Goal: Information Seeking & Learning: Compare options

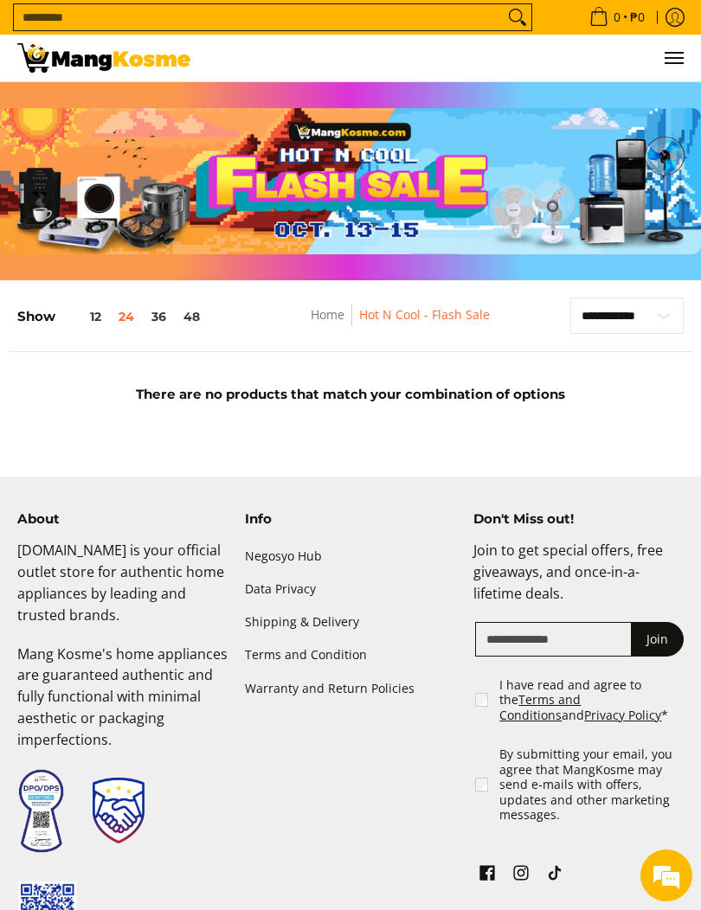
click at [113, 61] on img at bounding box center [103, 57] width 173 height 29
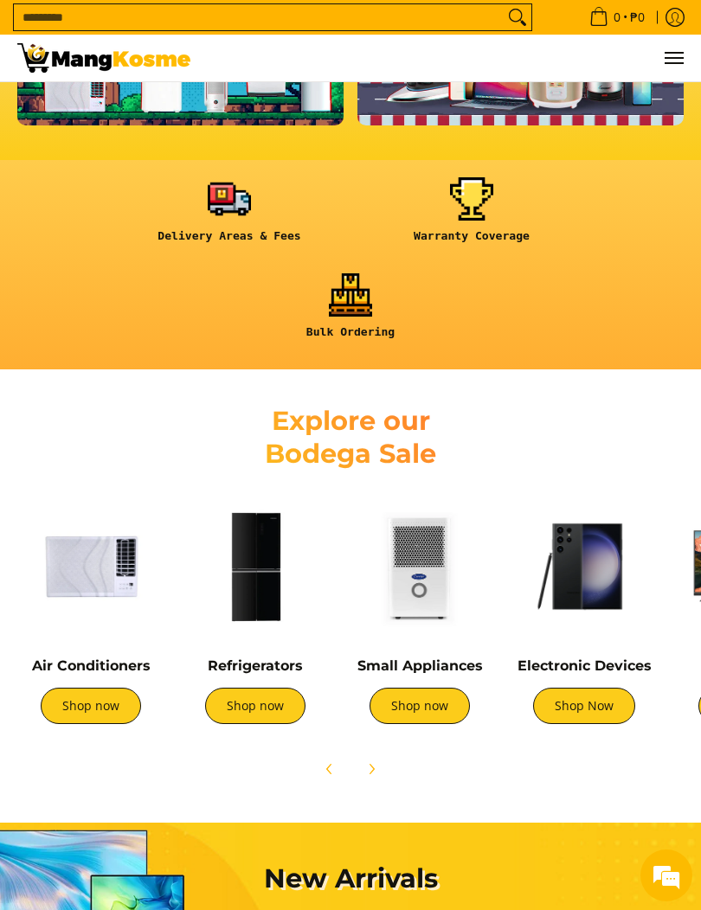
scroll to position [606, 0]
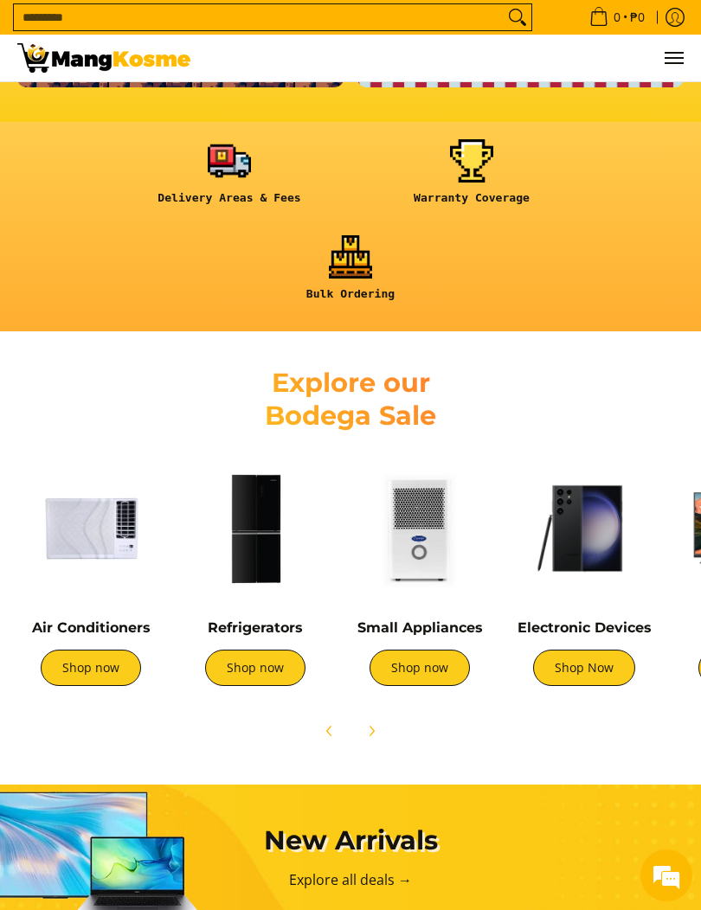
click at [115, 665] on link "Shop now" at bounding box center [91, 668] width 100 height 36
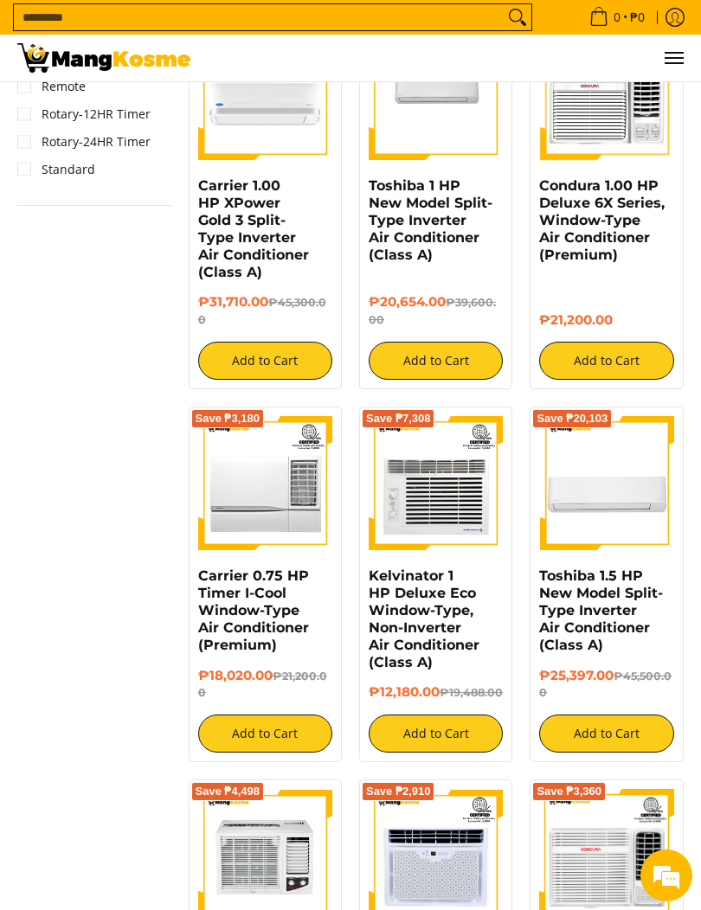
scroll to position [1467, 0]
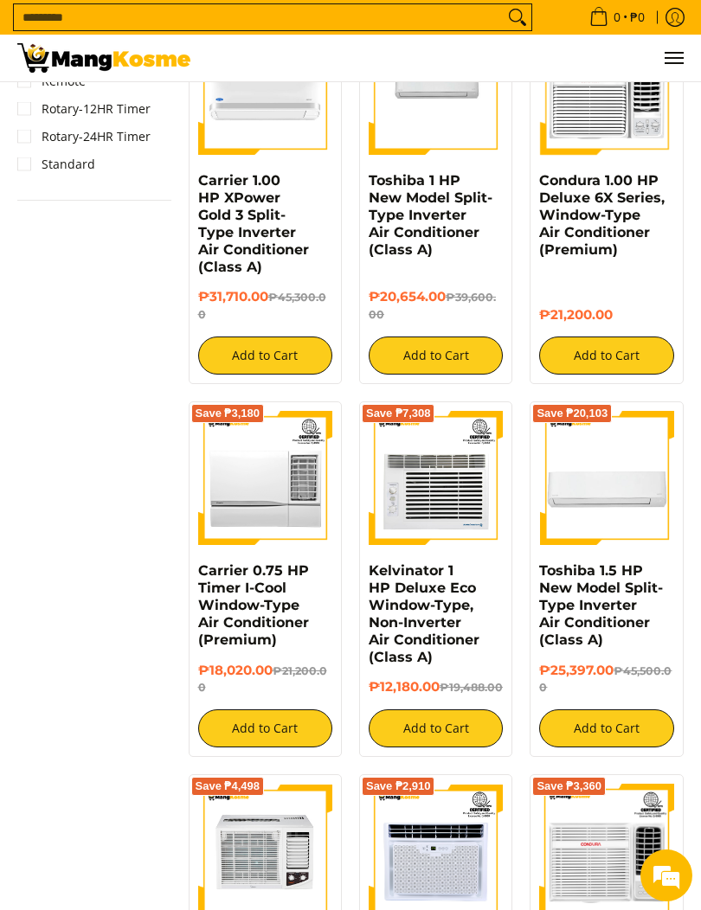
click at [469, 482] on img at bounding box center [436, 478] width 134 height 134
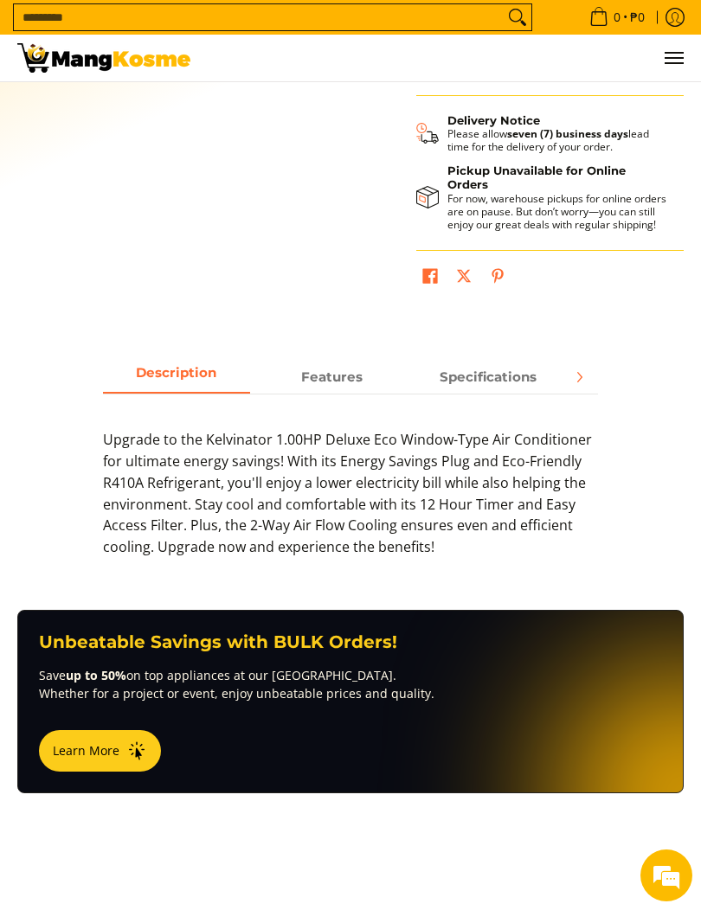
scroll to position [607, 0]
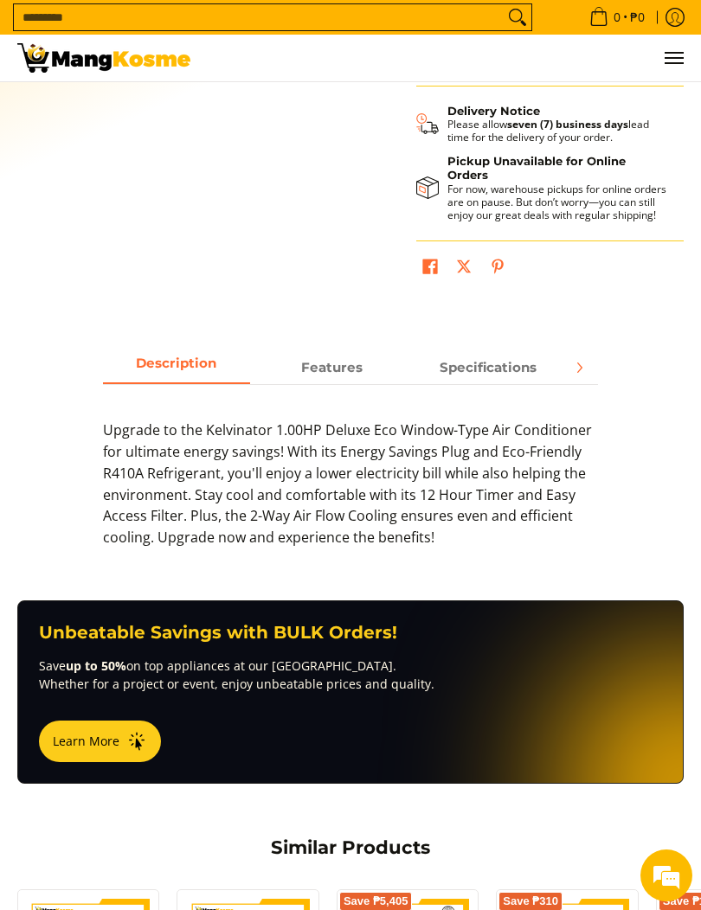
click at [523, 372] on strong "Specifications" at bounding box center [488, 367] width 97 height 16
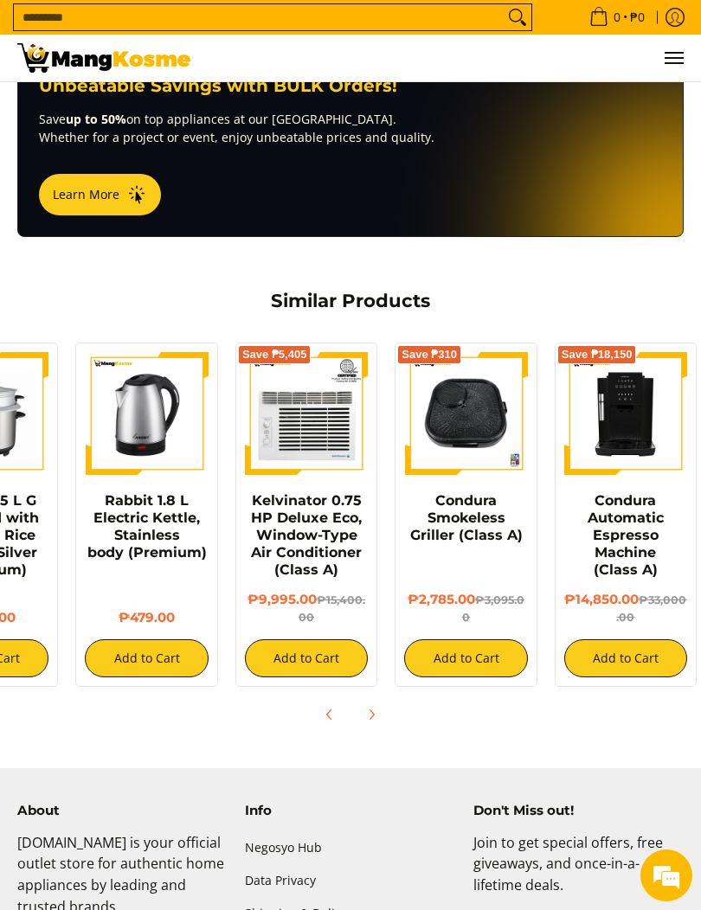
scroll to position [0, 97]
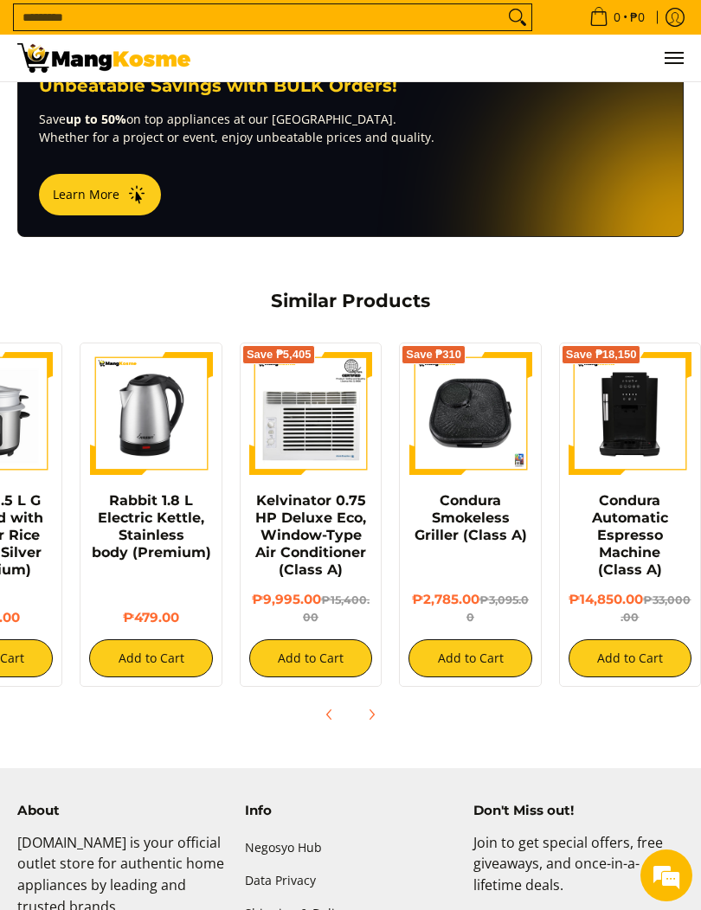
click at [331, 421] on img at bounding box center [310, 413] width 123 height 123
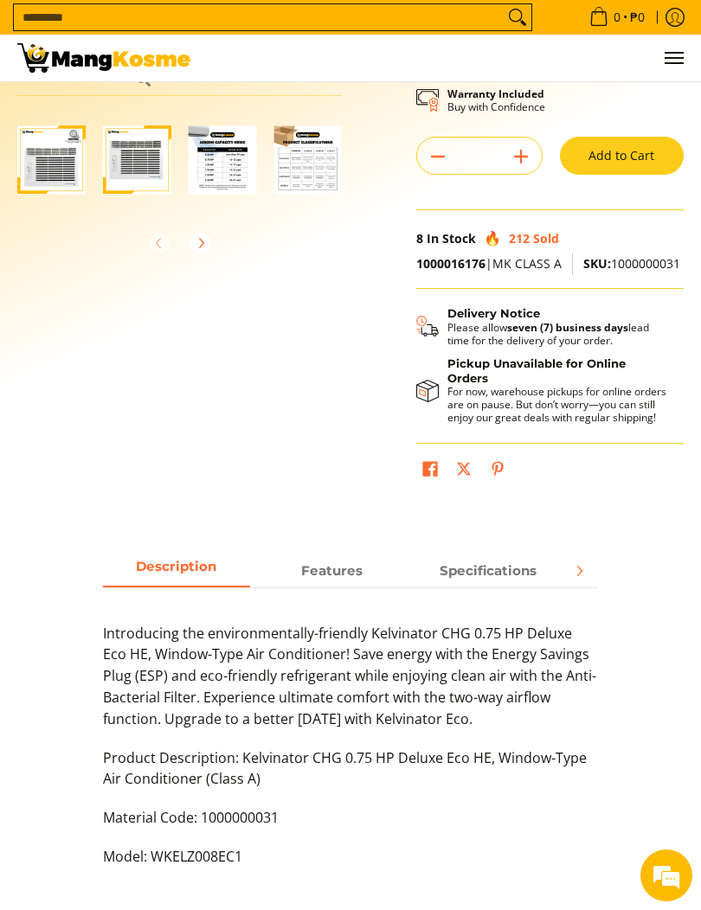
scroll to position [438, 0]
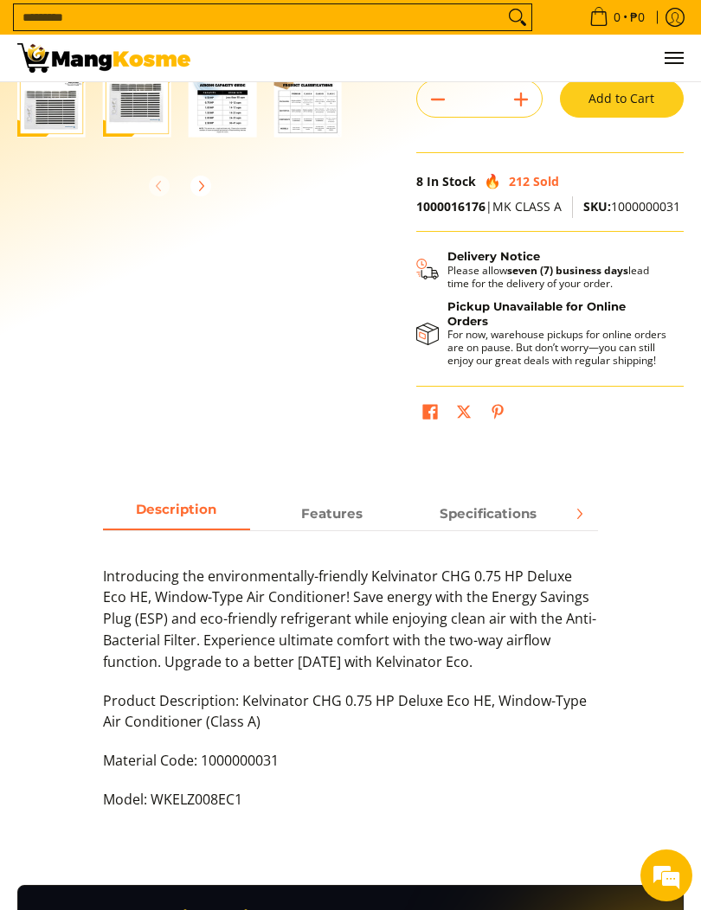
click at [500, 529] on span "Specifications" at bounding box center [487, 513] width 147 height 30
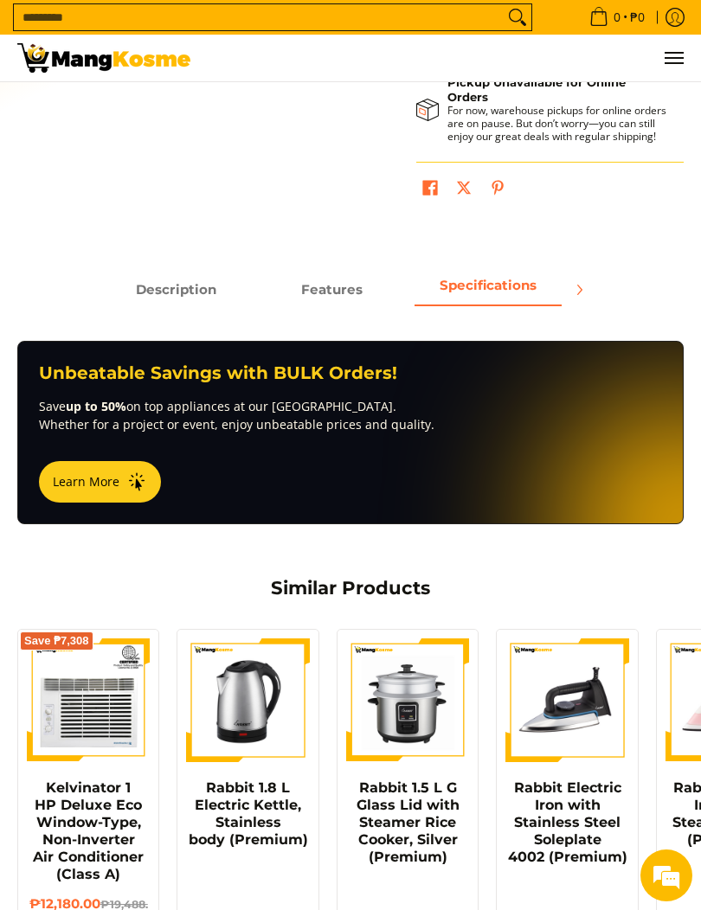
scroll to position [0, 0]
click at [530, 292] on span "Specifications" at bounding box center [487, 289] width 147 height 30
click at [592, 290] on button "Next" at bounding box center [579, 290] width 38 height 38
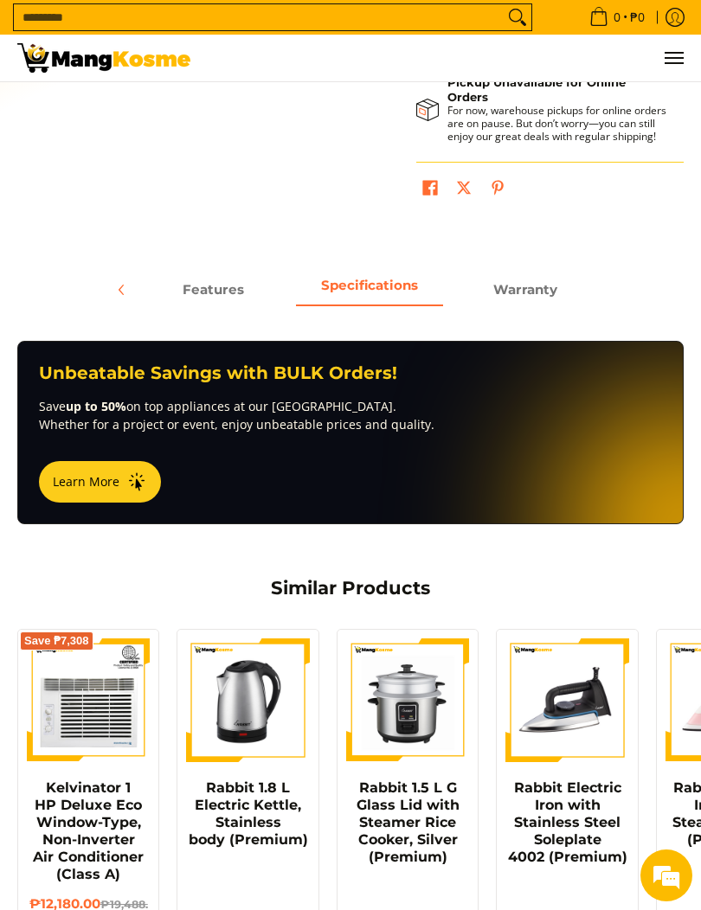
scroll to position [663, 0]
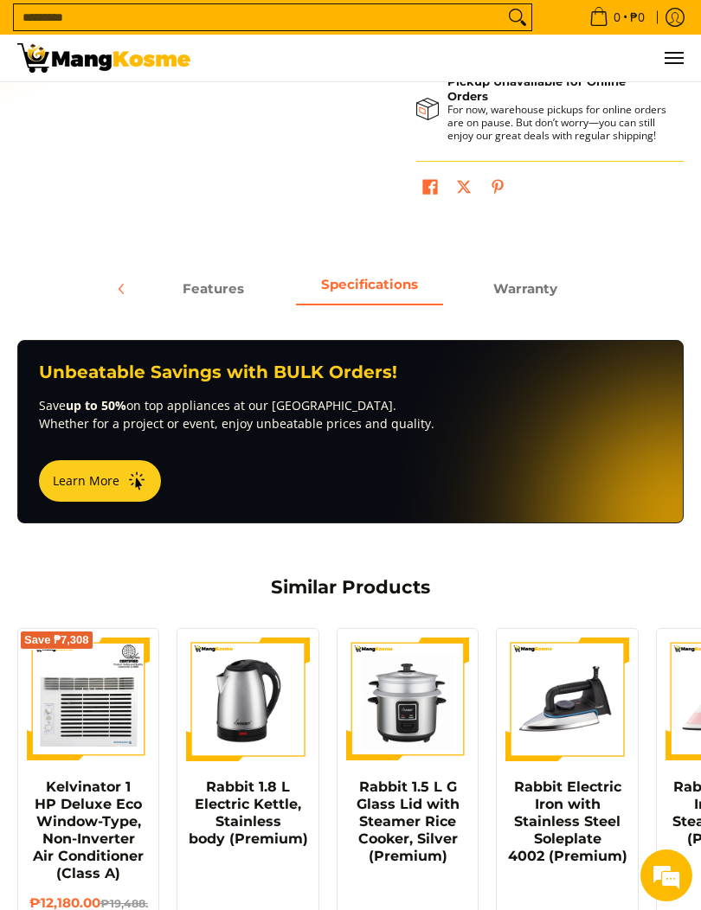
click at [223, 292] on span "Features" at bounding box center [213, 288] width 147 height 30
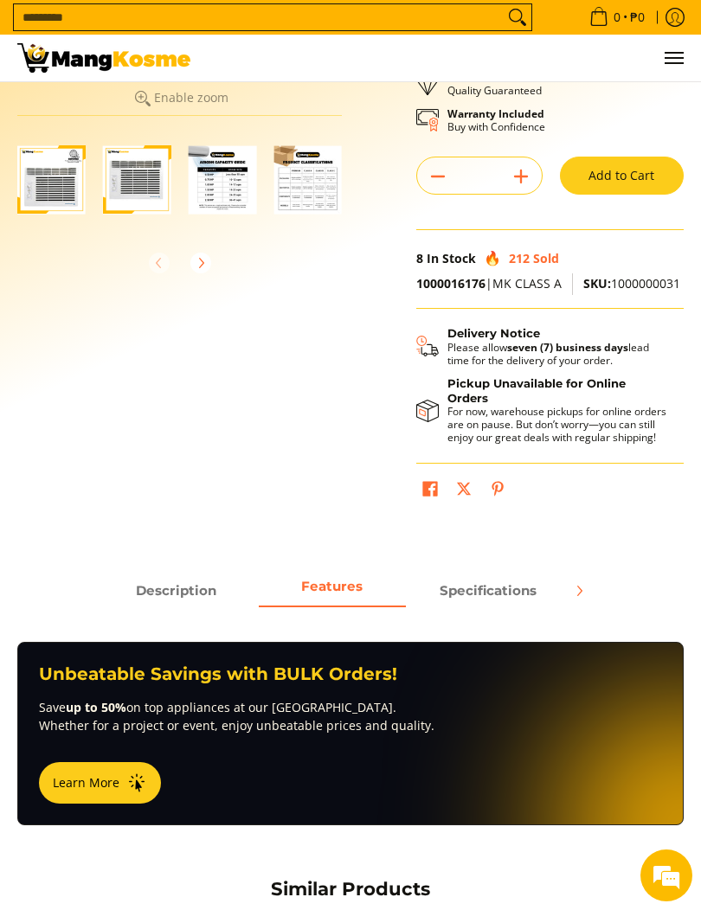
scroll to position [0, 0]
click at [195, 595] on span "Description" at bounding box center [176, 590] width 147 height 30
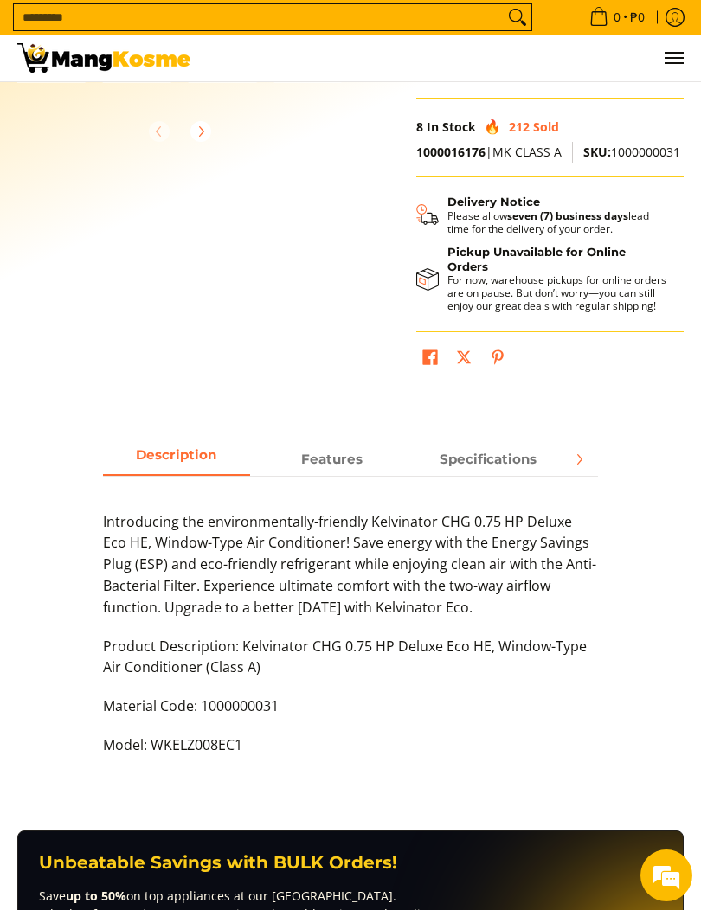
scroll to position [491, 0]
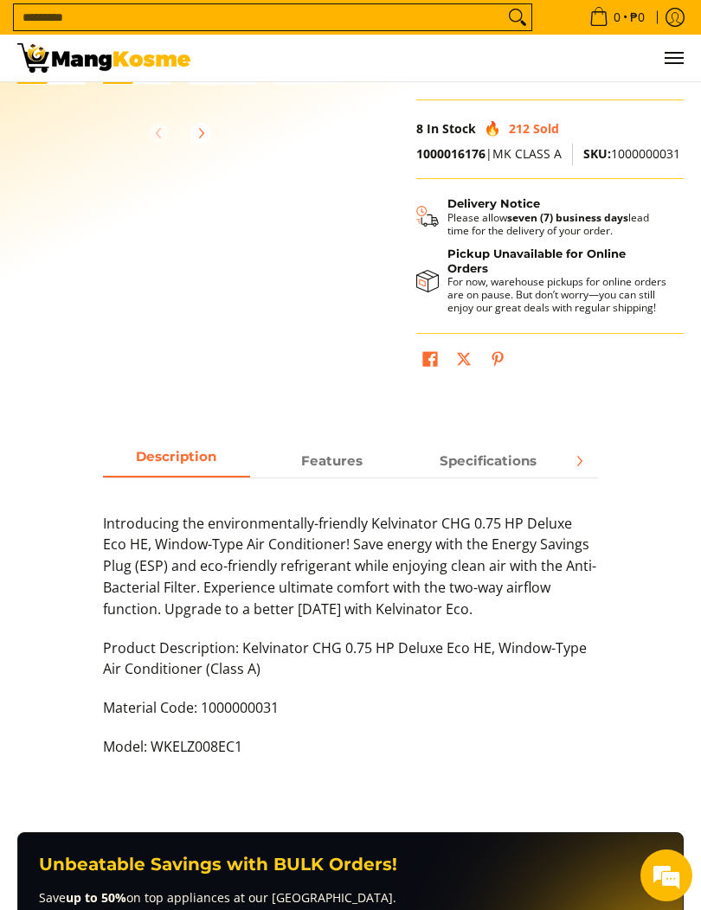
click at [508, 461] on span "Specifications" at bounding box center [487, 461] width 147 height 30
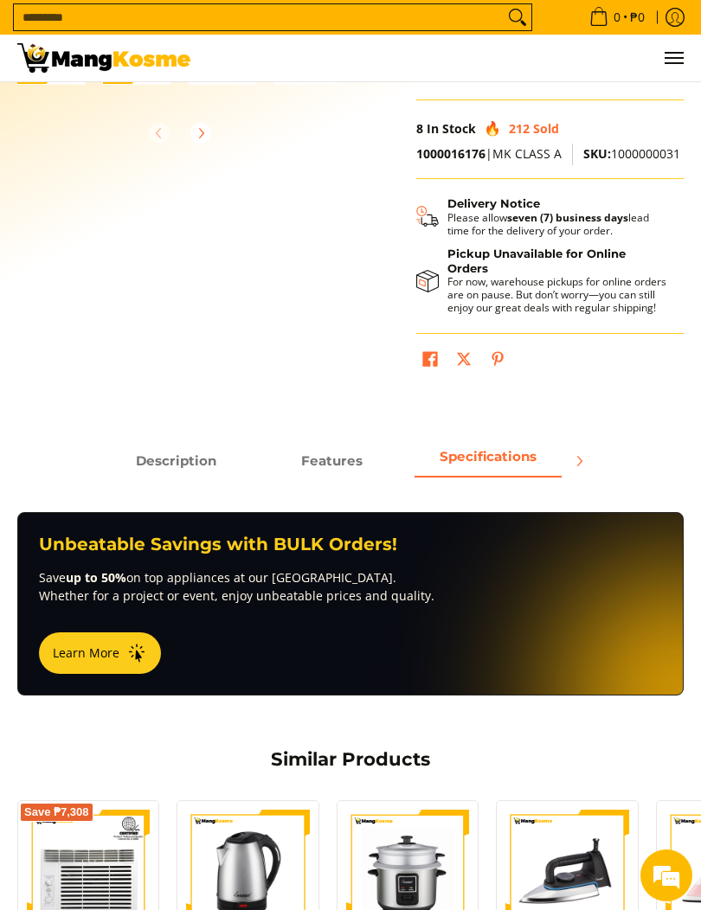
click at [564, 457] on button "Next" at bounding box center [579, 461] width 38 height 38
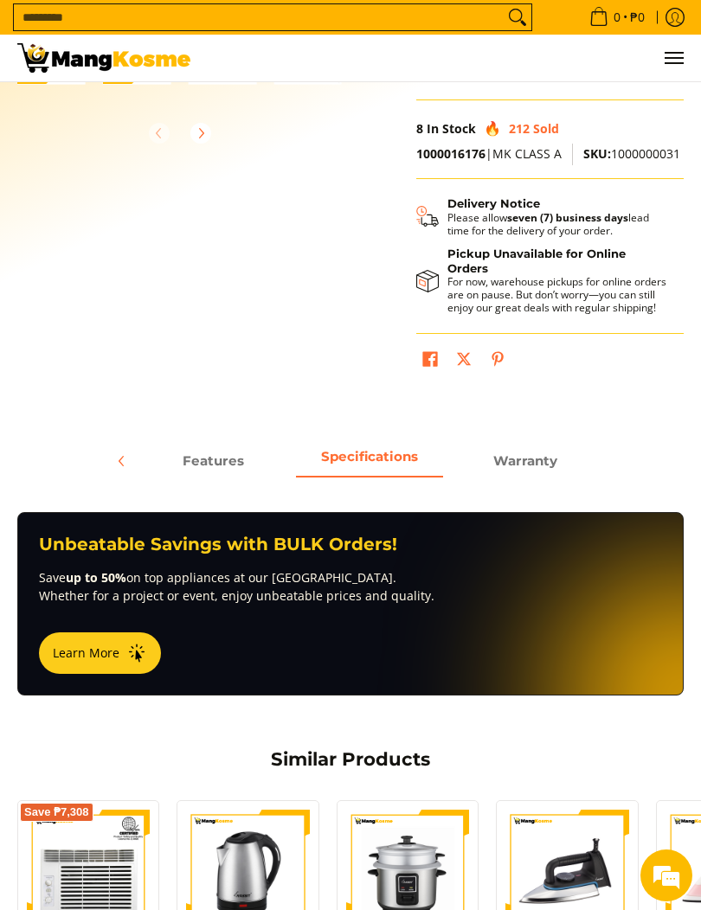
click at [525, 458] on strong "Warranty" at bounding box center [525, 461] width 64 height 16
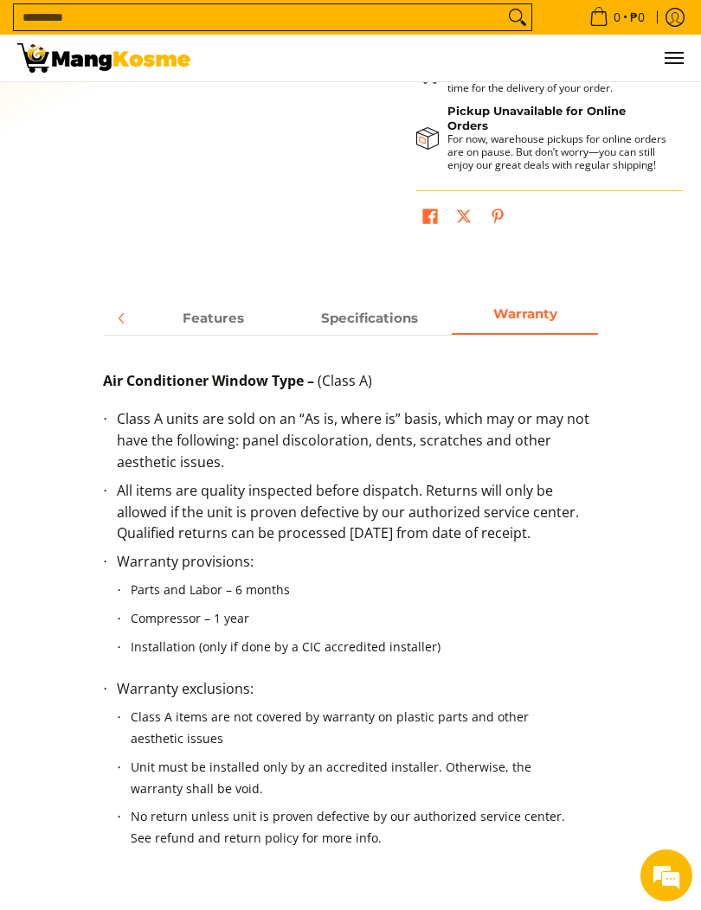
scroll to position [647, 0]
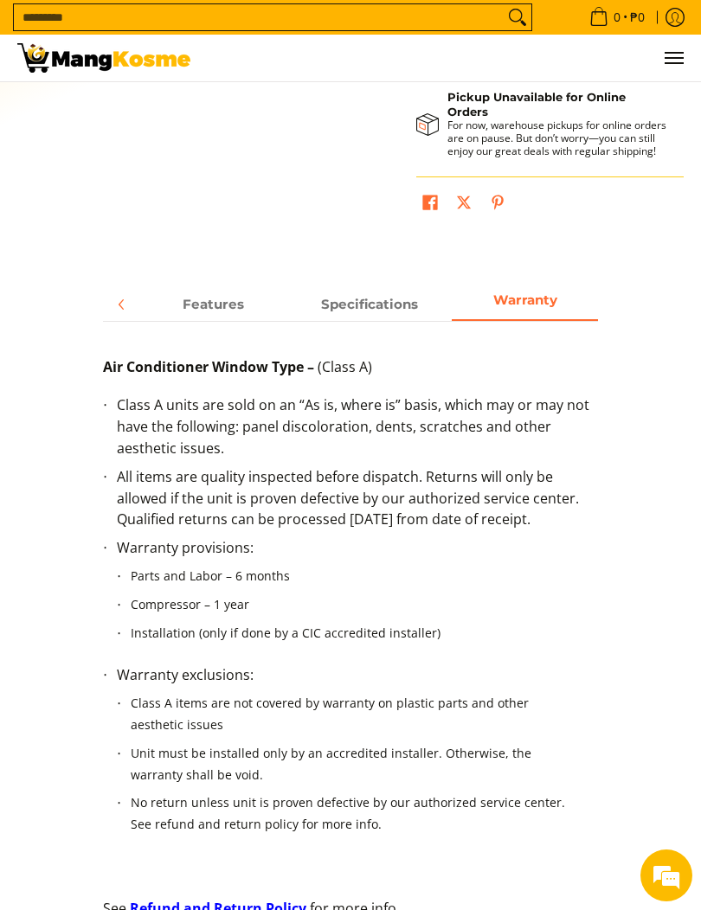
click at [382, 321] on link "Specifications" at bounding box center [369, 305] width 147 height 32
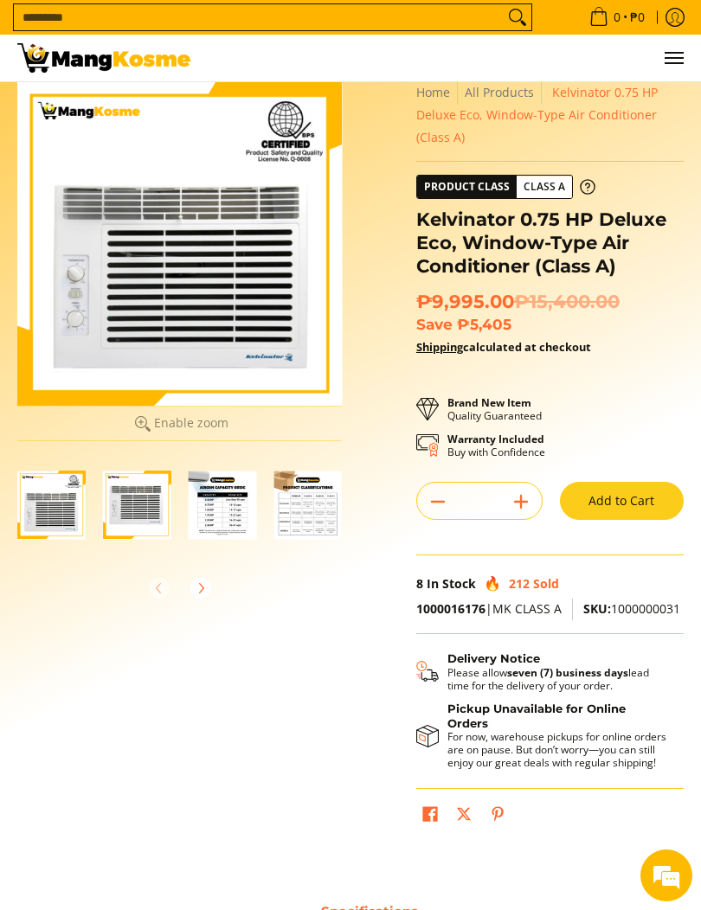
scroll to position [37, 0]
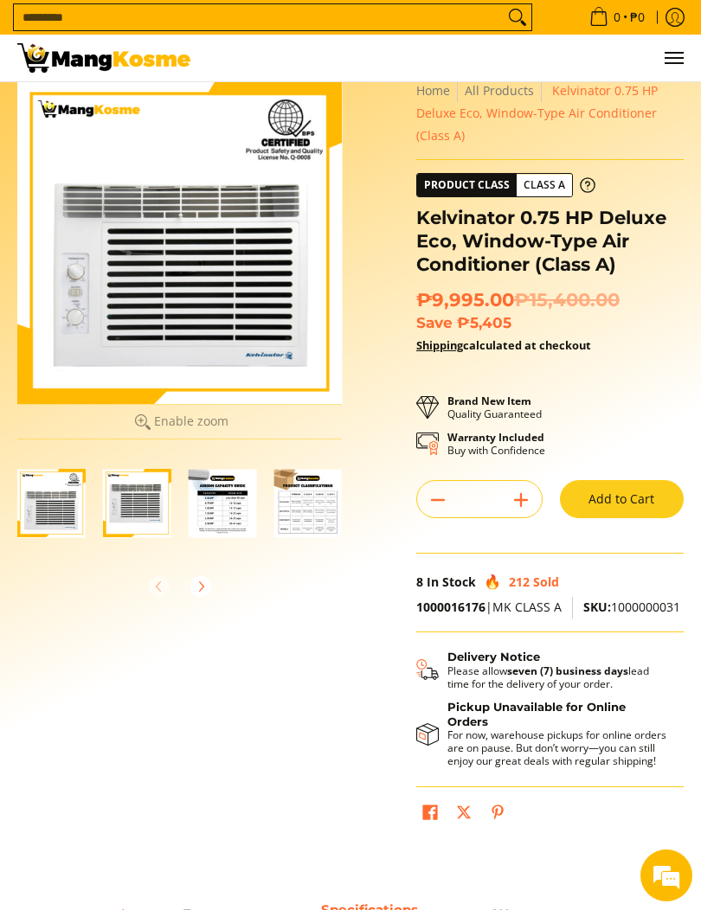
click at [548, 190] on span "Class A" at bounding box center [544, 186] width 55 height 22
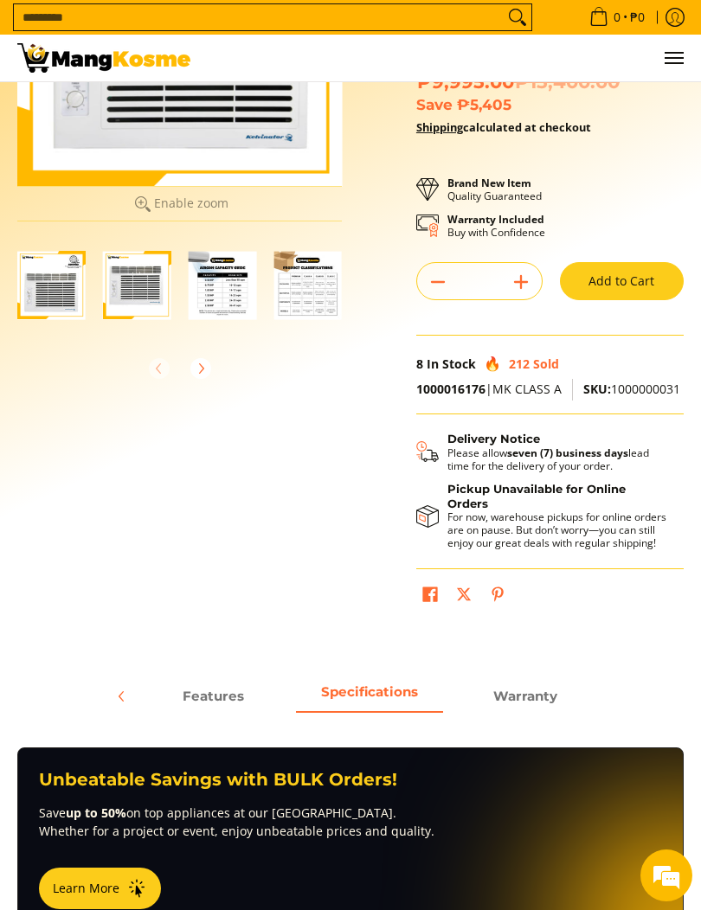
scroll to position [258, 0]
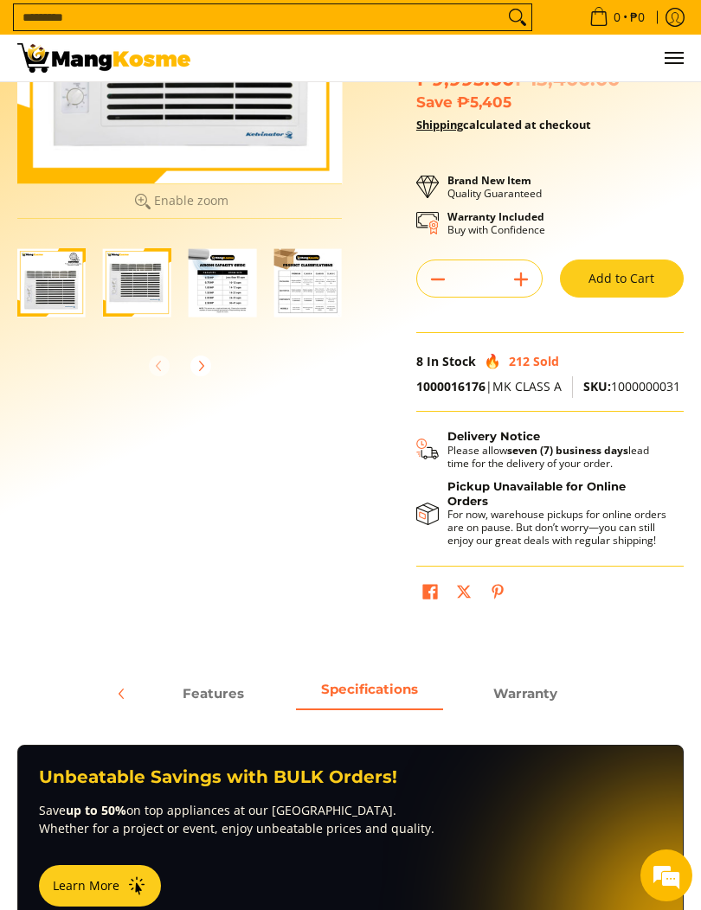
click at [236, 700] on span "Features" at bounding box center [213, 693] width 147 height 30
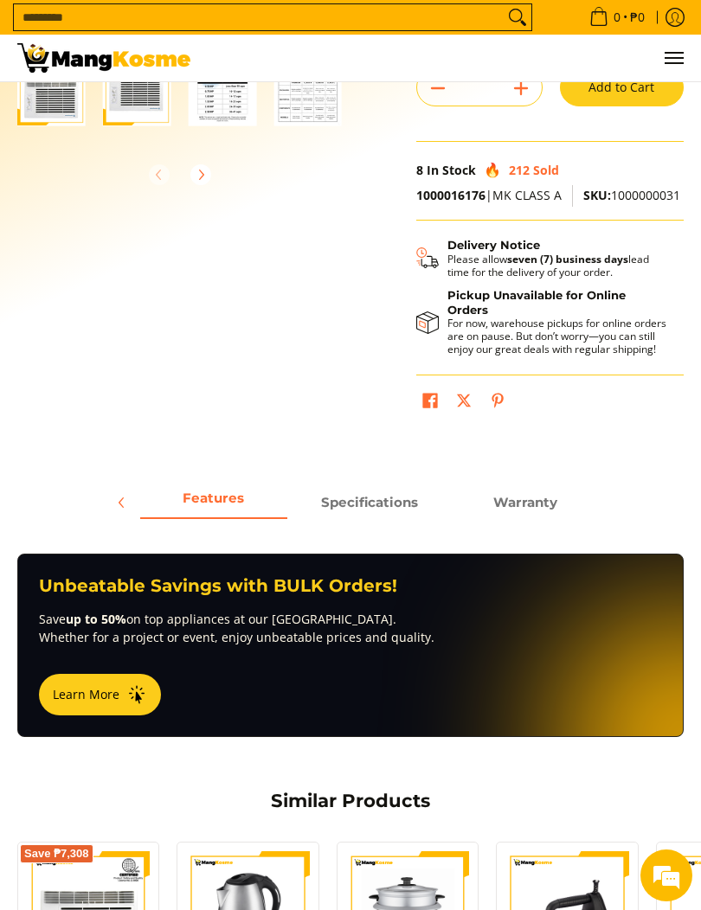
scroll to position [457, 0]
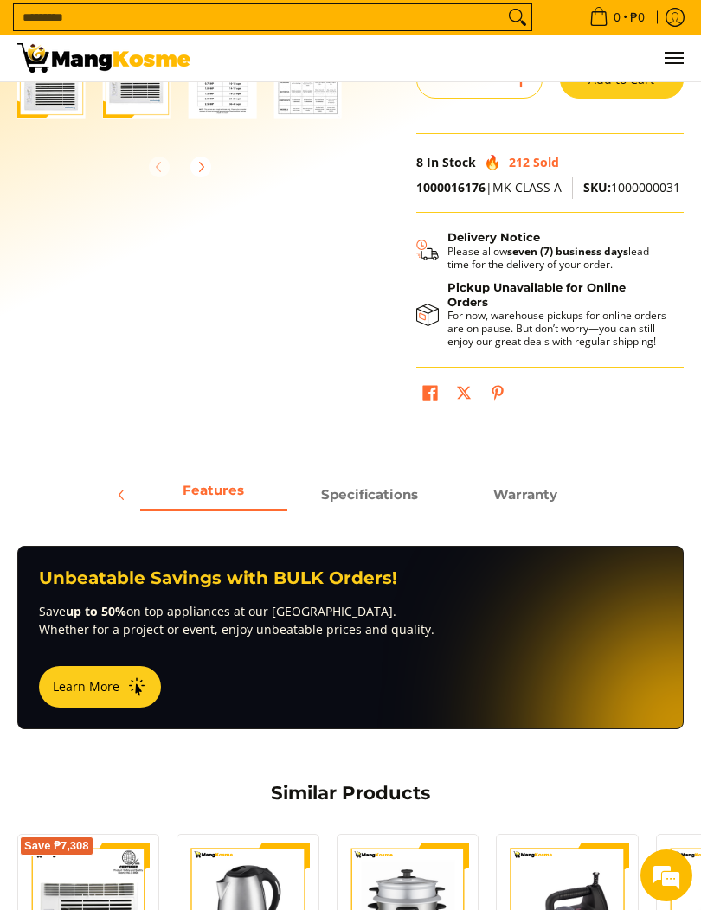
click at [128, 491] on icon "Previous" at bounding box center [122, 495] width 14 height 14
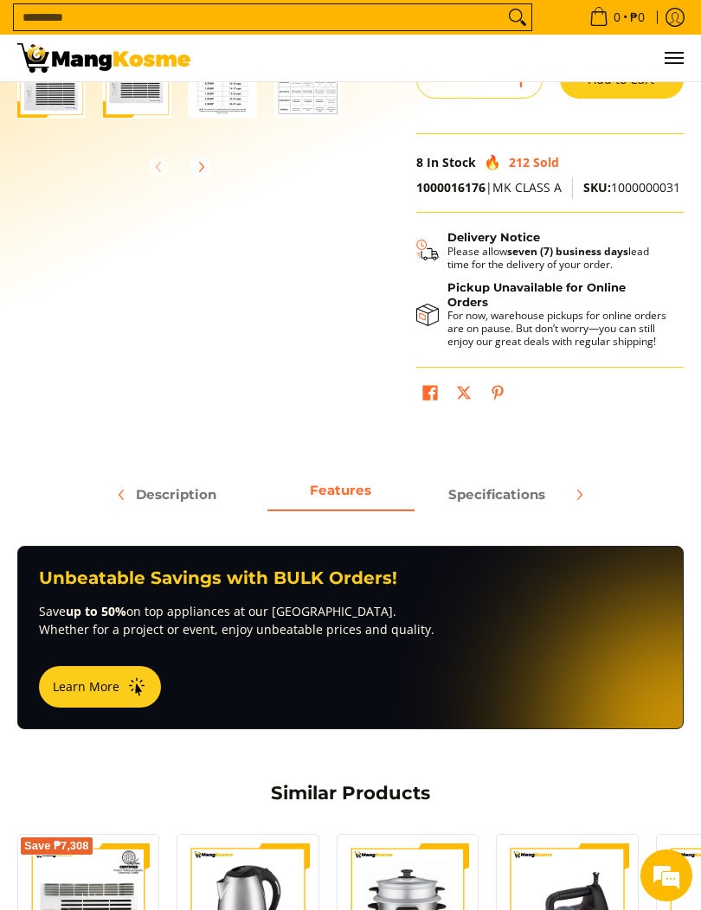
scroll to position [0, 0]
click at [208, 502] on span "Description" at bounding box center [176, 494] width 147 height 30
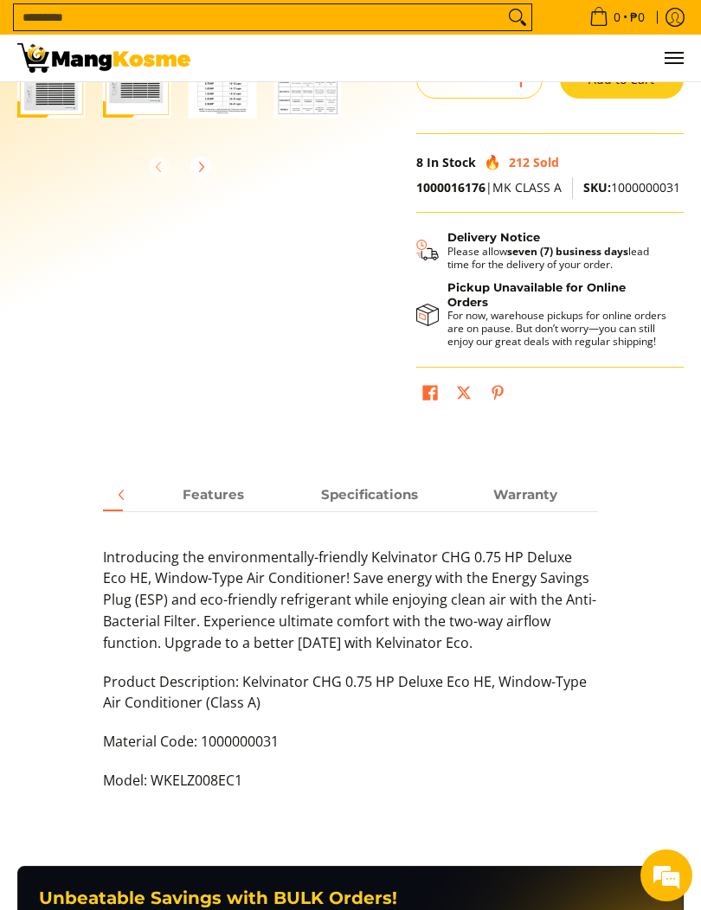
scroll to position [0, 127]
click at [528, 502] on span "Warranty" at bounding box center [525, 494] width 147 height 30
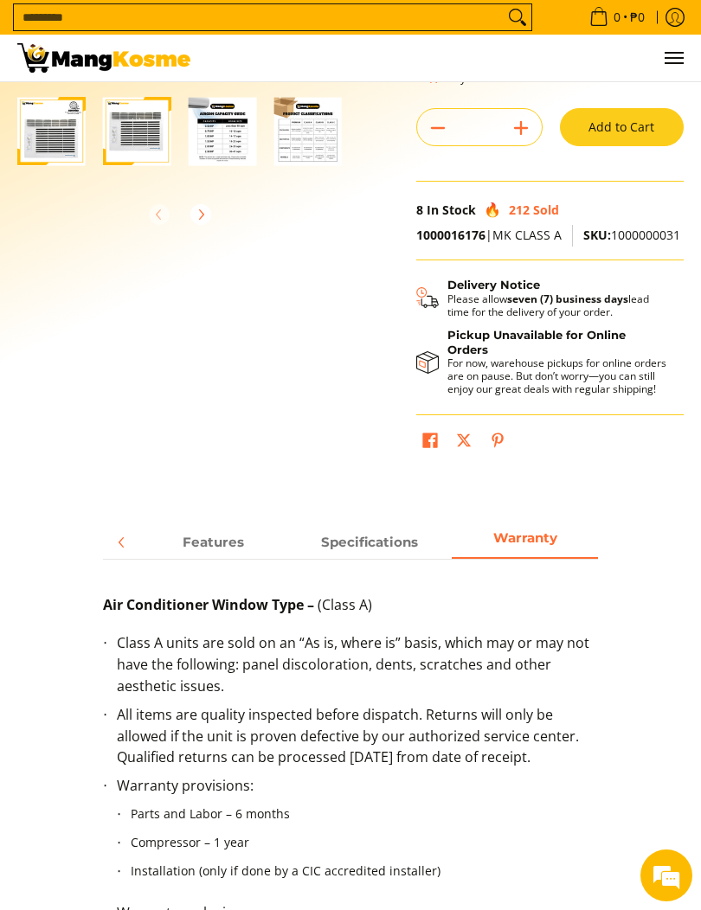
click at [411, 544] on span "Specifications" at bounding box center [369, 542] width 147 height 30
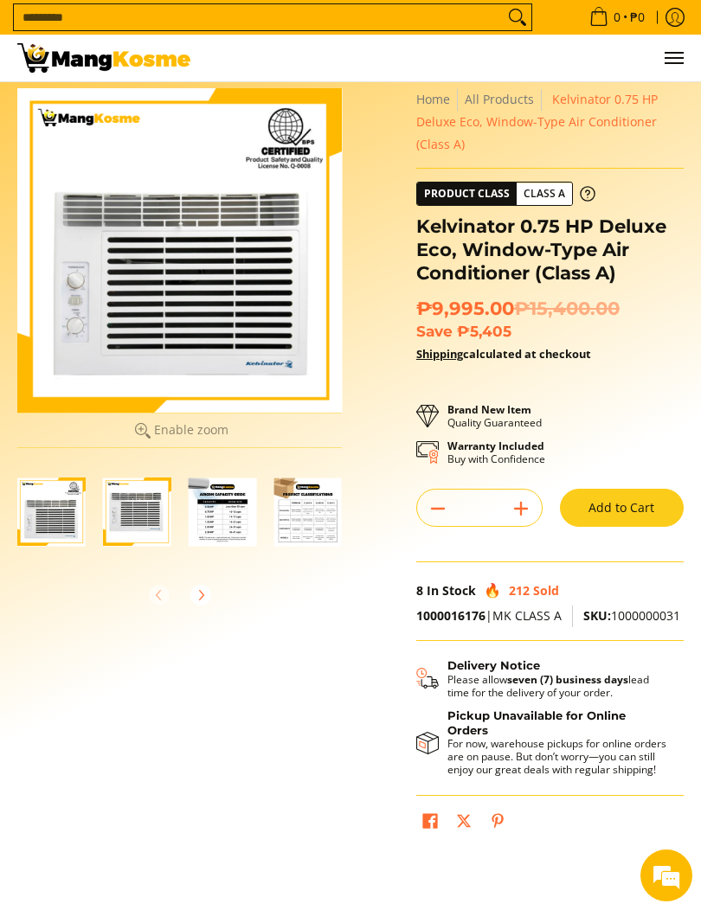
scroll to position [0, 0]
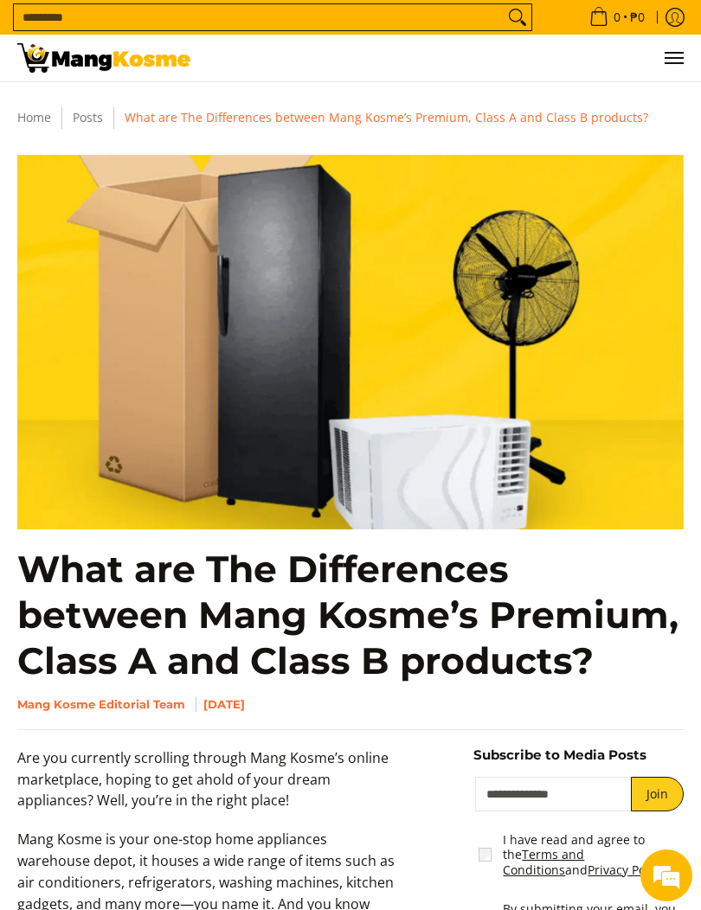
scroll to position [11, 0]
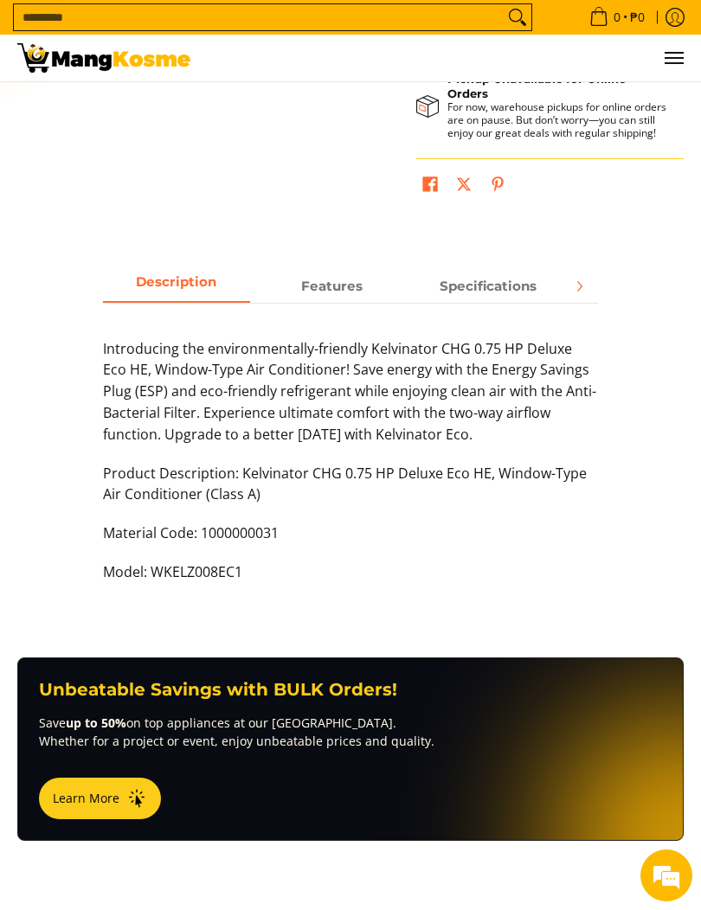
scroll to position [674, 0]
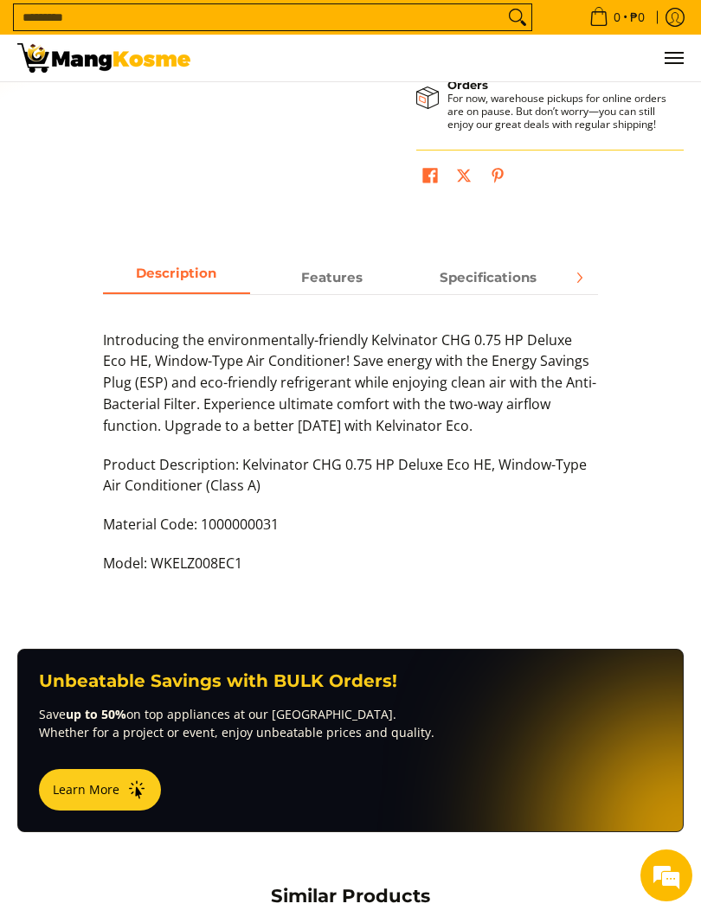
click at [506, 288] on span "Specifications" at bounding box center [487, 277] width 147 height 30
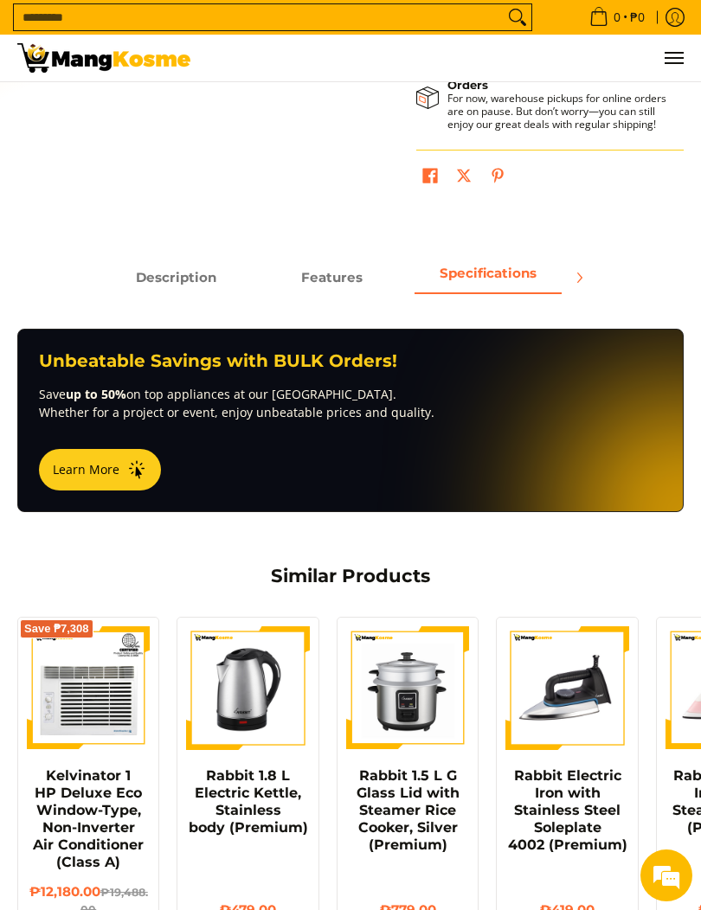
click at [132, 485] on button "Learn More" at bounding box center [100, 470] width 122 height 42
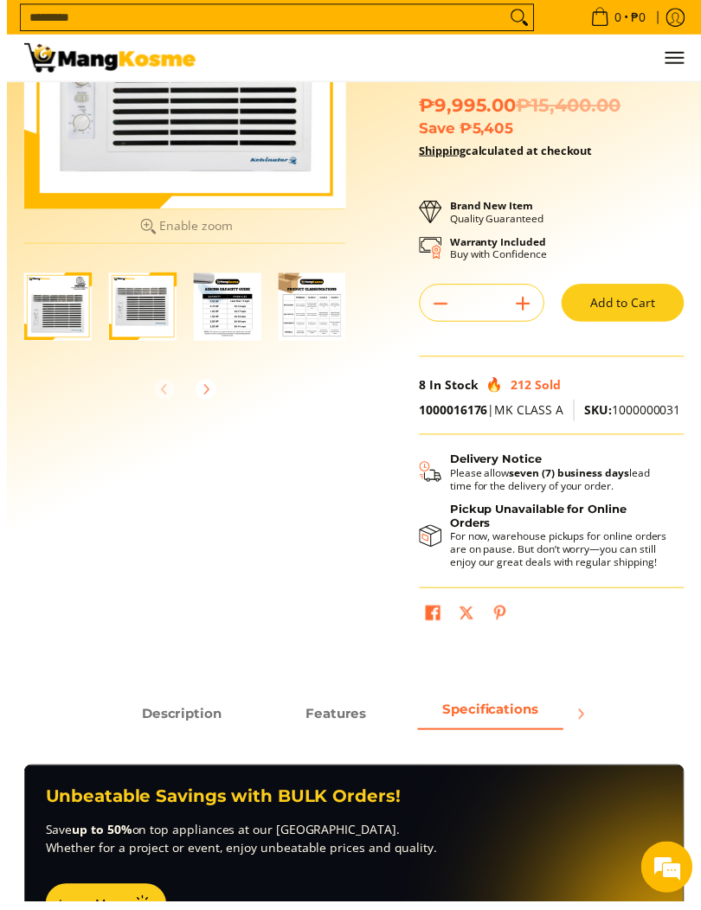
scroll to position [283, 0]
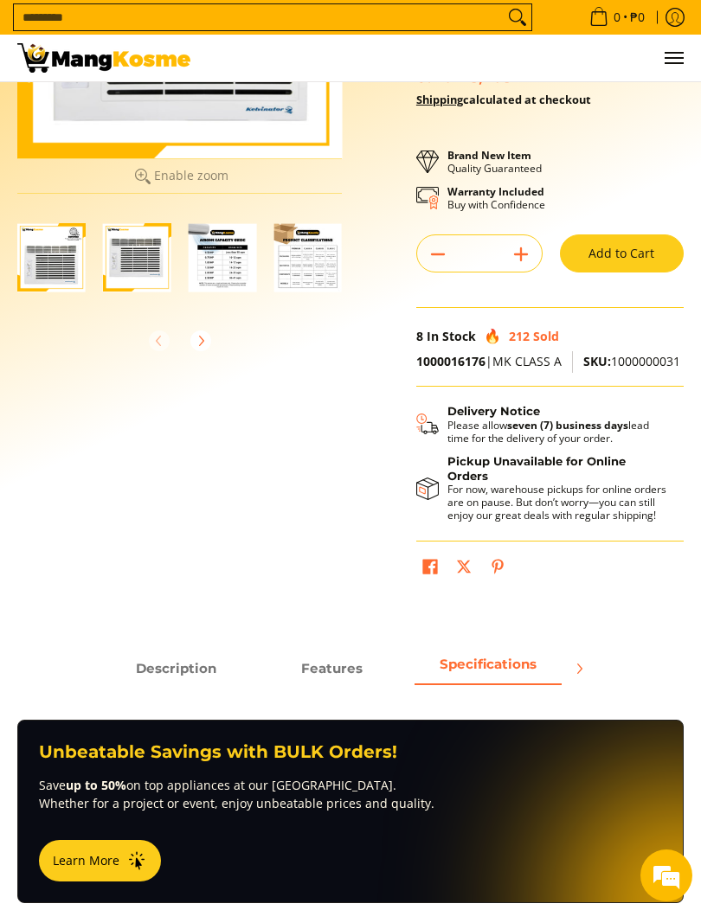
click at [306, 256] on img "Kelvinator 0.75 HP Deluxe Eco, Window-Type Air Conditioner (Class A)-4" at bounding box center [307, 257] width 68 height 68
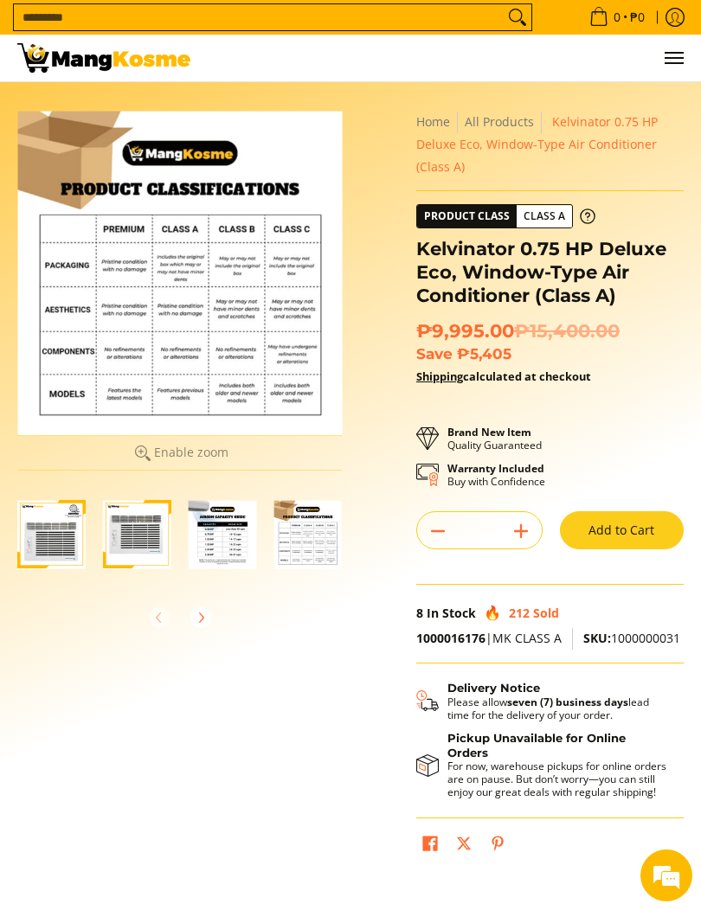
scroll to position [7, 0]
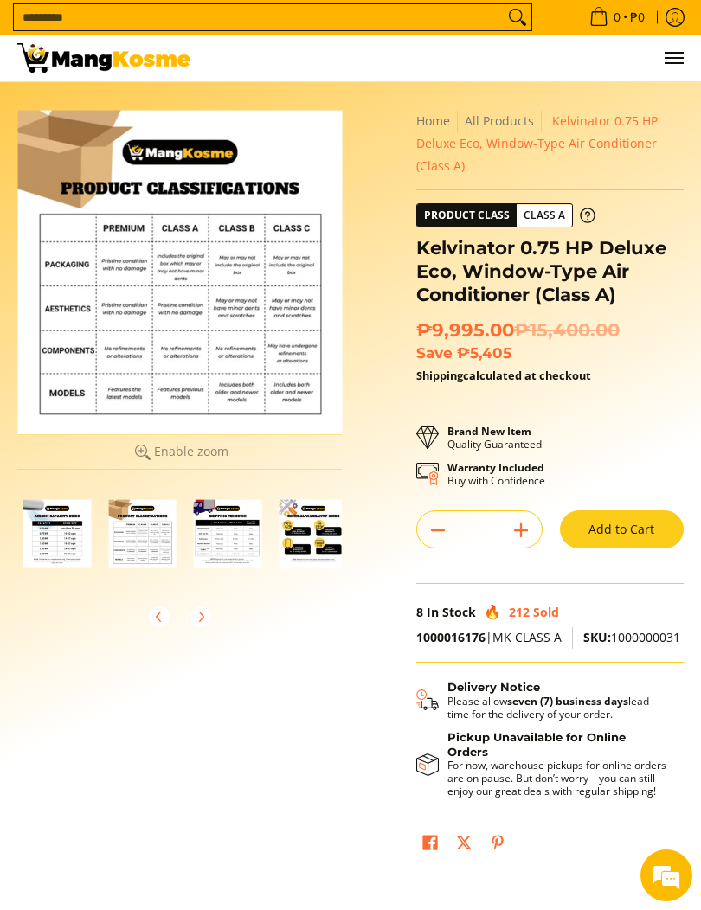
click at [210, 535] on img "Kelvinator 0.75 HP Deluxe Eco, Window-Type Air Conditioner (Class A)-5" at bounding box center [228, 533] width 68 height 68
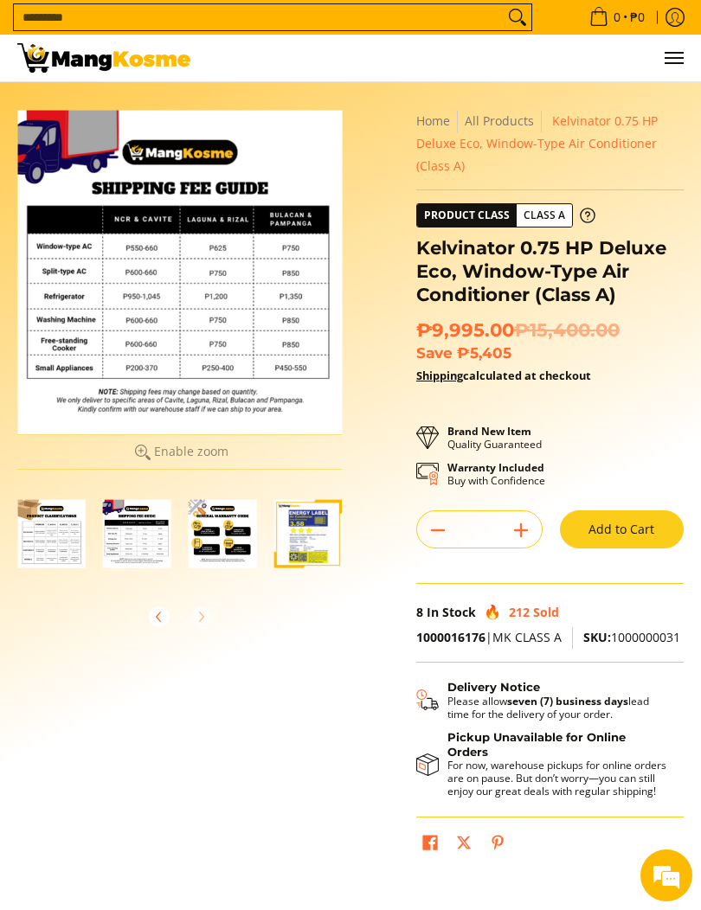
scroll to position [0, 256]
click at [304, 547] on img "Kelvinator 0.75 HP Deluxe Eco, Window-Type Air Conditioner (Class A)-7" at bounding box center [308, 533] width 68 height 68
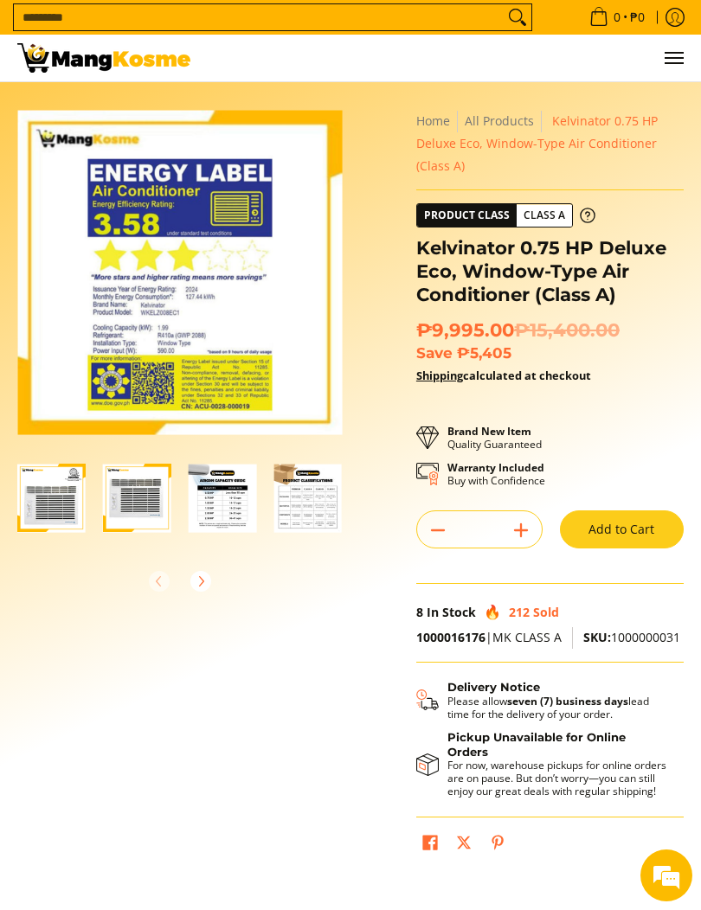
scroll to position [0, 0]
click at [220, 504] on img "Kelvinator 0.75 HP Deluxe Eco, Window-Type Air Conditioner (Class A)-3" at bounding box center [223, 498] width 68 height 68
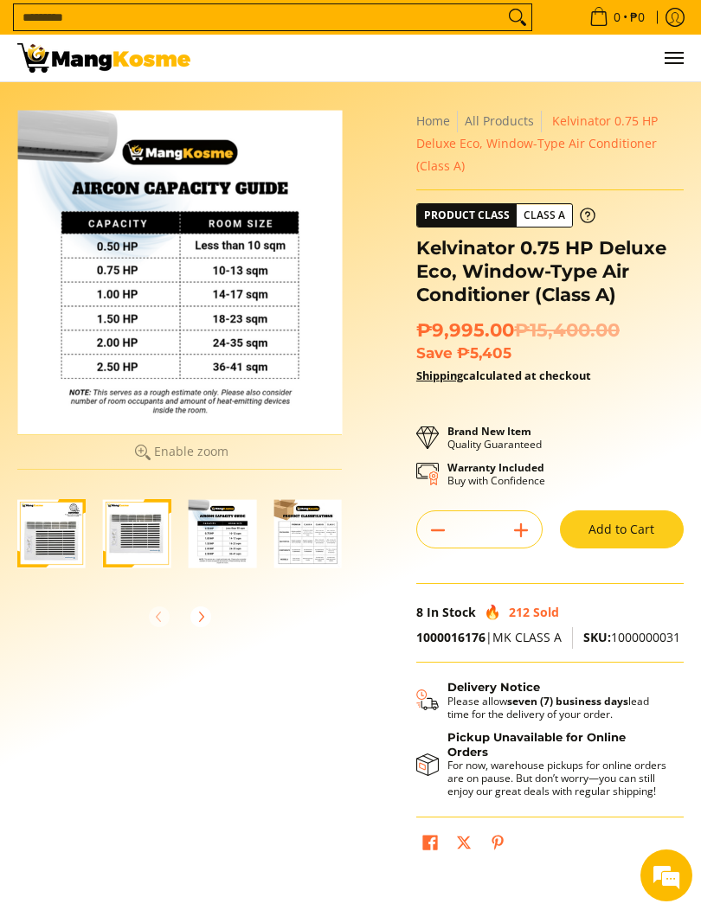
click at [292, 501] on img "Kelvinator 0.75 HP Deluxe Eco, Window-Type Air Conditioner (Class A)-4" at bounding box center [307, 533] width 68 height 68
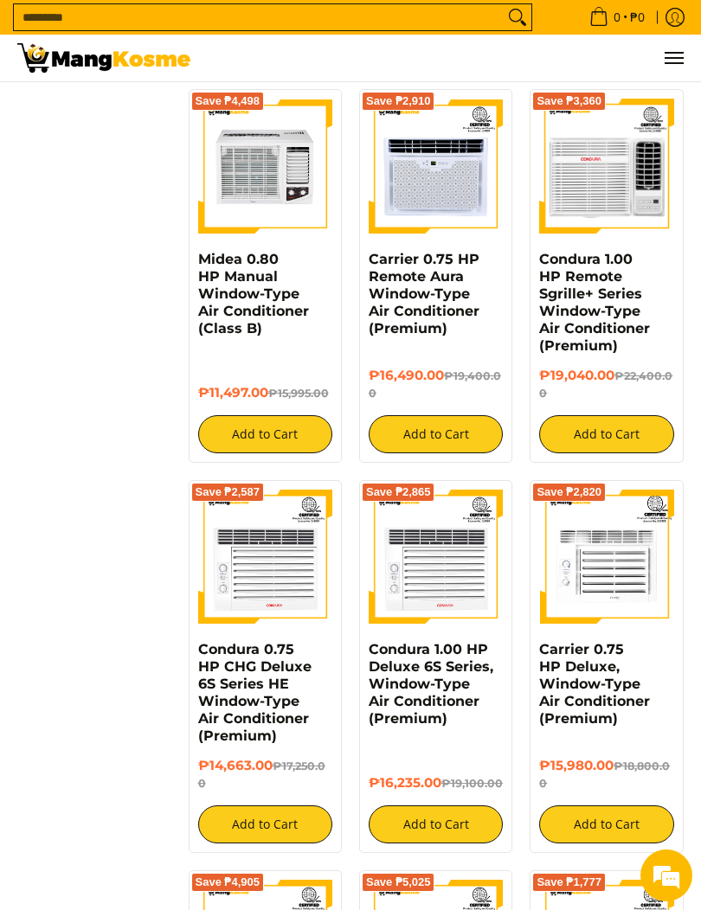
scroll to position [2093, 0]
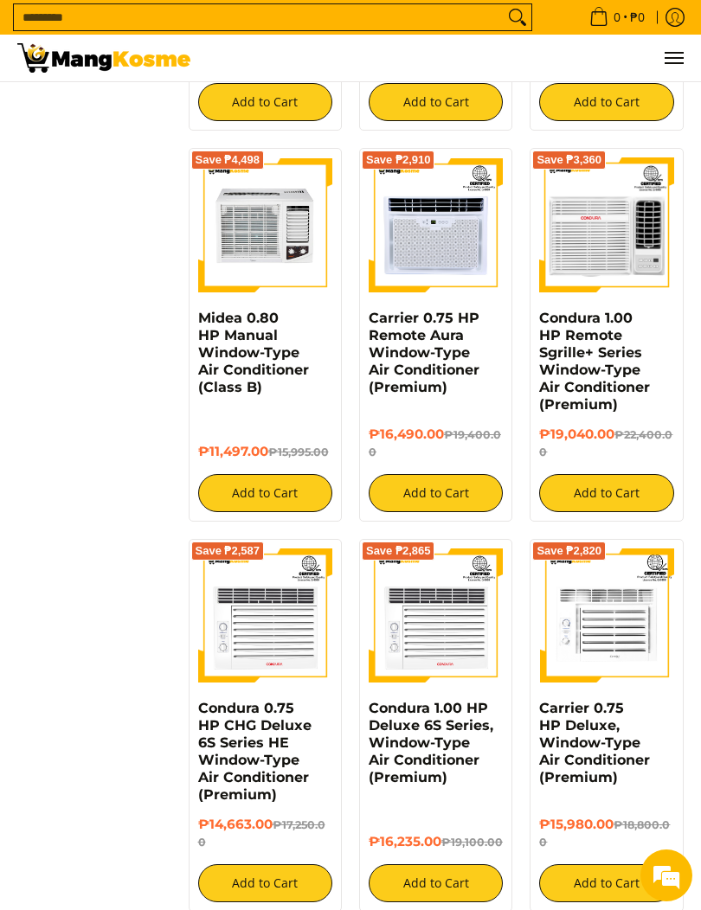
click at [275, 233] on img at bounding box center [265, 224] width 134 height 134
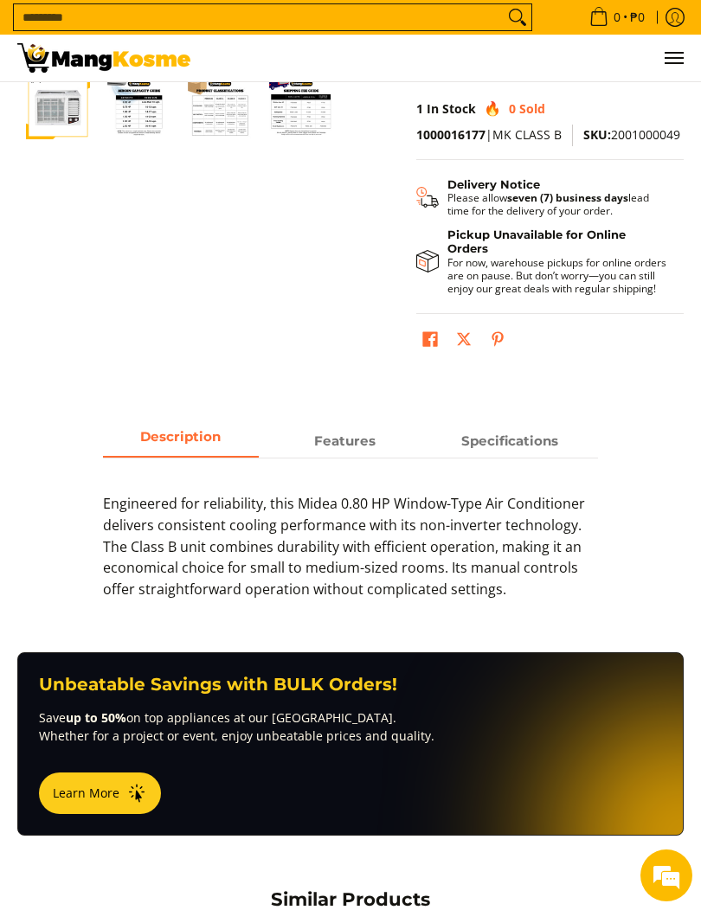
scroll to position [433, 0]
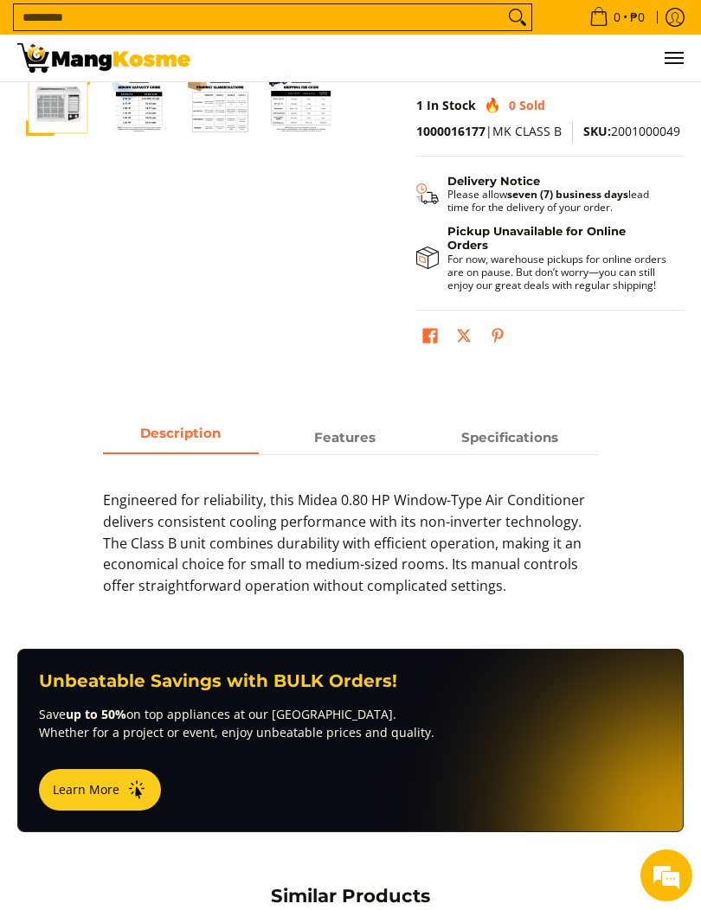
click at [518, 447] on span "Specifications" at bounding box center [510, 437] width 156 height 30
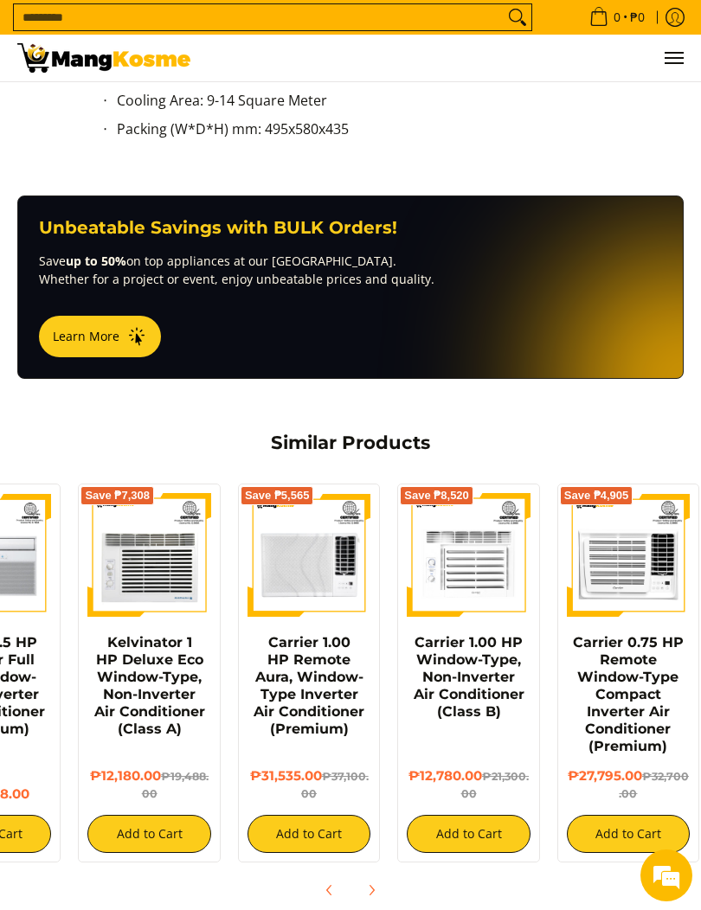
scroll to position [0, 97]
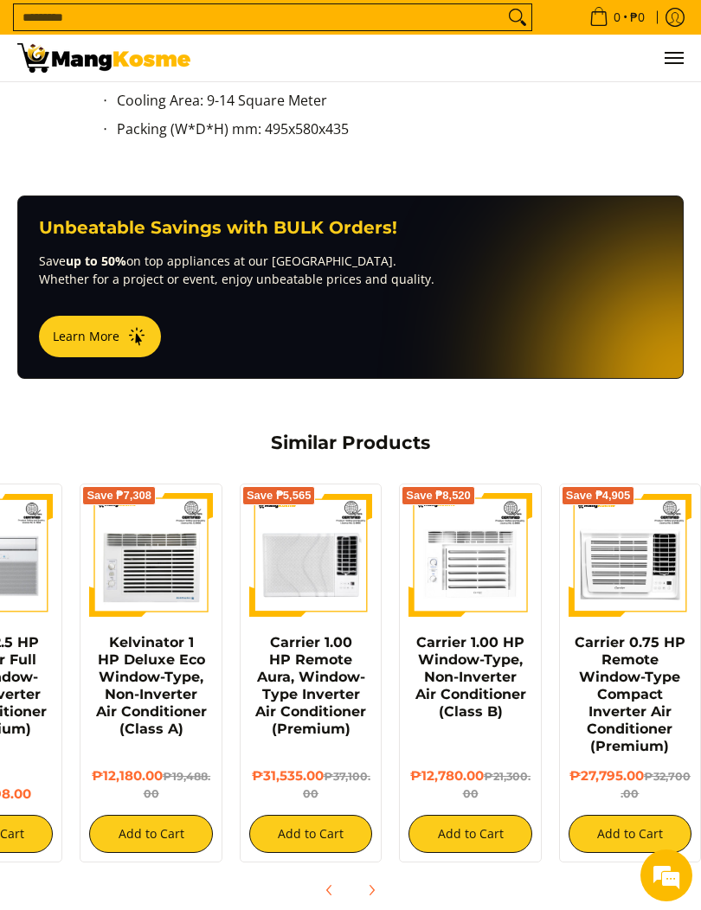
click at [174, 536] on img at bounding box center [150, 554] width 123 height 123
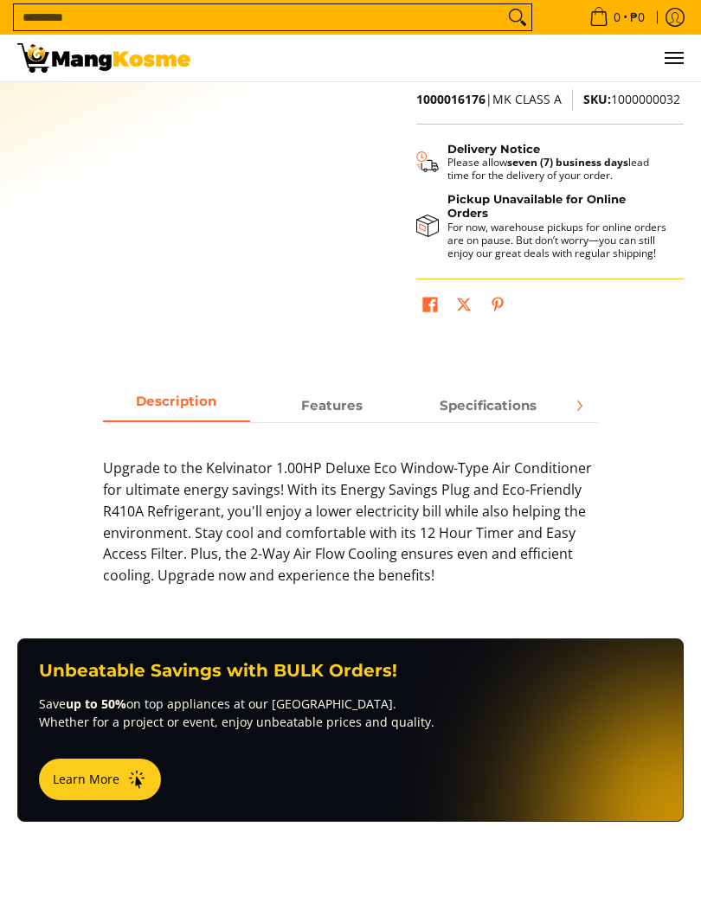
scroll to position [632, 0]
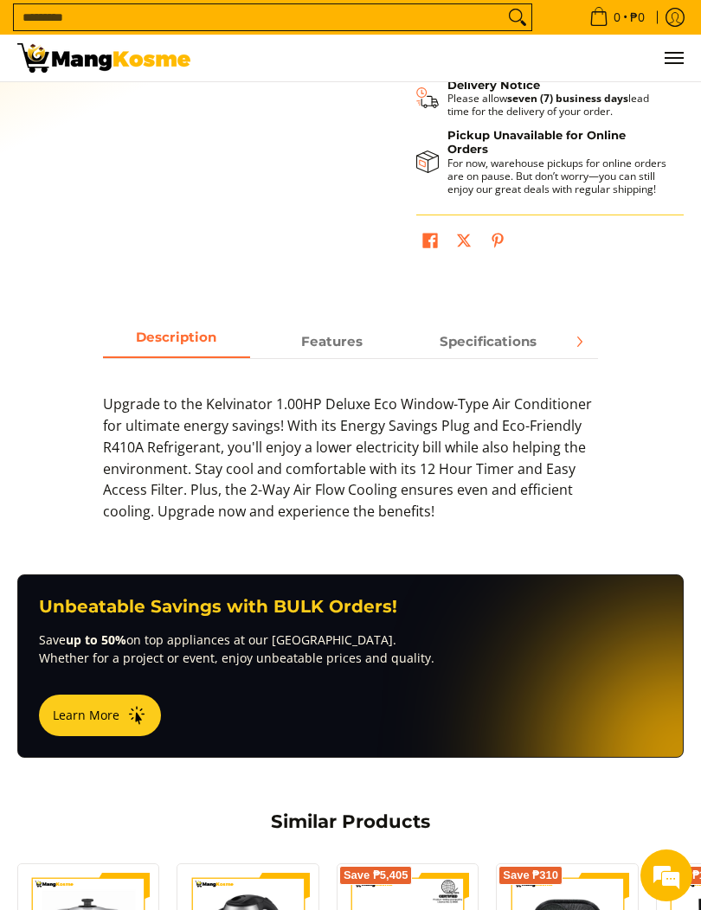
click at [513, 363] on div "Upgrade to the Kelvinator 1.00HP Deluxe Eco Window-Type Air Conditioner for ult…" at bounding box center [351, 449] width 496 height 182
click at [516, 353] on span "Specifications" at bounding box center [487, 341] width 147 height 30
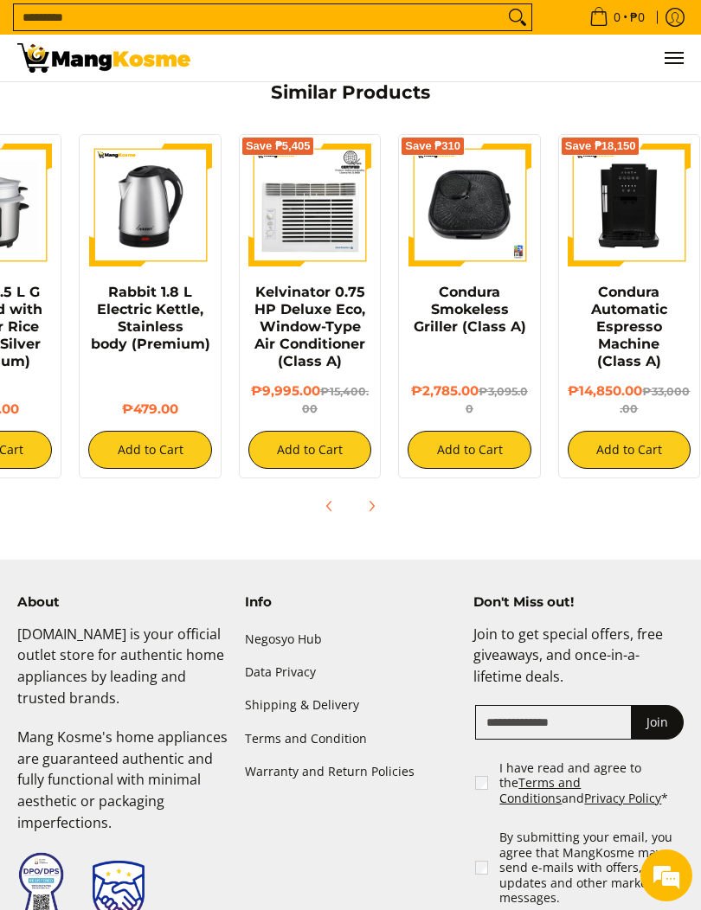
scroll to position [0, 97]
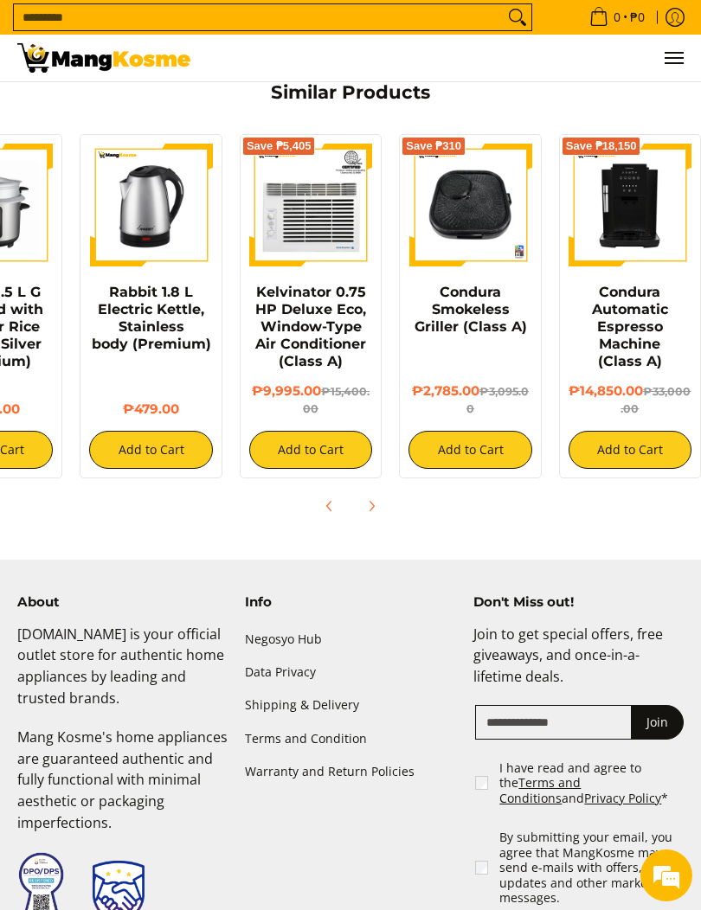
click at [331, 227] on img at bounding box center [310, 205] width 123 height 123
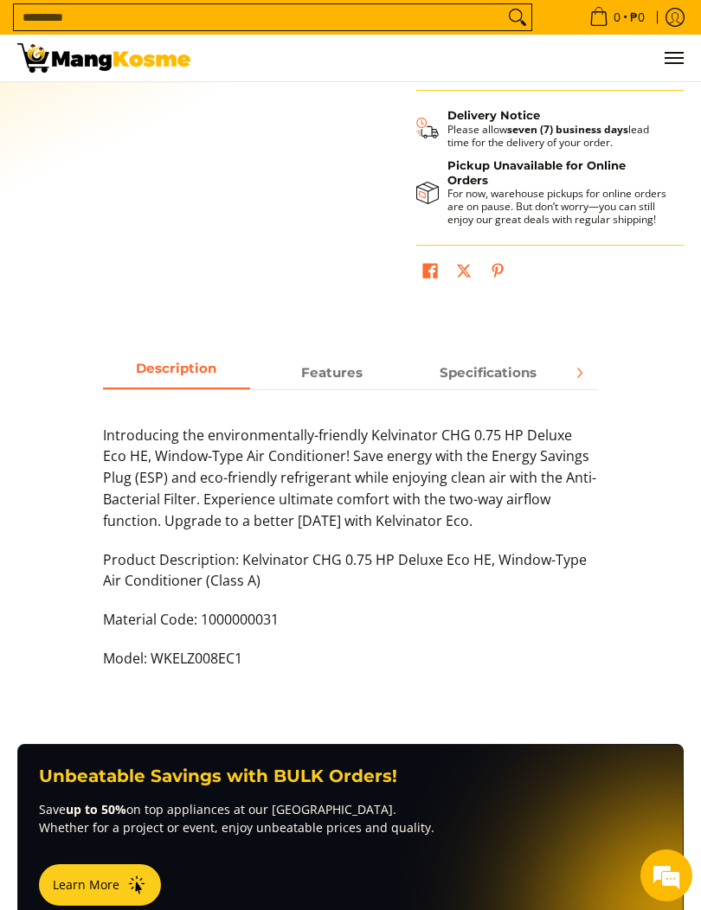
scroll to position [594, 0]
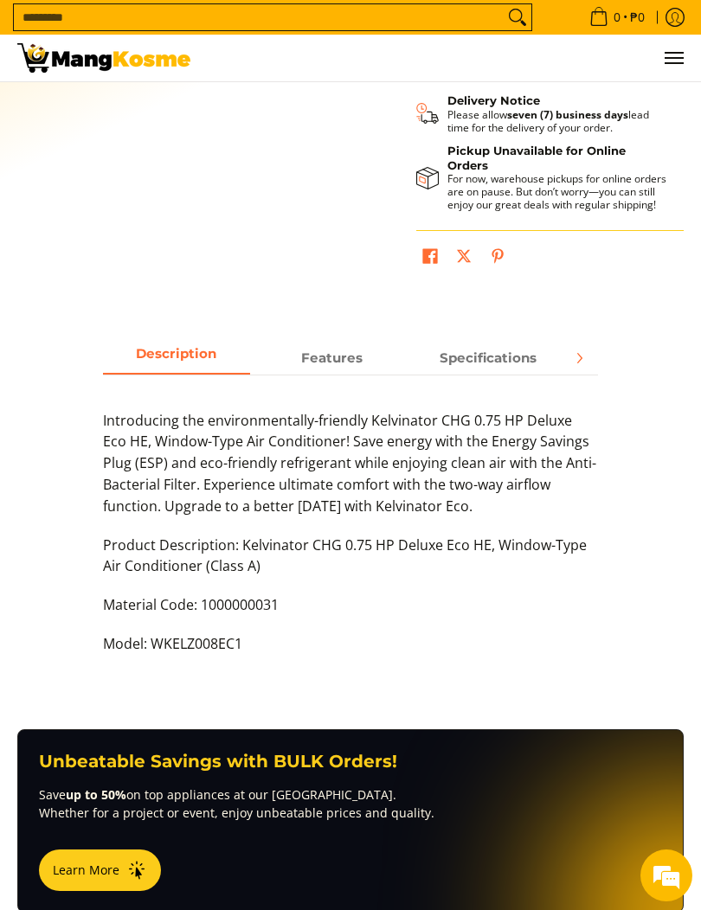
click at [499, 365] on span "Specifications" at bounding box center [487, 358] width 147 height 30
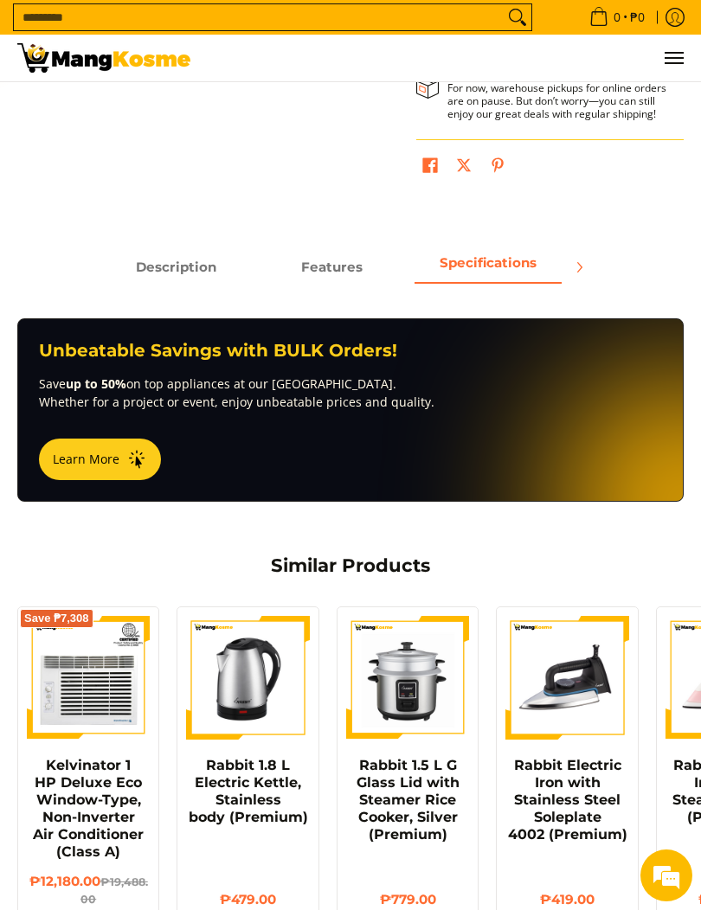
scroll to position [684, 0]
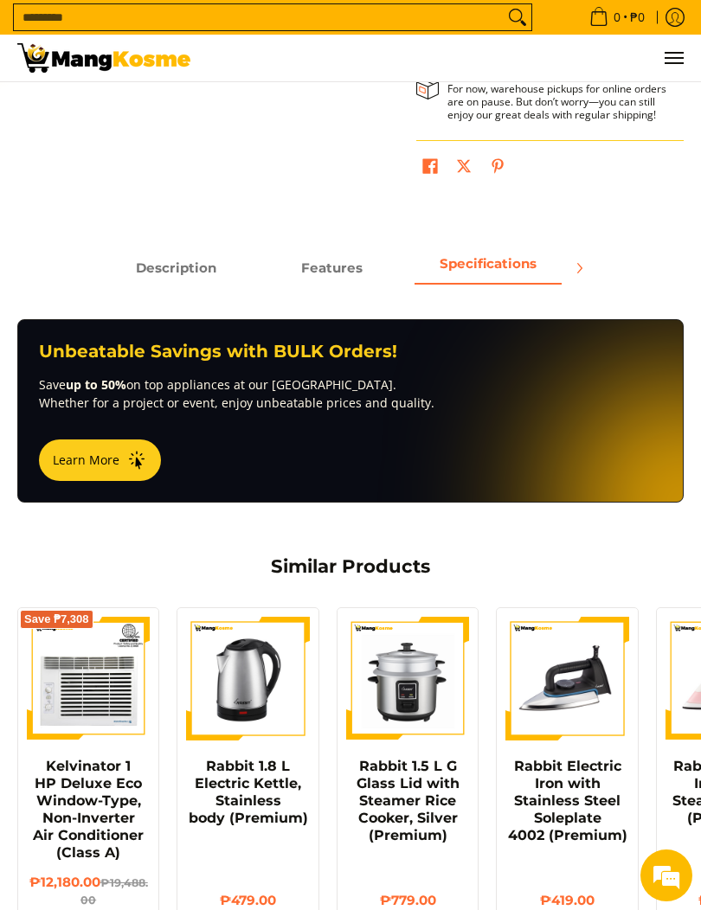
click at [587, 276] on span "Next" at bounding box center [578, 268] width 21 height 21
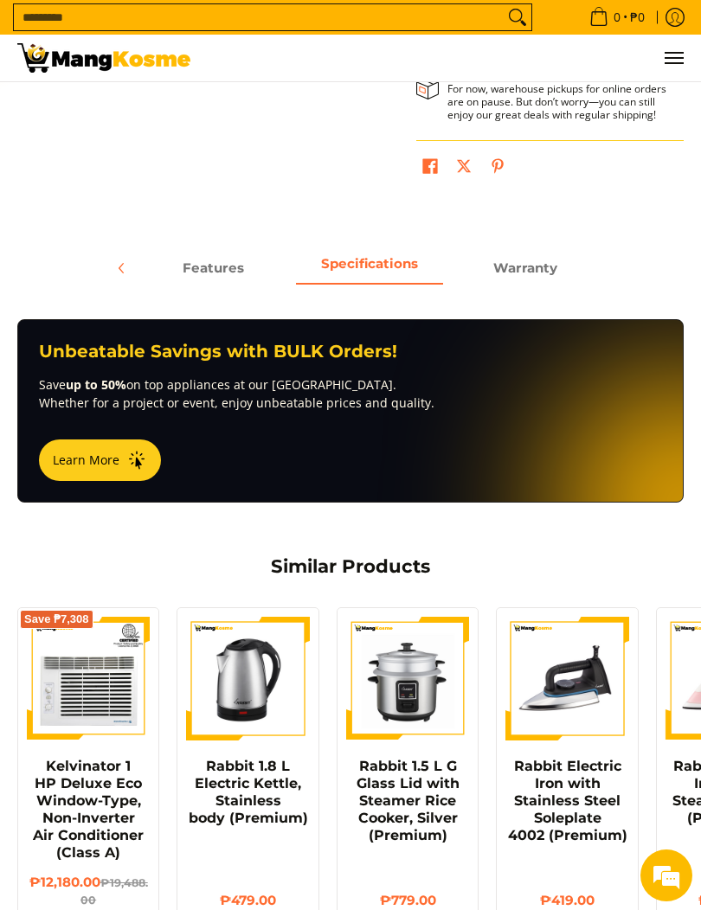
click at [526, 276] on span "Warranty" at bounding box center [525, 268] width 147 height 30
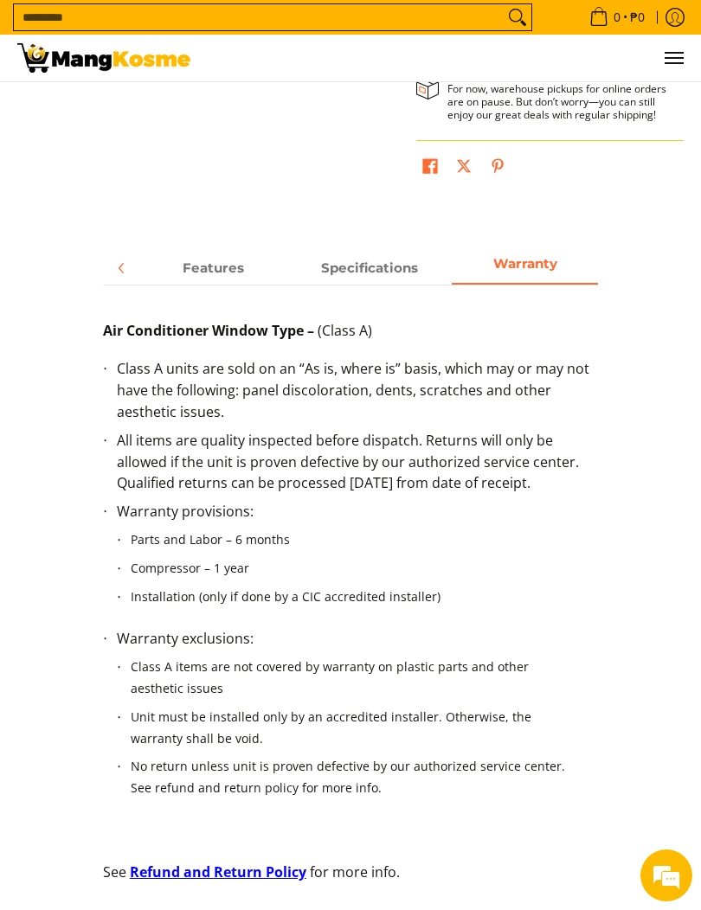
click at [237, 267] on span "Features" at bounding box center [213, 268] width 147 height 30
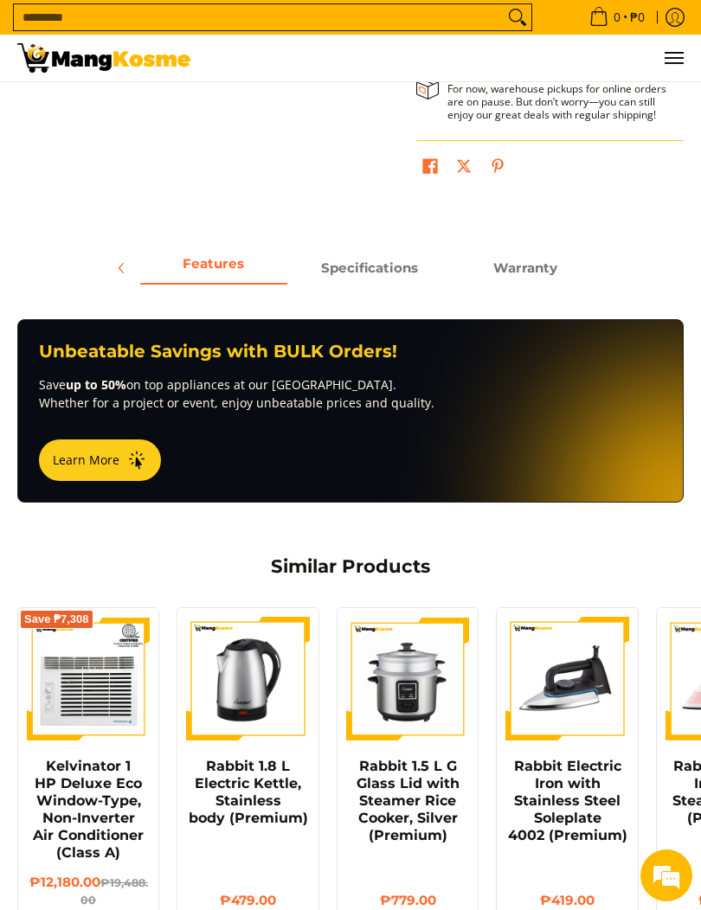
click at [390, 267] on span "Specifications" at bounding box center [369, 268] width 147 height 30
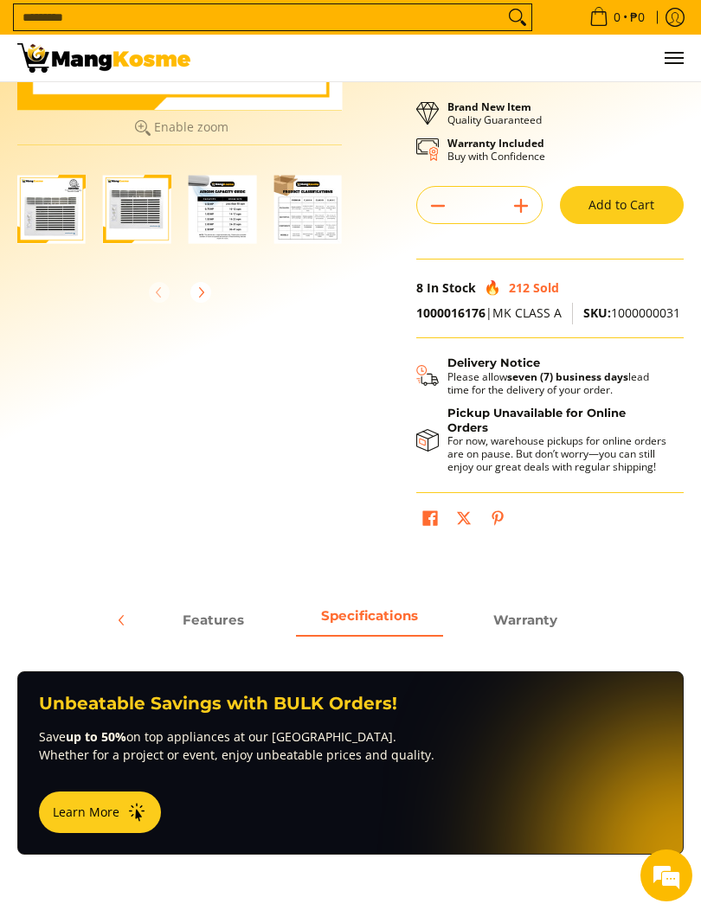
scroll to position [433, 0]
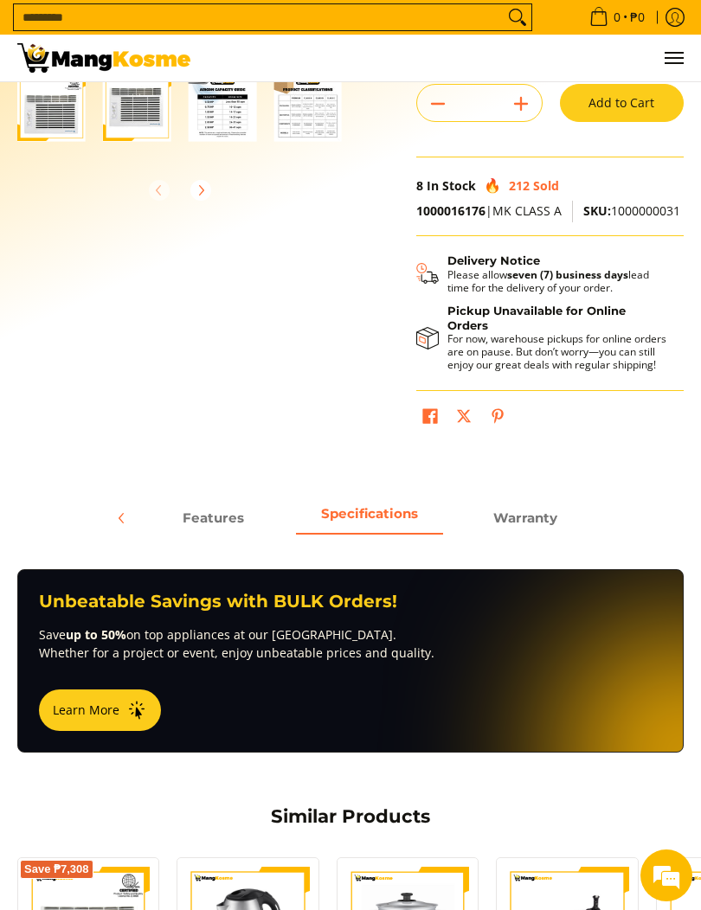
click at [233, 518] on span "Features" at bounding box center [213, 518] width 147 height 30
click at [521, 516] on span "Specifications" at bounding box center [487, 518] width 147 height 30
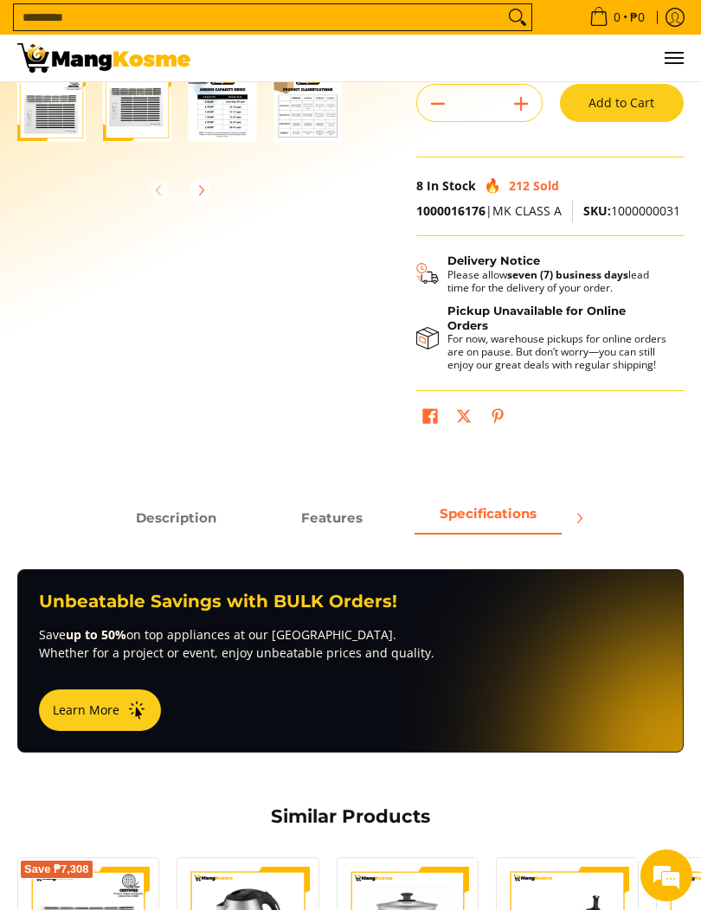
click at [203, 516] on span "Description" at bounding box center [176, 518] width 147 height 30
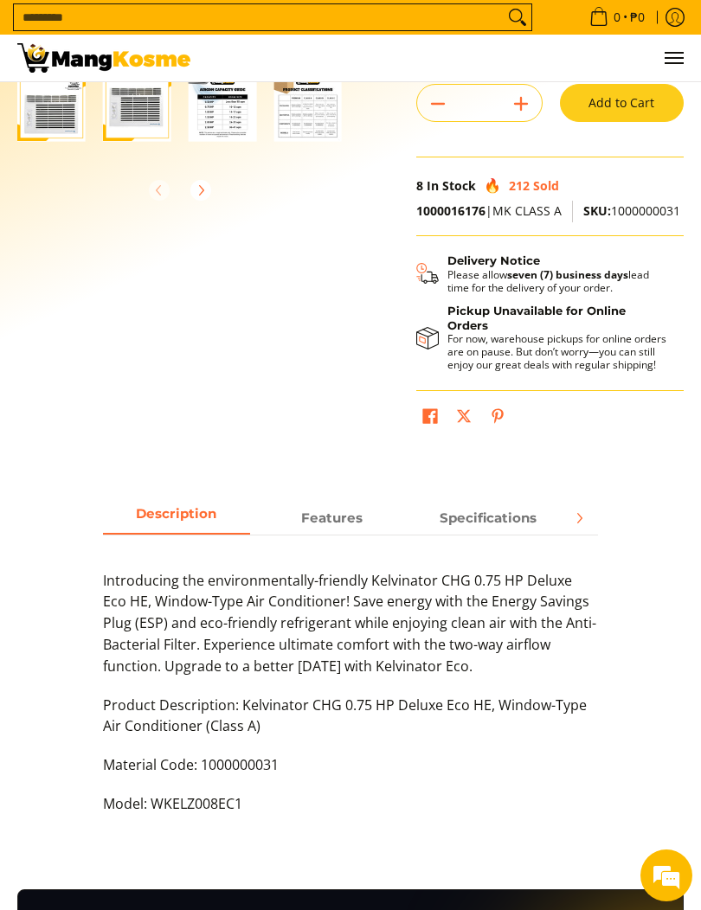
click at [209, 522] on span "Description" at bounding box center [176, 518] width 147 height 30
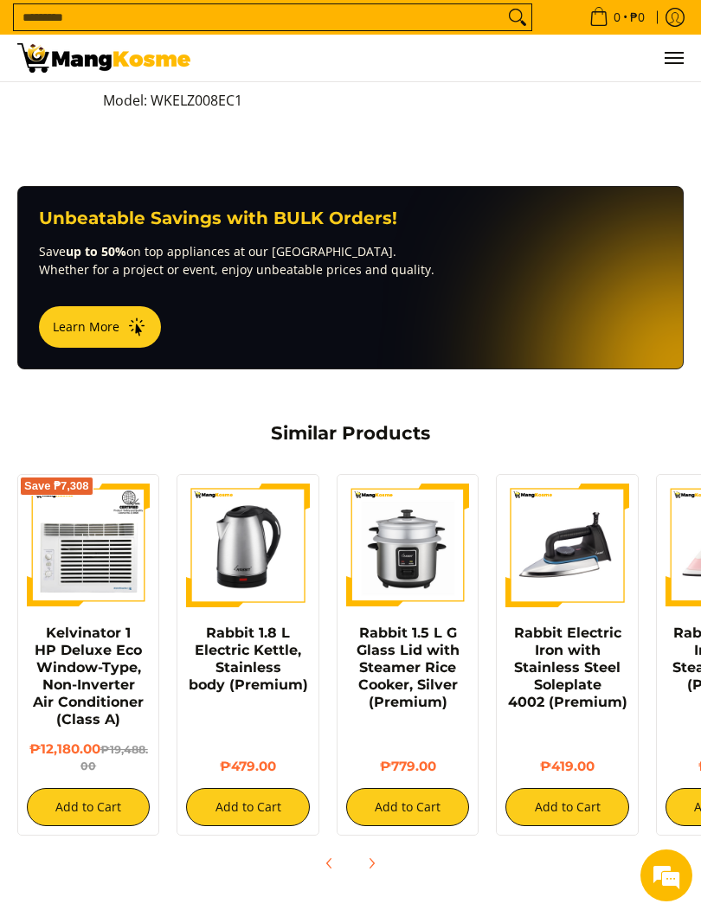
scroll to position [1130, 0]
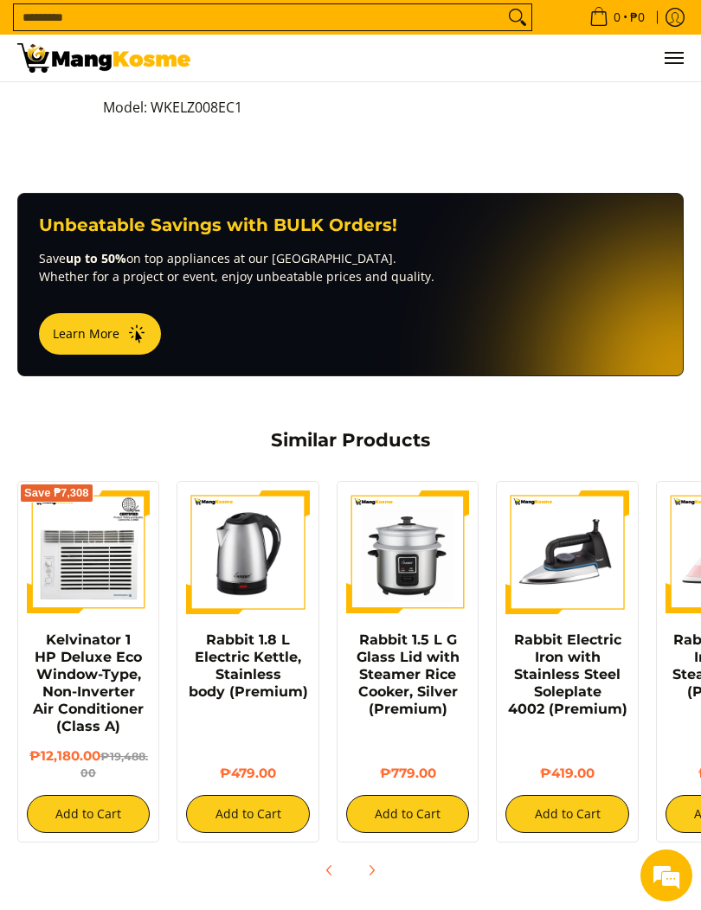
click at [89, 518] on img at bounding box center [88, 552] width 123 height 123
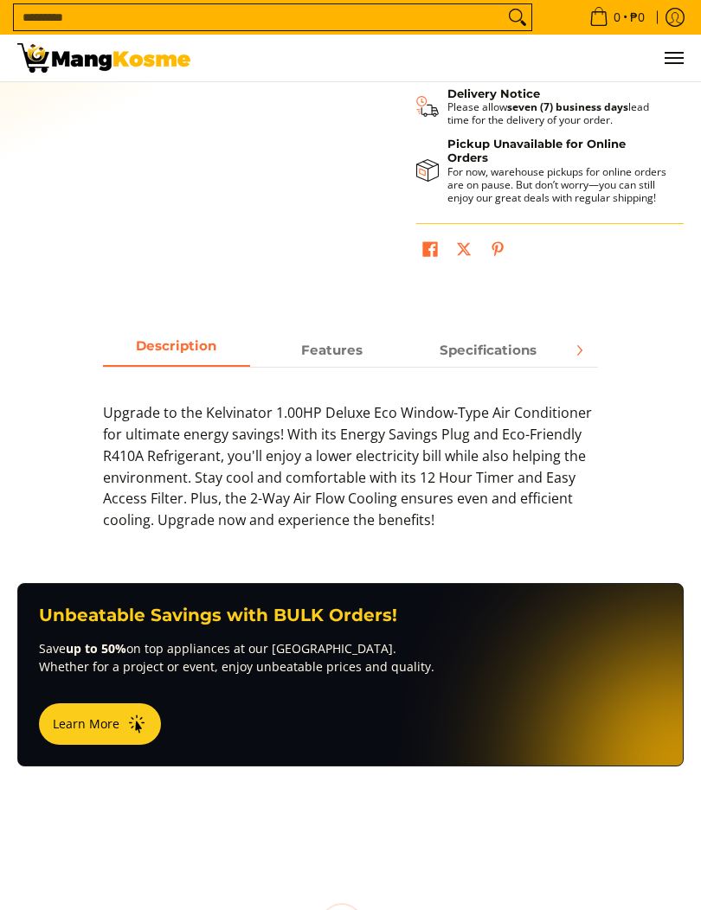
scroll to position [632, 0]
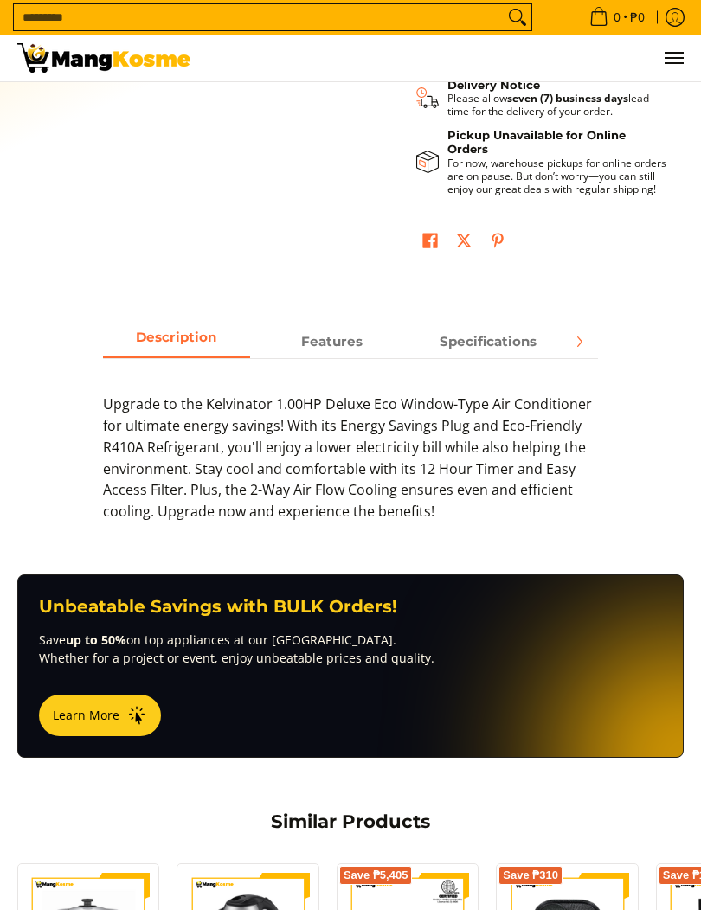
click at [511, 349] on span "Specifications" at bounding box center [487, 341] width 147 height 30
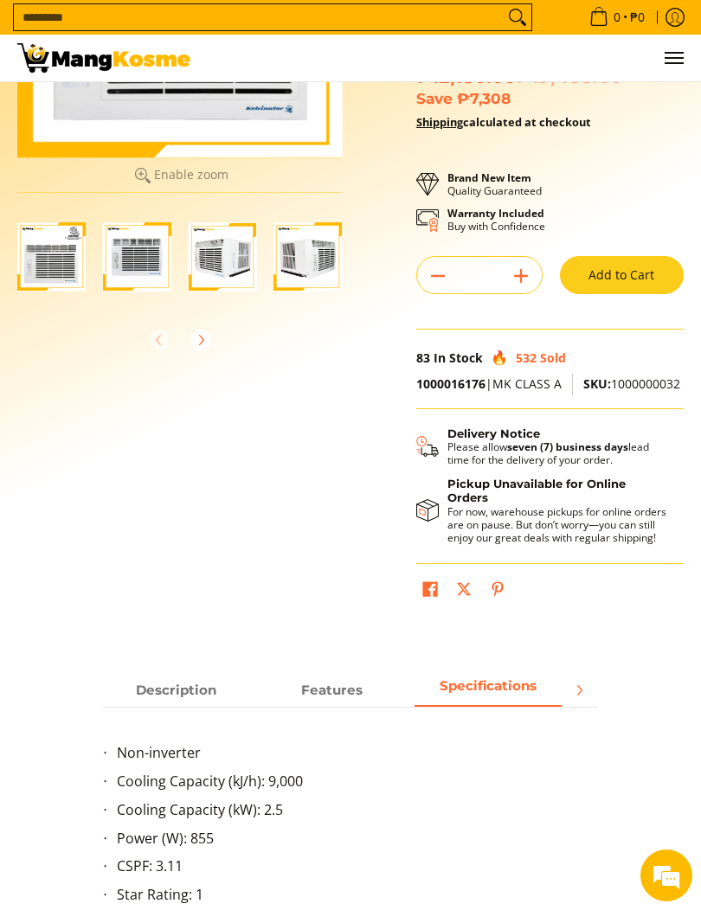
scroll to position [241, 0]
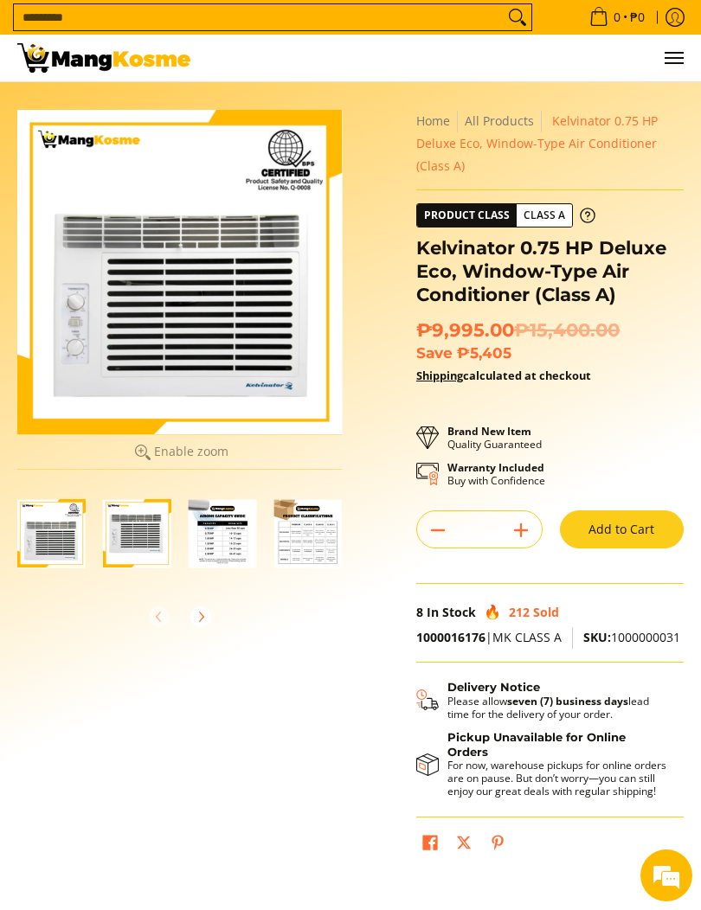
scroll to position [3, 0]
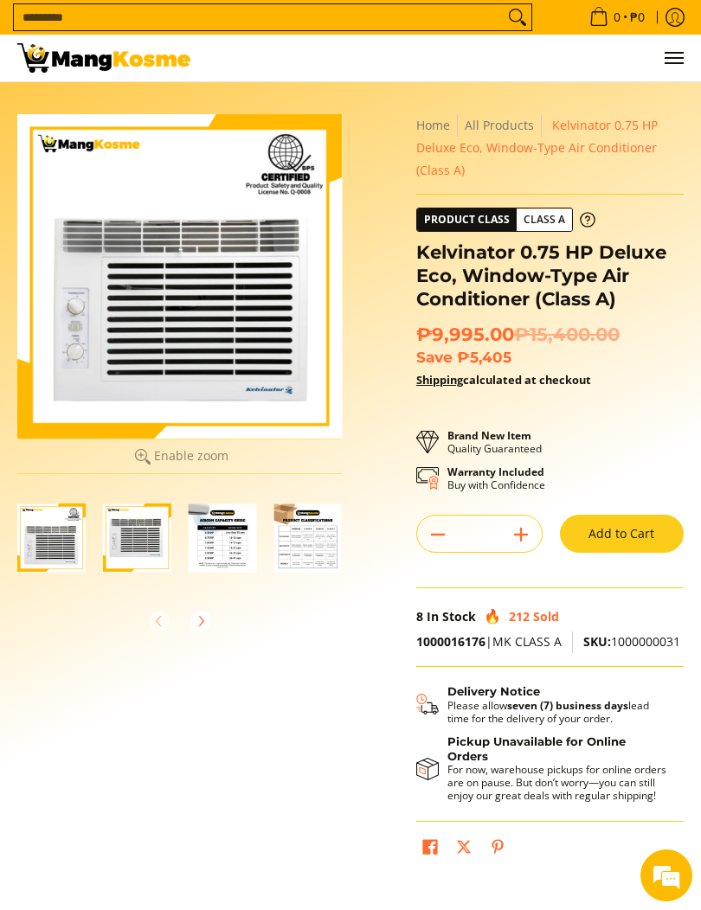
click at [507, 128] on link "All Products" at bounding box center [499, 125] width 69 height 16
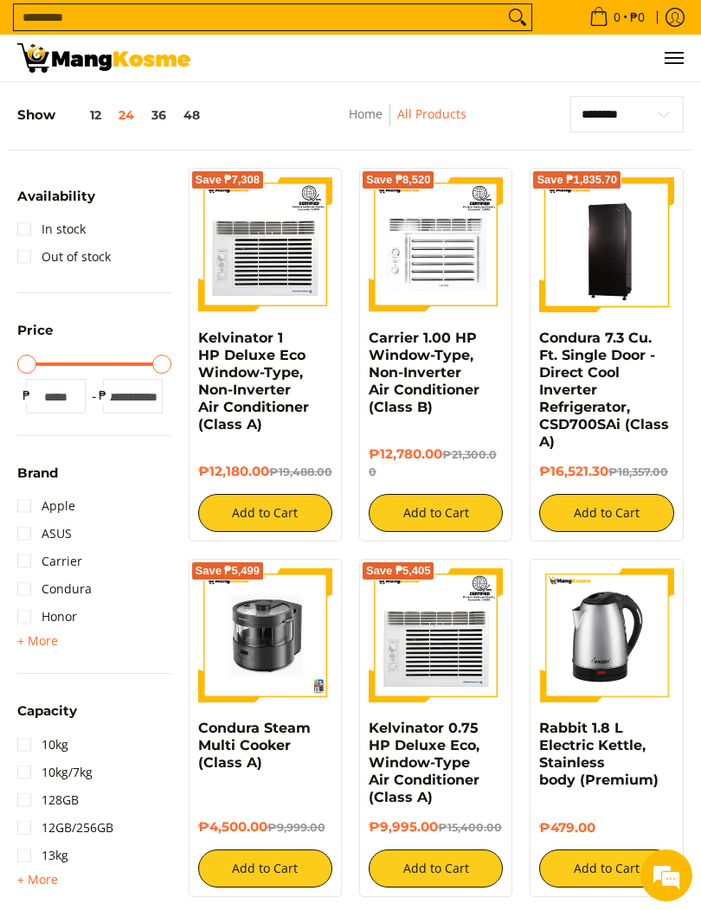
scroll to position [86, 0]
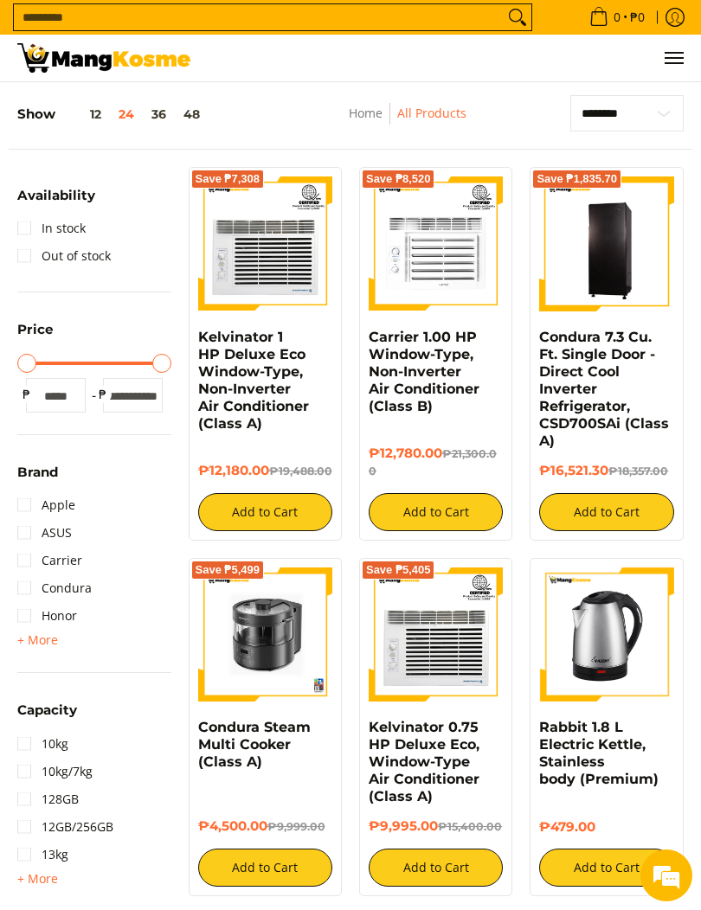
click at [477, 254] on img at bounding box center [436, 244] width 134 height 134
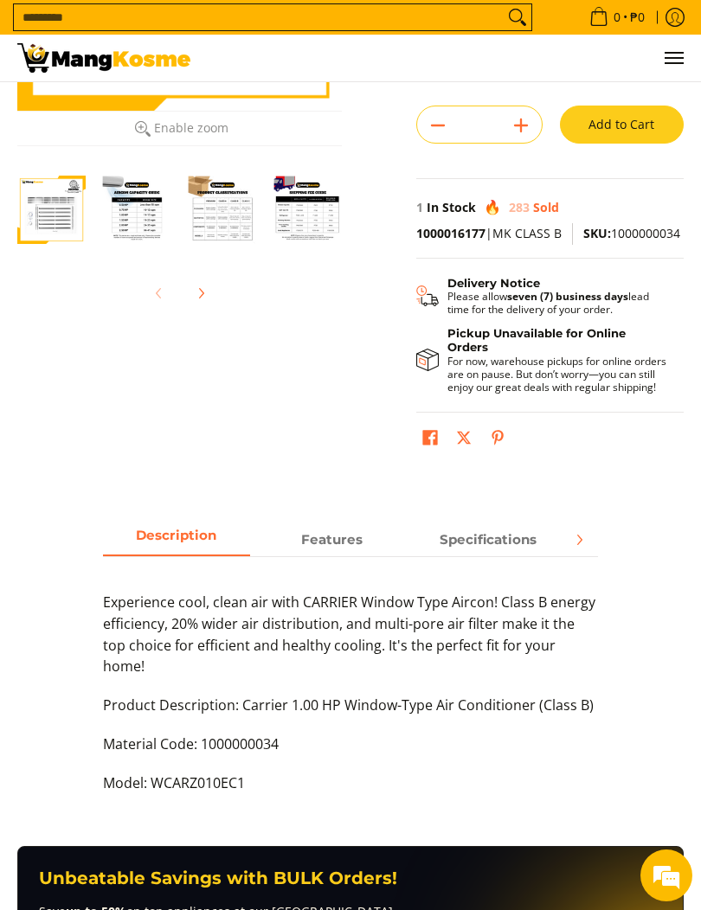
scroll to position [429, 0]
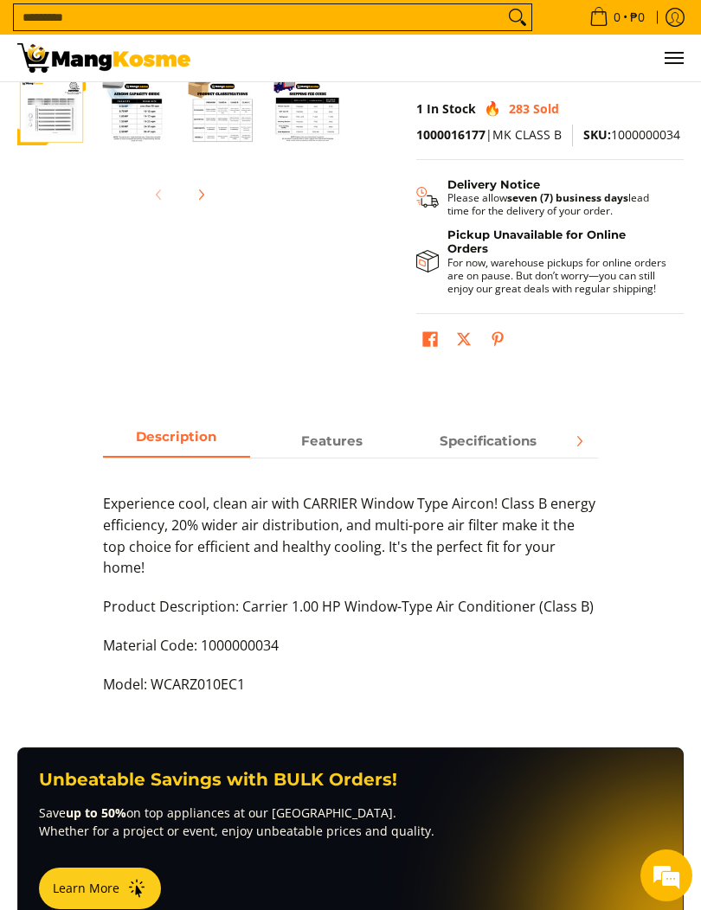
click at [518, 442] on strong "Specifications" at bounding box center [488, 441] width 97 height 16
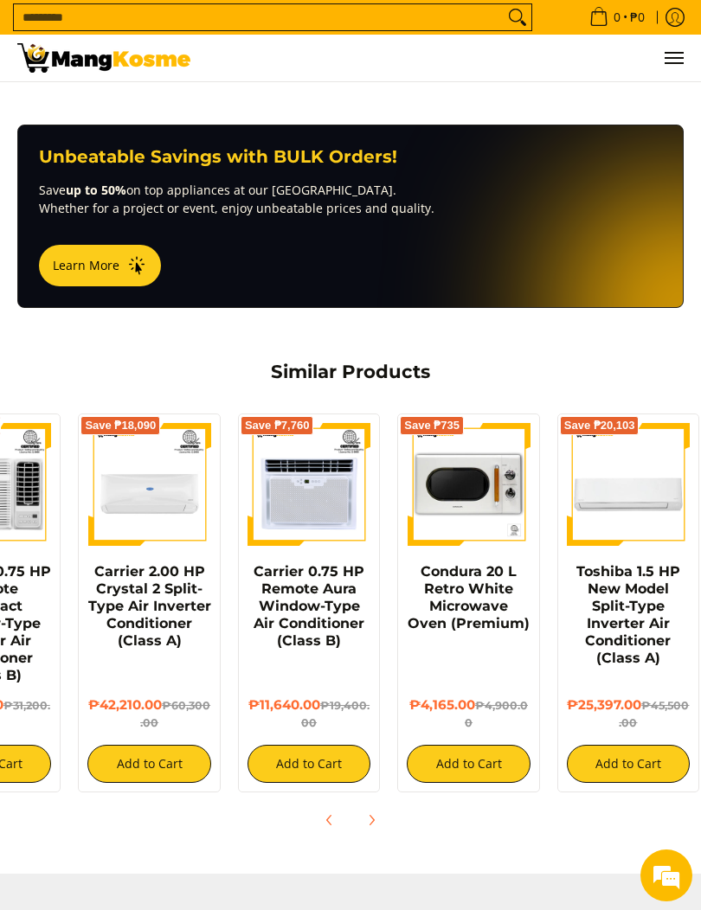
scroll to position [0, 97]
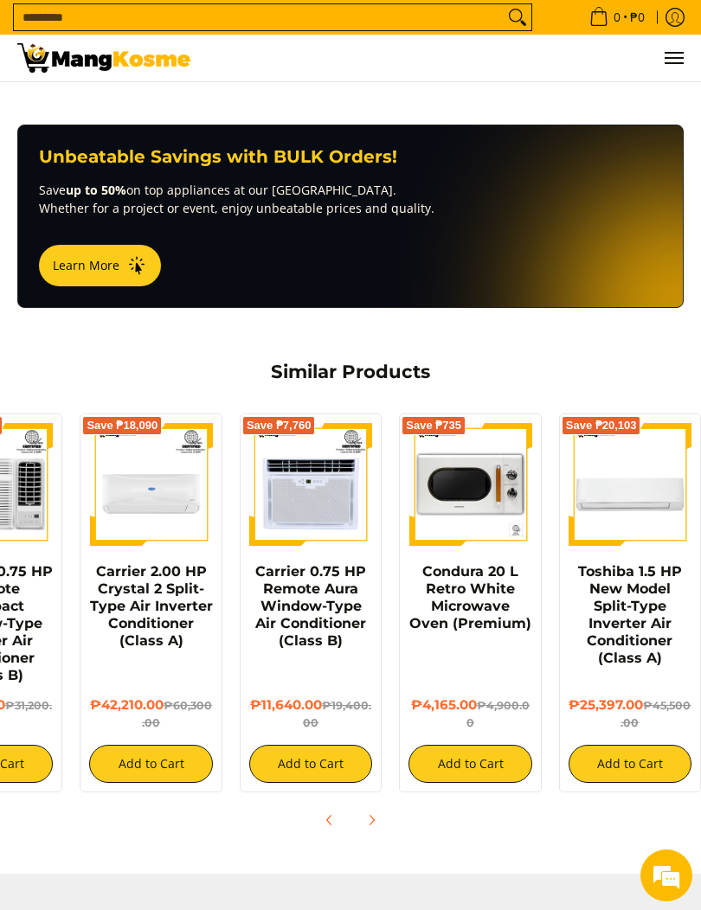
click at [330, 486] on img at bounding box center [310, 484] width 123 height 123
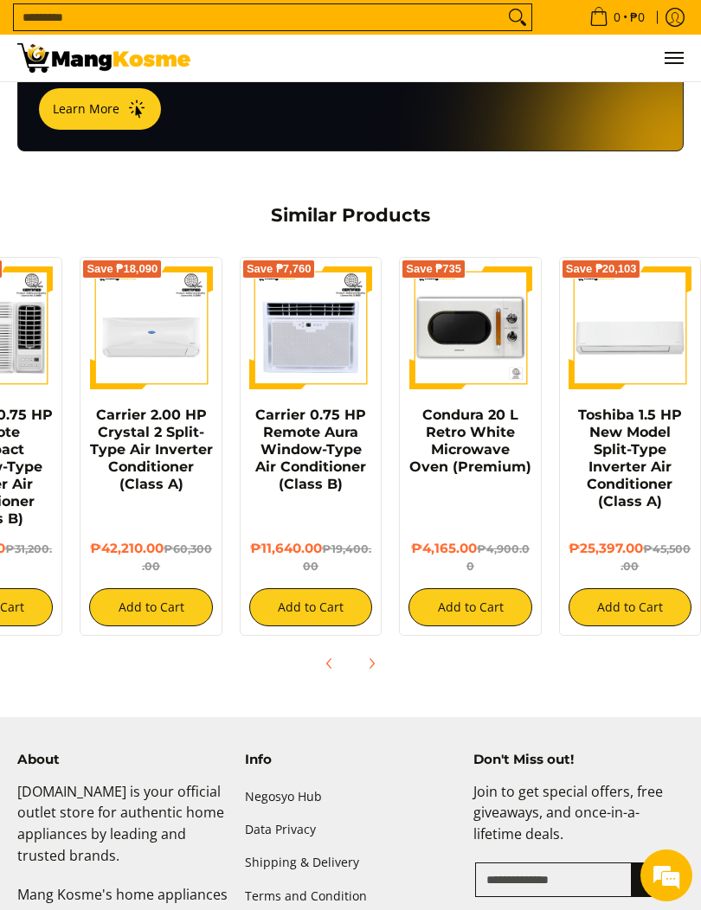
scroll to position [1597, 0]
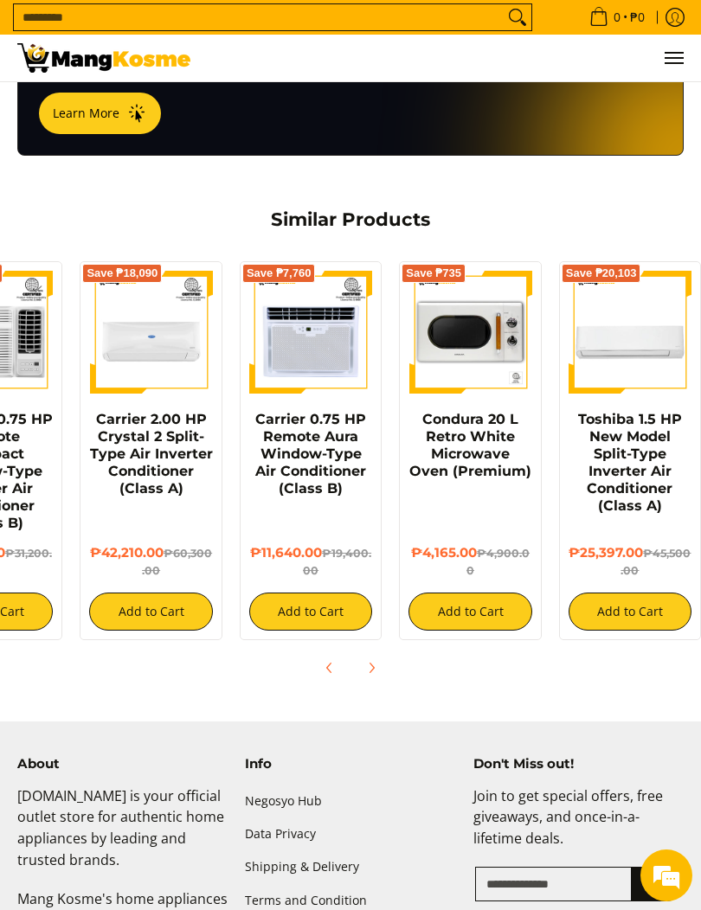
click at [323, 329] on img at bounding box center [310, 332] width 123 height 123
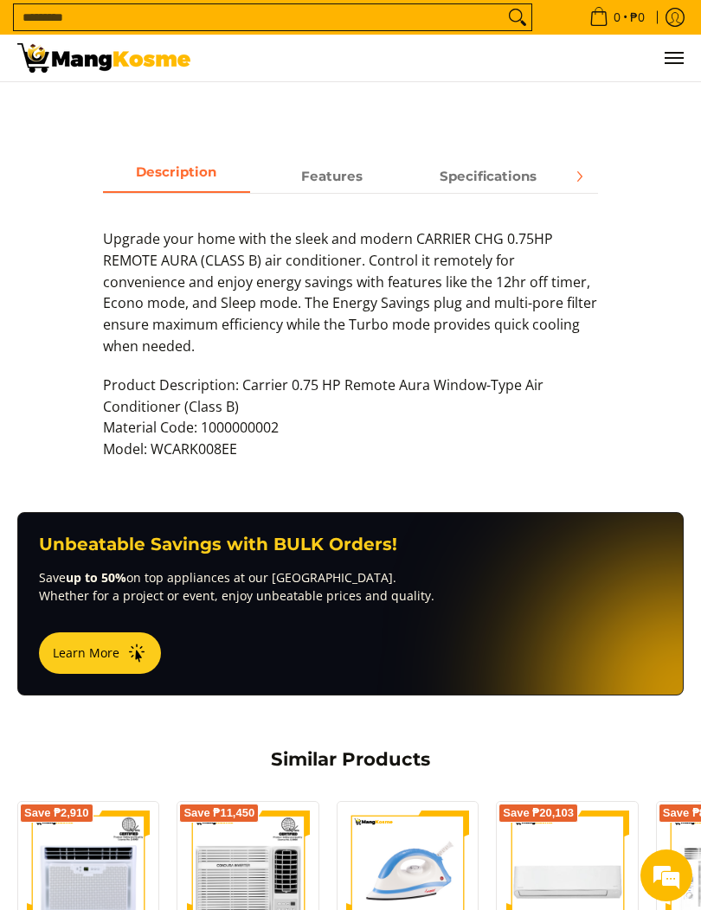
scroll to position [464, 0]
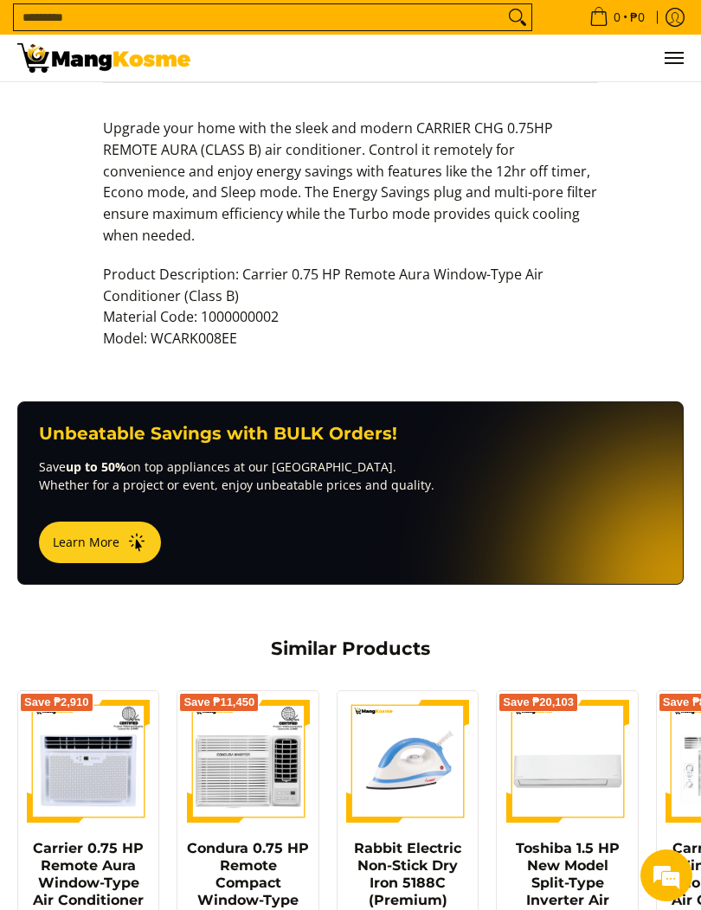
scroll to position [619, 0]
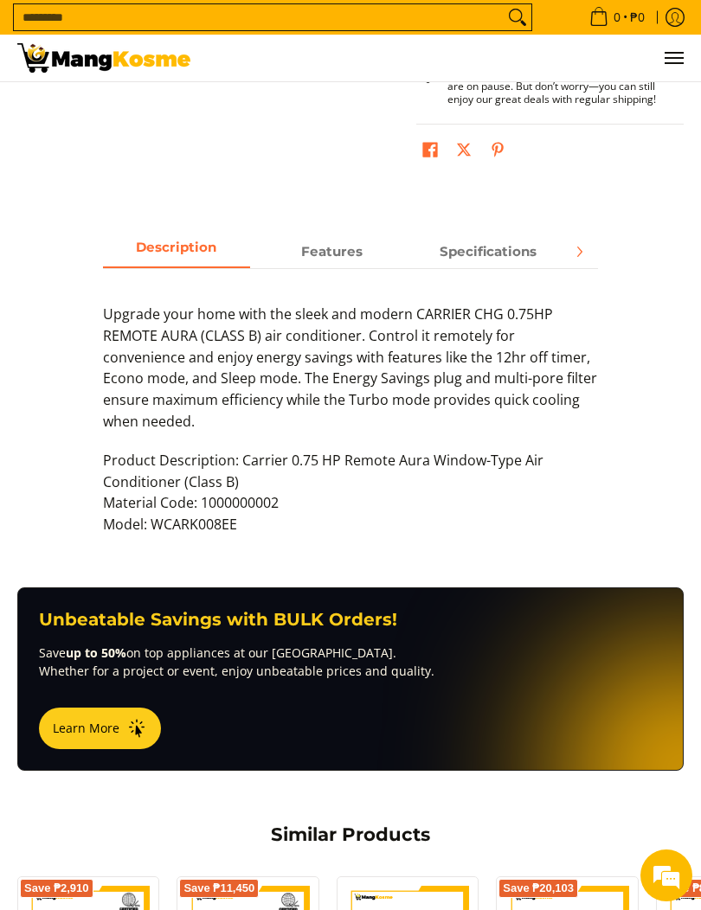
click at [498, 239] on span "Specifications" at bounding box center [487, 251] width 147 height 30
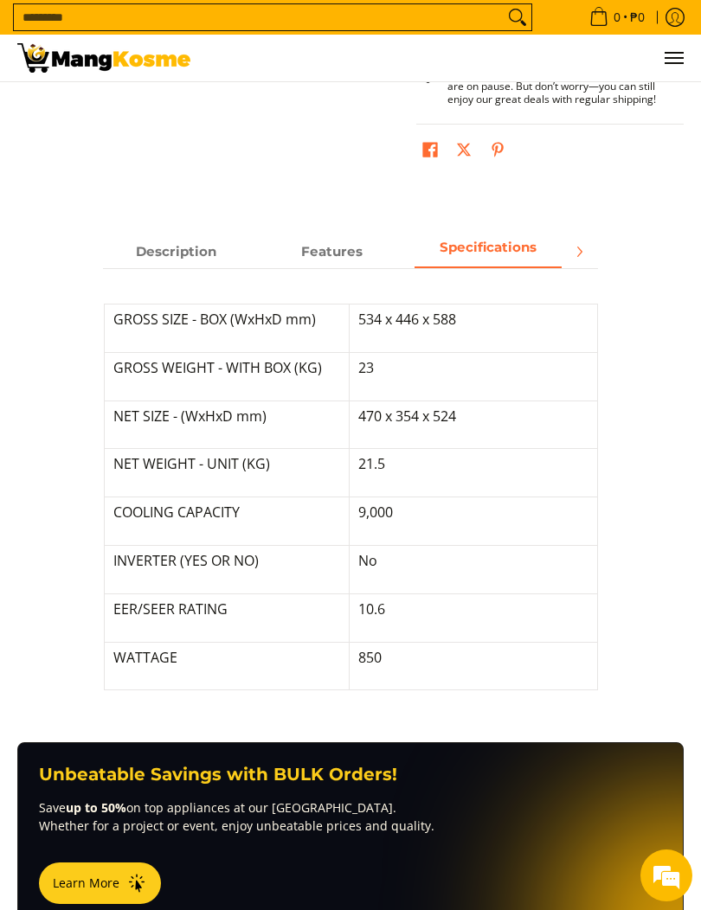
click at [593, 233] on button "Next" at bounding box center [579, 252] width 38 height 38
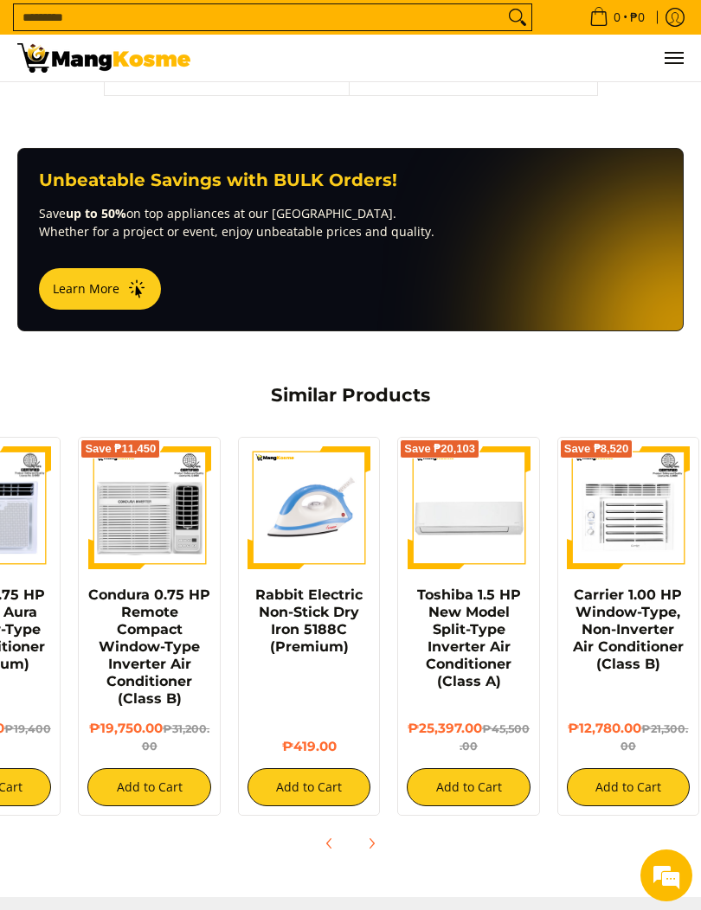
scroll to position [0, 97]
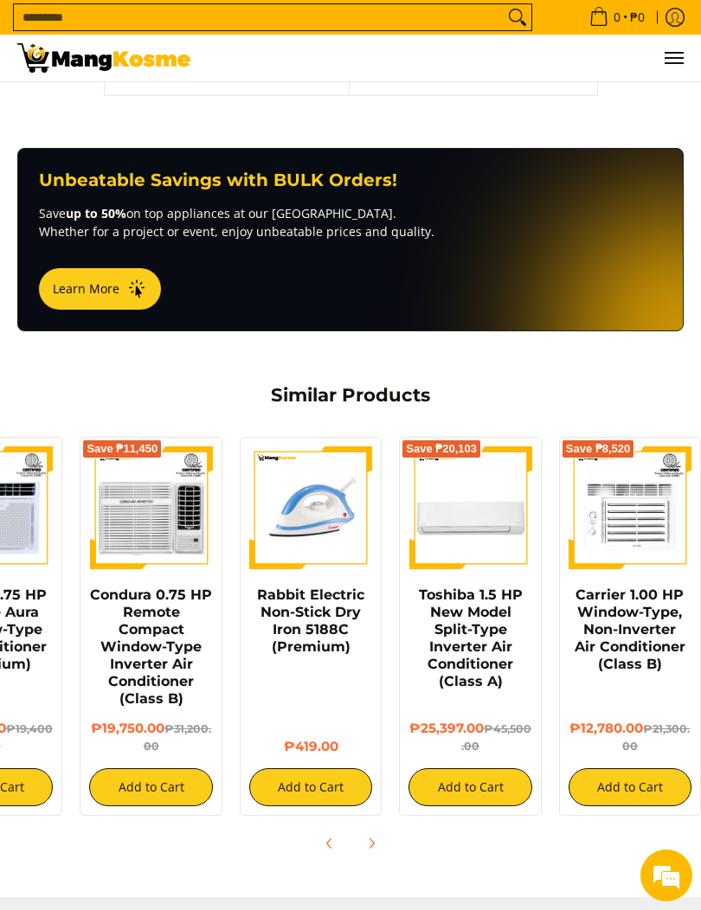
click at [633, 476] on img at bounding box center [629, 507] width 123 height 123
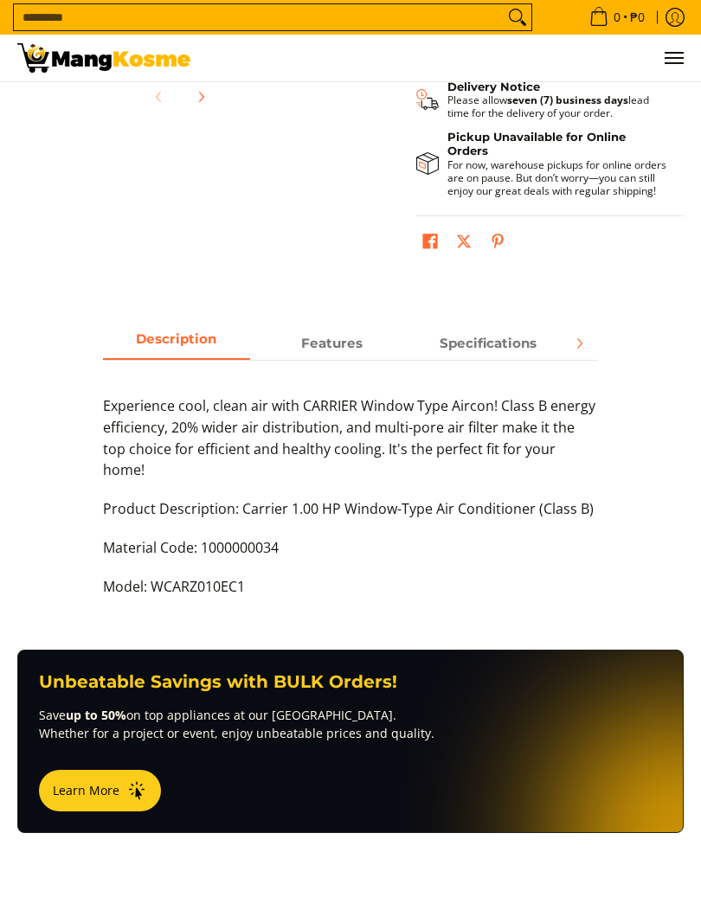
scroll to position [562, 0]
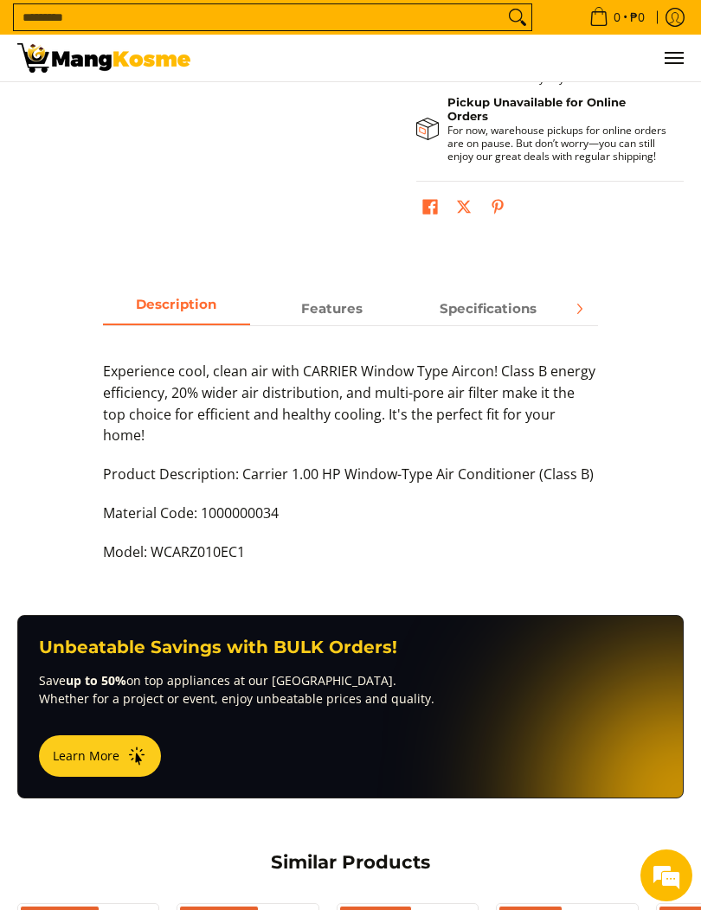
click at [522, 313] on strong "Specifications" at bounding box center [488, 308] width 97 height 16
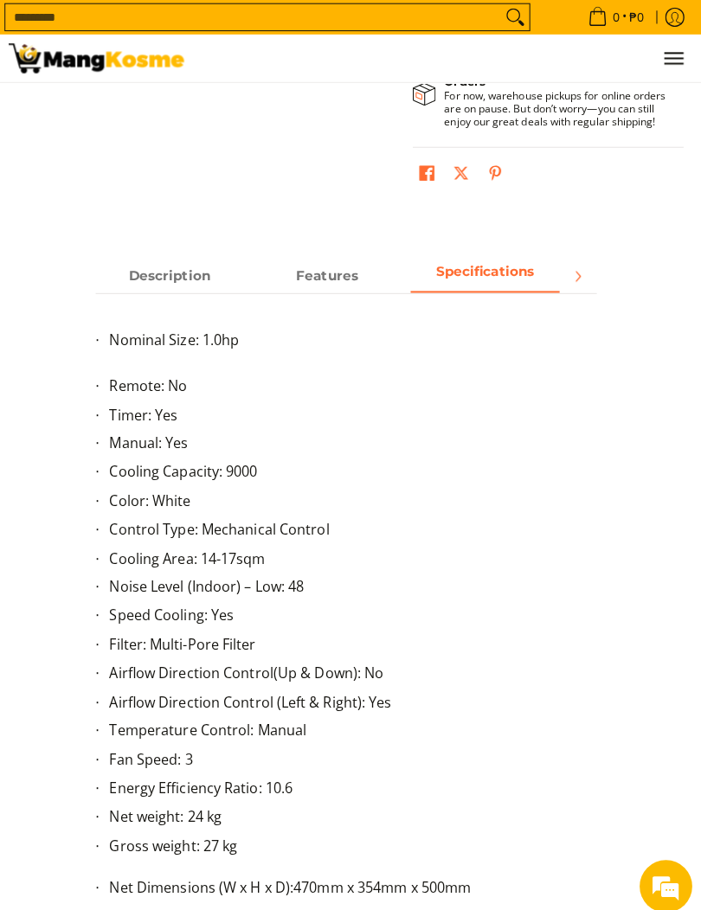
scroll to position [608, 0]
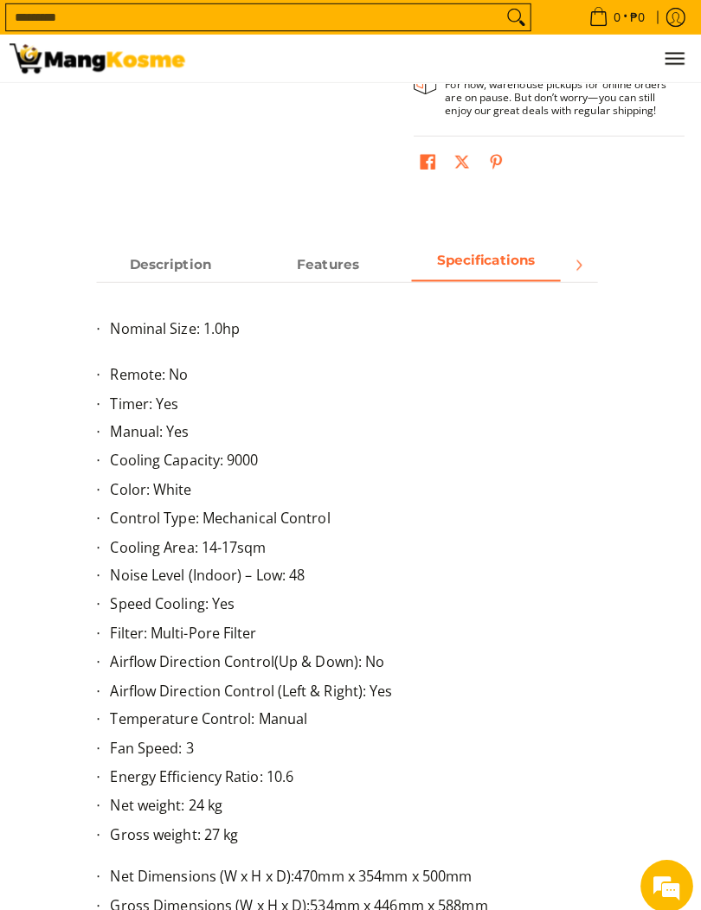
click at [572, 260] on icon "Next" at bounding box center [579, 262] width 14 height 14
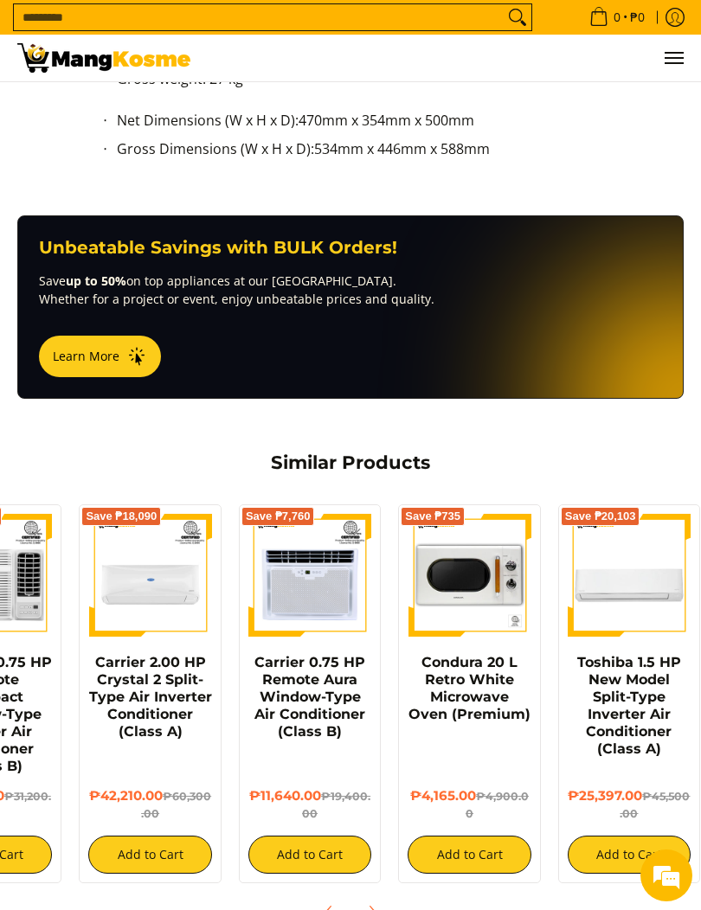
scroll to position [0, 97]
click at [337, 547] on img at bounding box center [310, 575] width 123 height 123
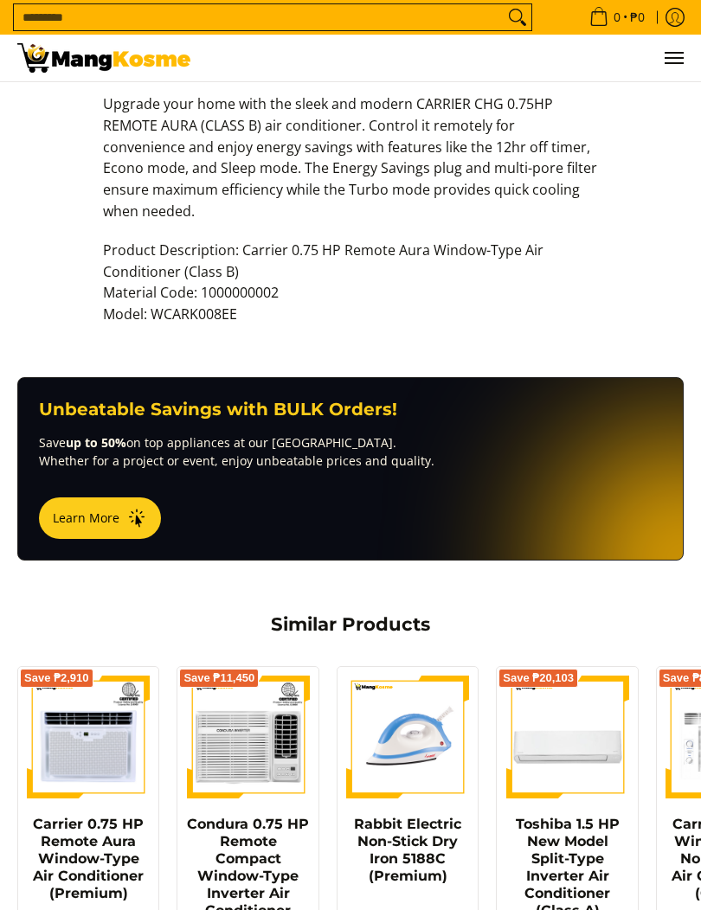
scroll to position [422, 0]
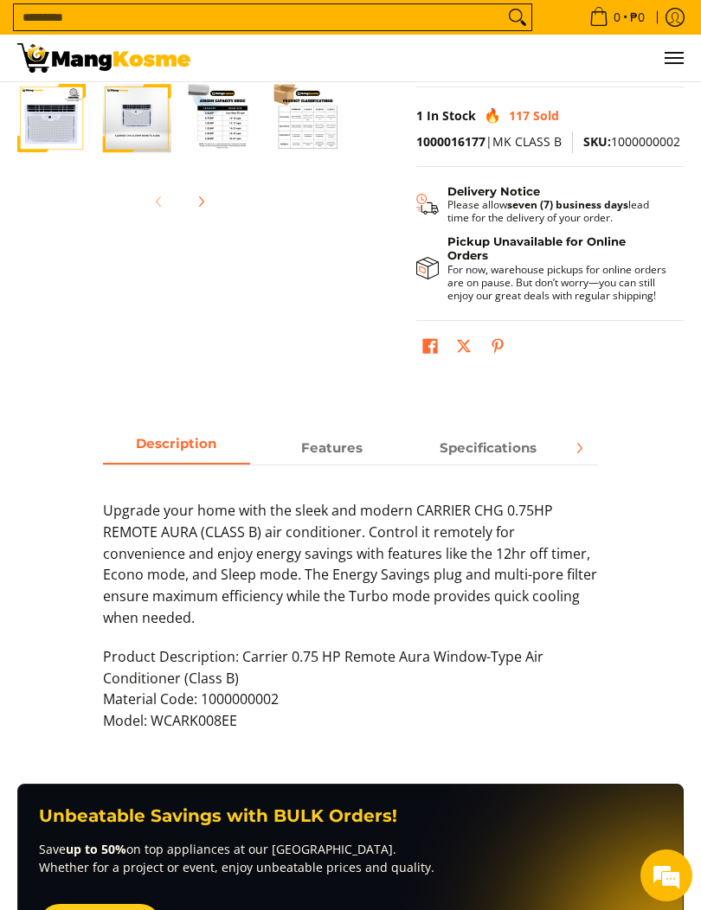
click at [507, 433] on span "Specifications" at bounding box center [487, 448] width 147 height 30
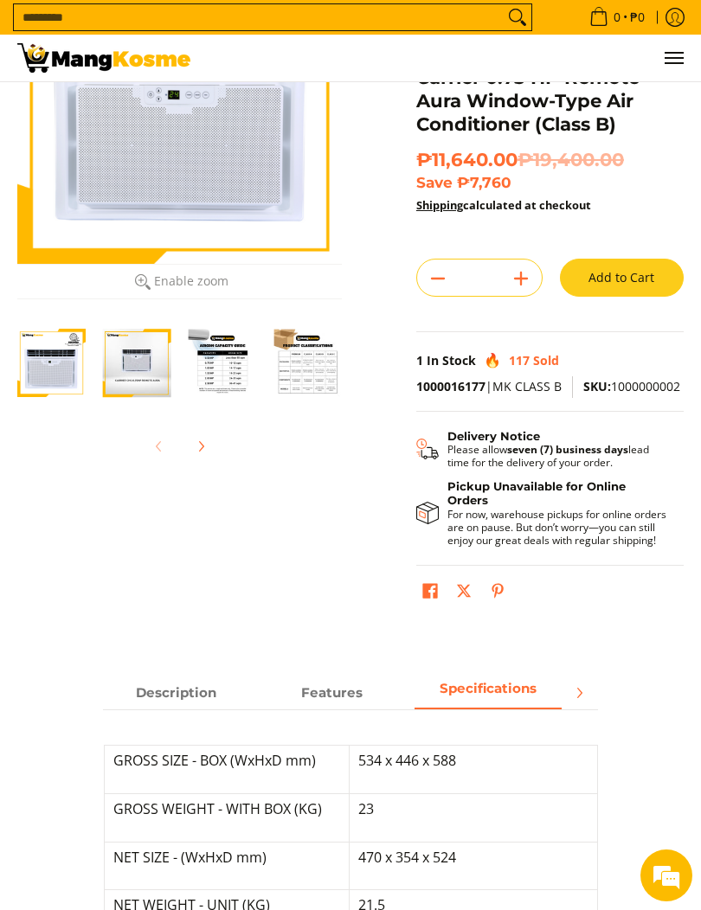
scroll to position [175, 0]
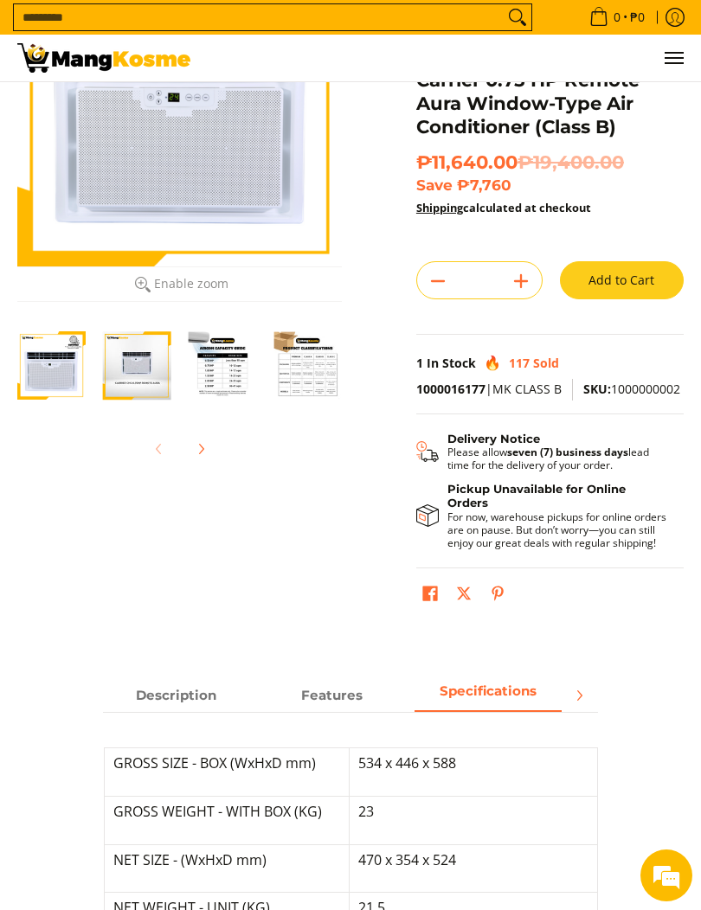
click at [578, 692] on button "Next" at bounding box center [579, 696] width 38 height 38
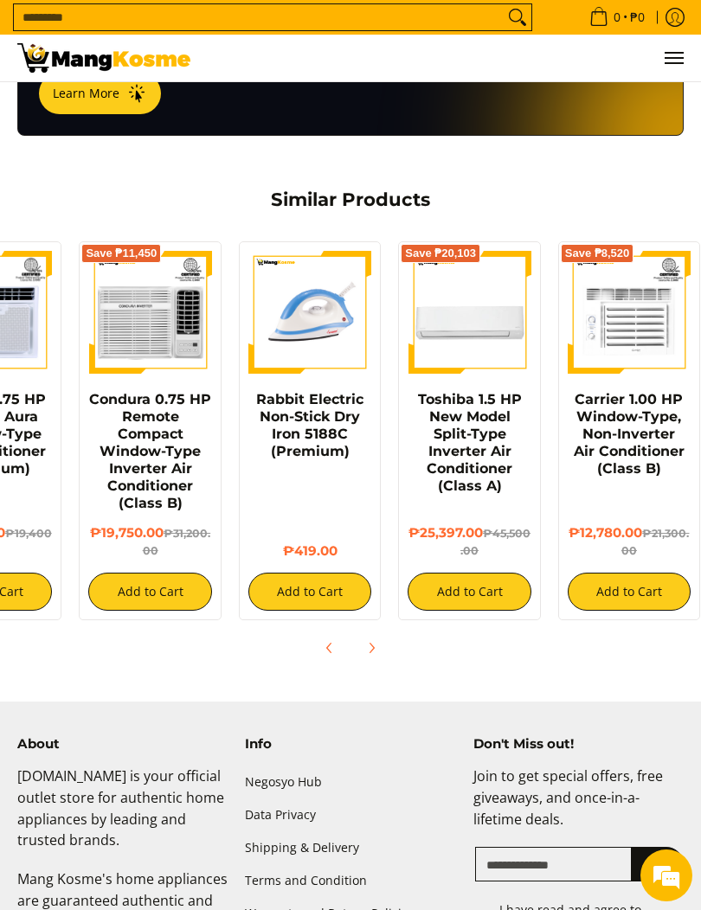
scroll to position [0, 97]
click at [650, 331] on img at bounding box center [629, 312] width 123 height 123
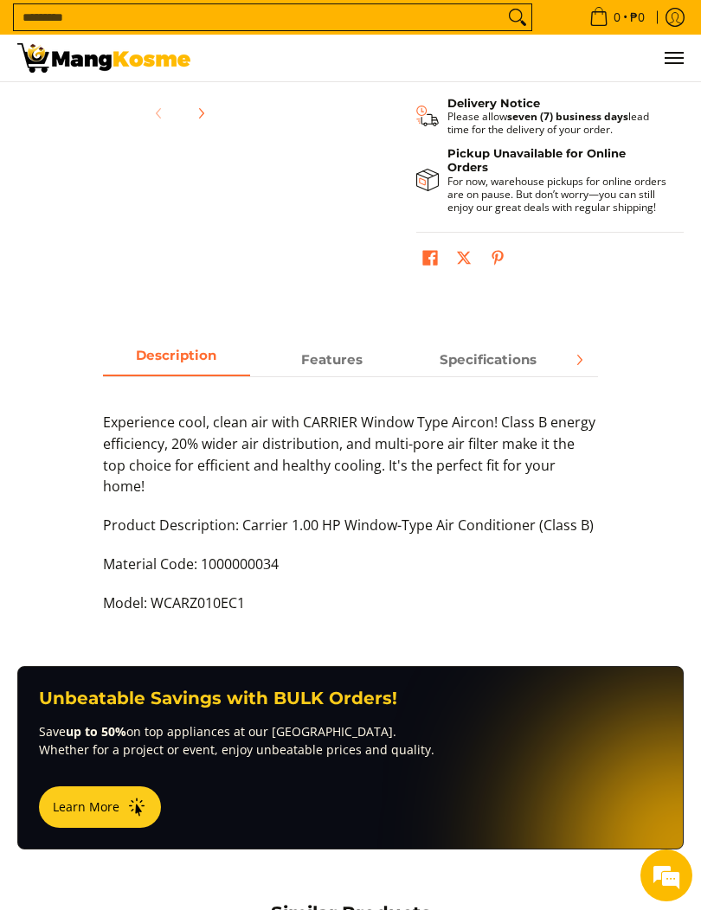
scroll to position [478, 0]
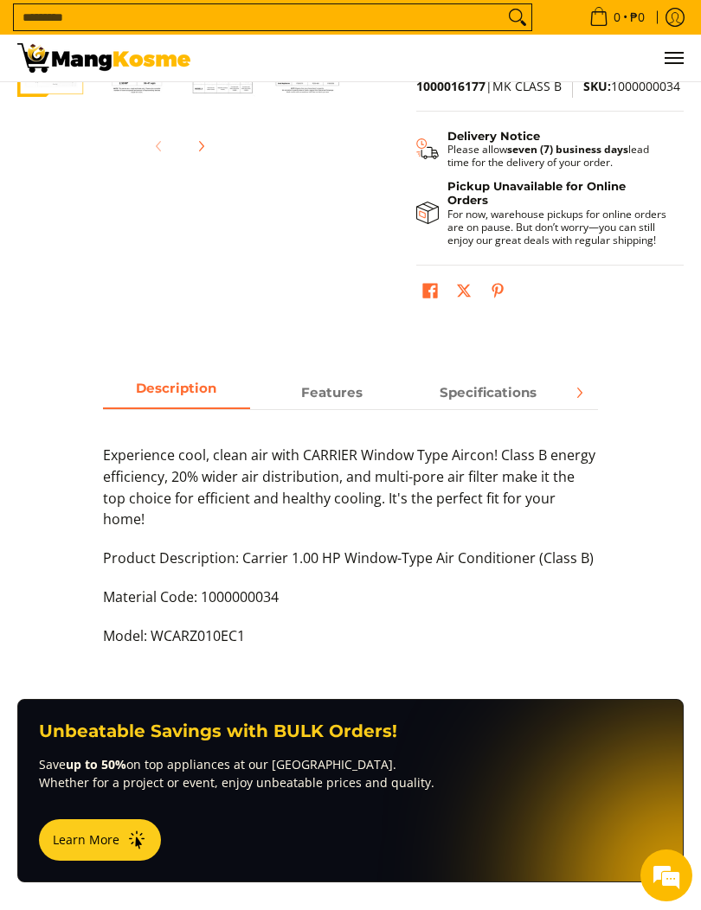
click at [531, 395] on strong "Specifications" at bounding box center [488, 392] width 97 height 16
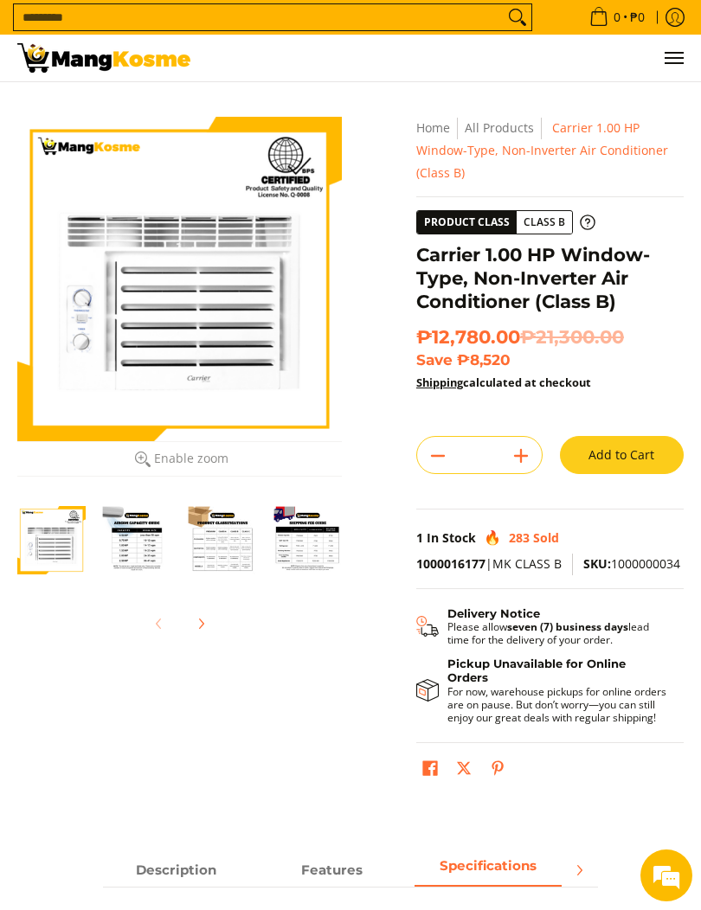
scroll to position [0, 0]
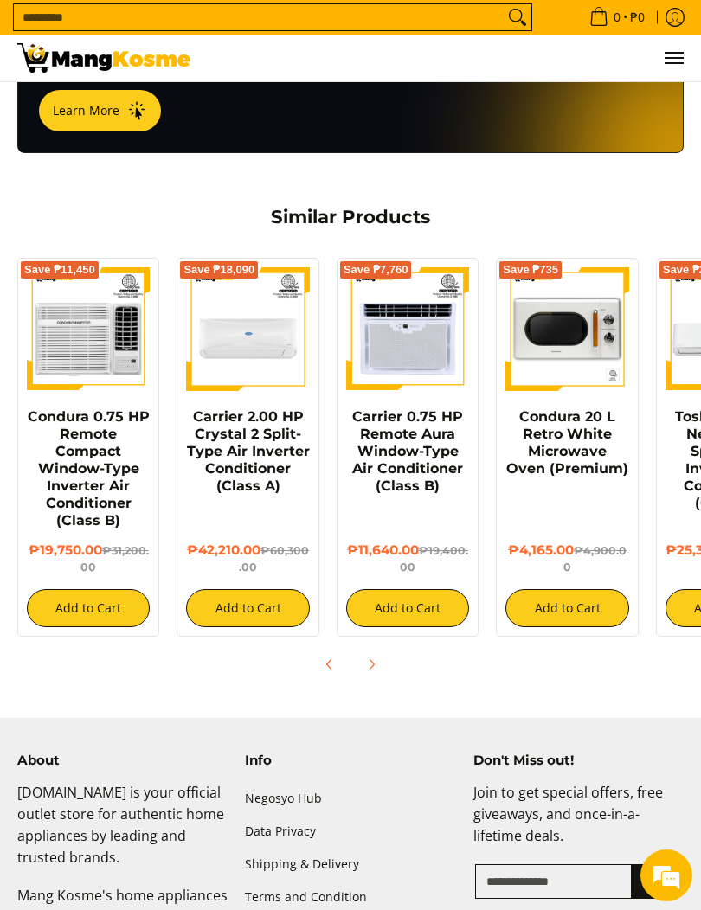
scroll to position [1205, 0]
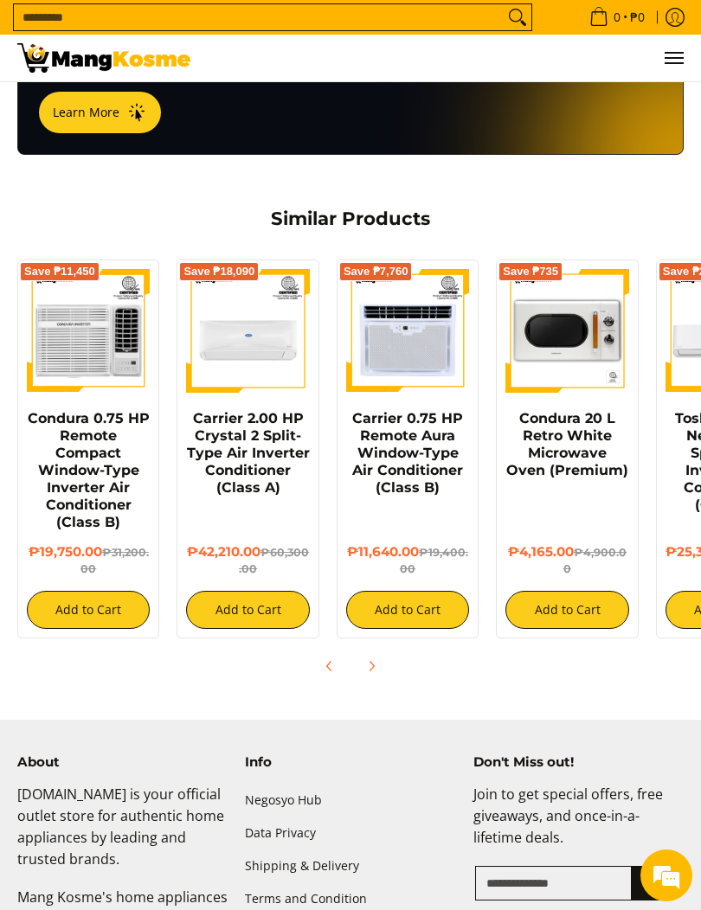
click at [412, 319] on img at bounding box center [407, 330] width 123 height 123
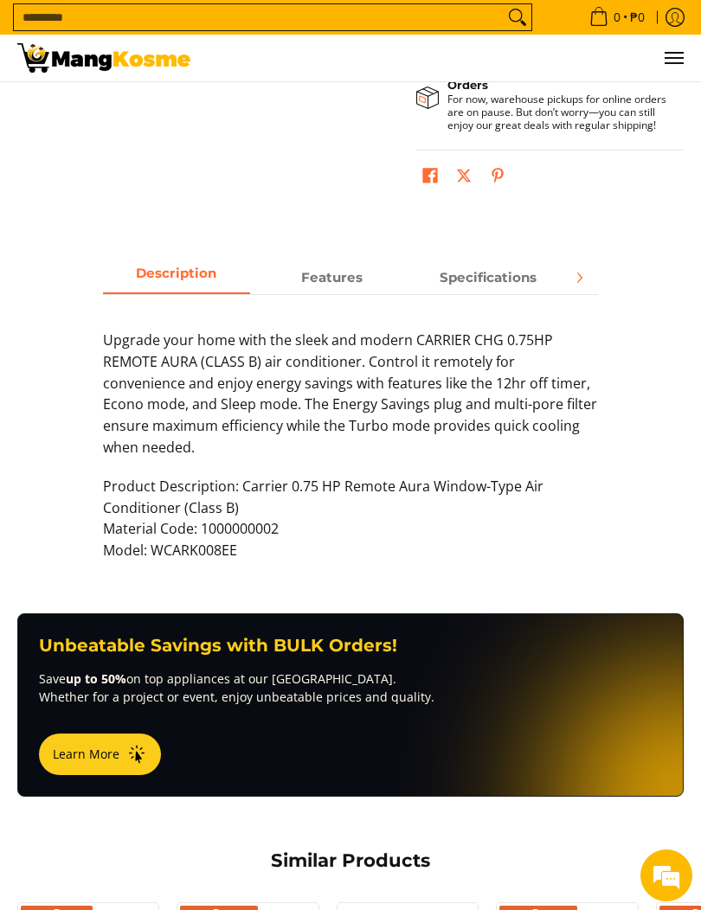
scroll to position [575, 0]
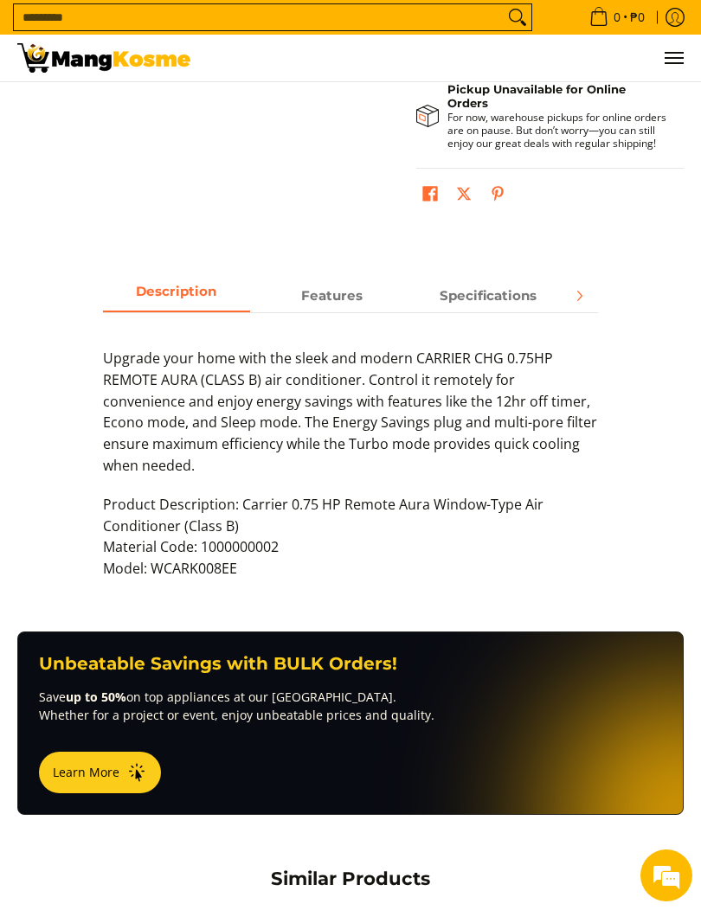
click at [513, 280] on span "Specifications" at bounding box center [487, 295] width 147 height 30
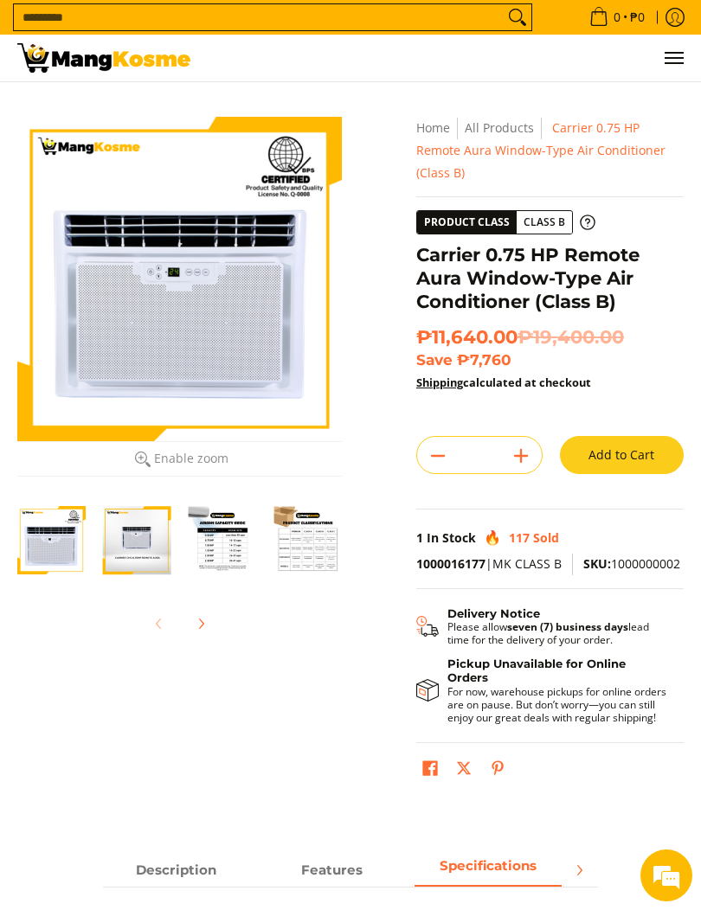
scroll to position [0, 0]
click at [162, 67] on img at bounding box center [103, 57] width 173 height 29
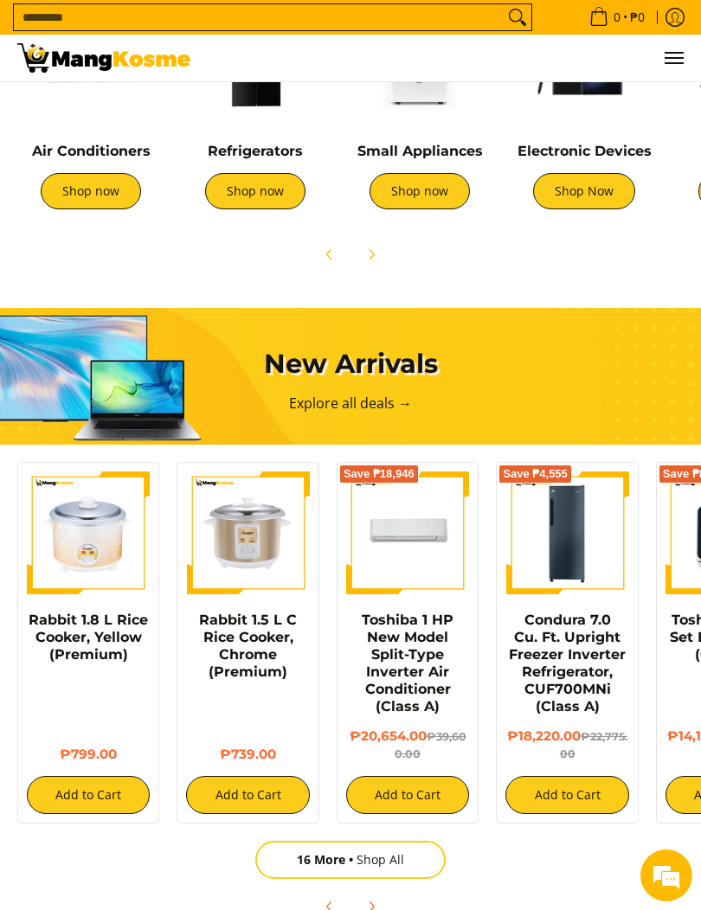
scroll to position [859, 0]
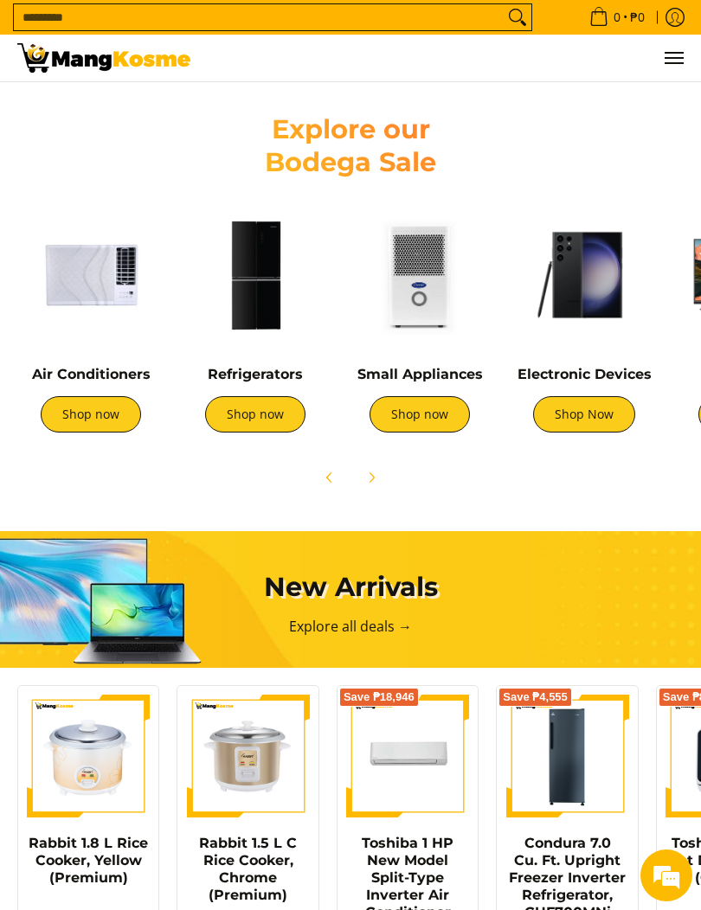
click at [112, 406] on link "Shop now" at bounding box center [91, 414] width 100 height 36
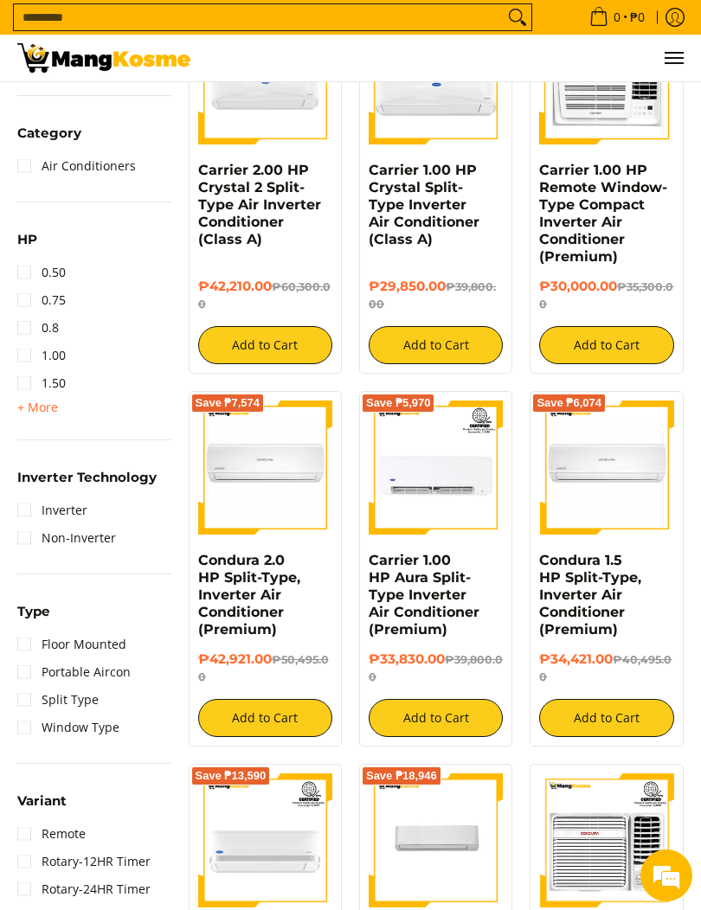
scroll to position [717, 0]
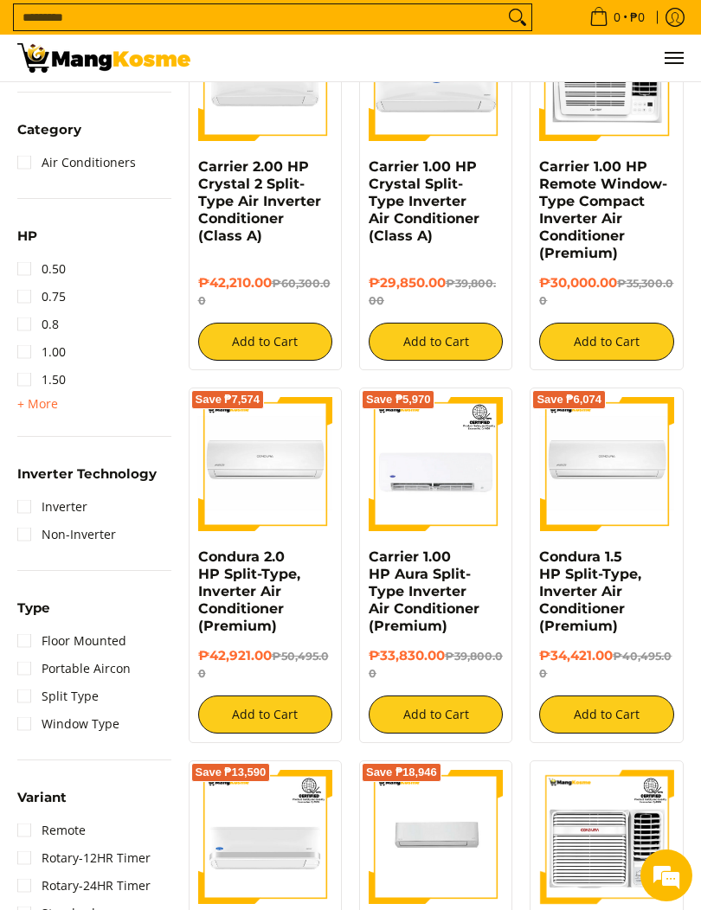
click at [36, 716] on link "Window Type" at bounding box center [68, 724] width 102 height 28
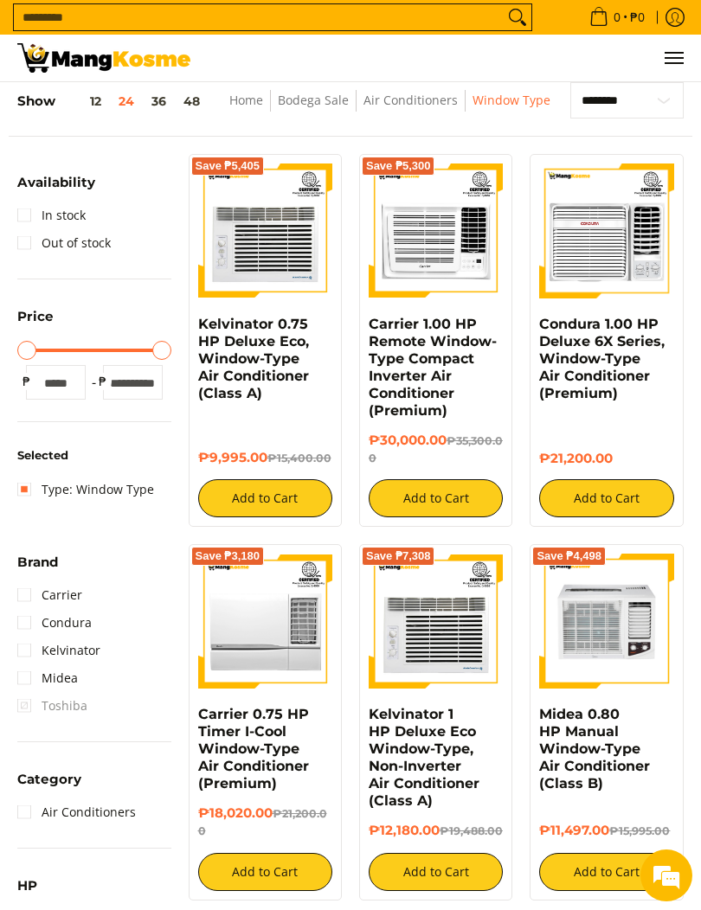
click at [266, 257] on img at bounding box center [265, 231] width 134 height 134
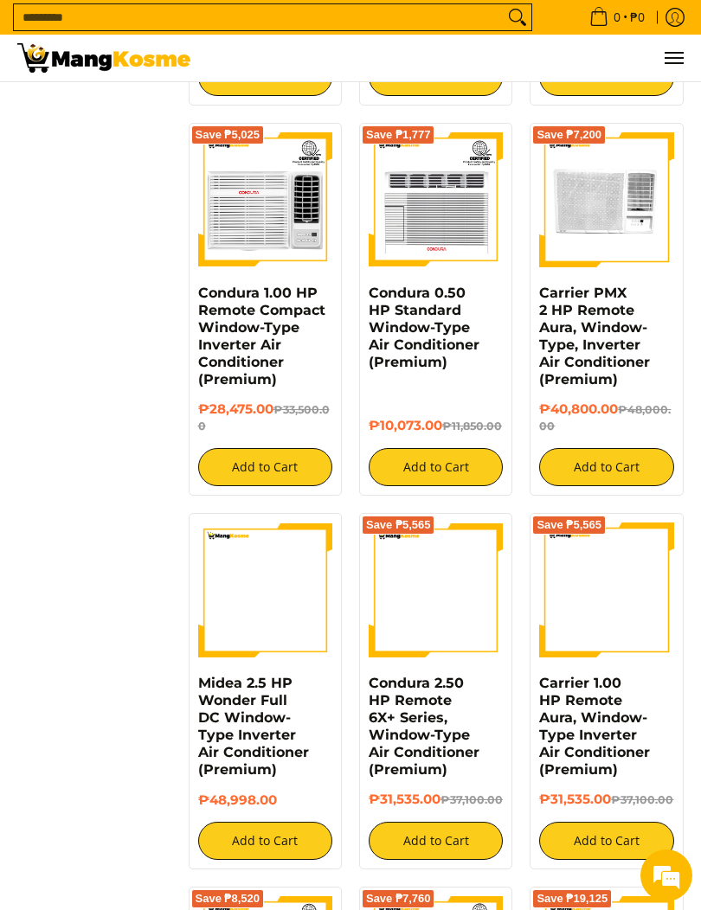
scroll to position [1528, 0]
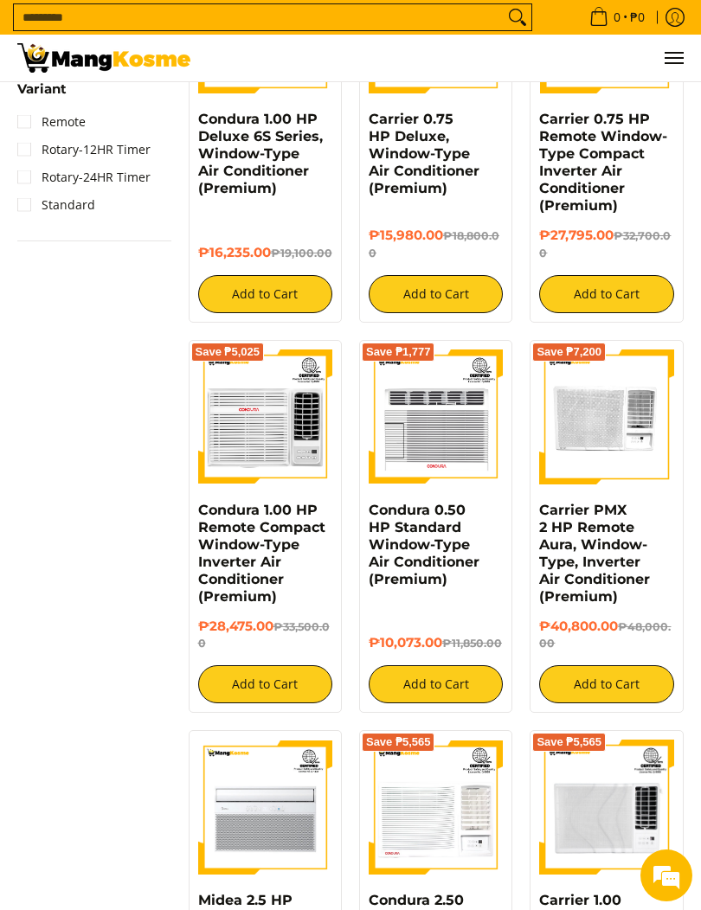
click at [467, 390] on img at bounding box center [436, 417] width 134 height 134
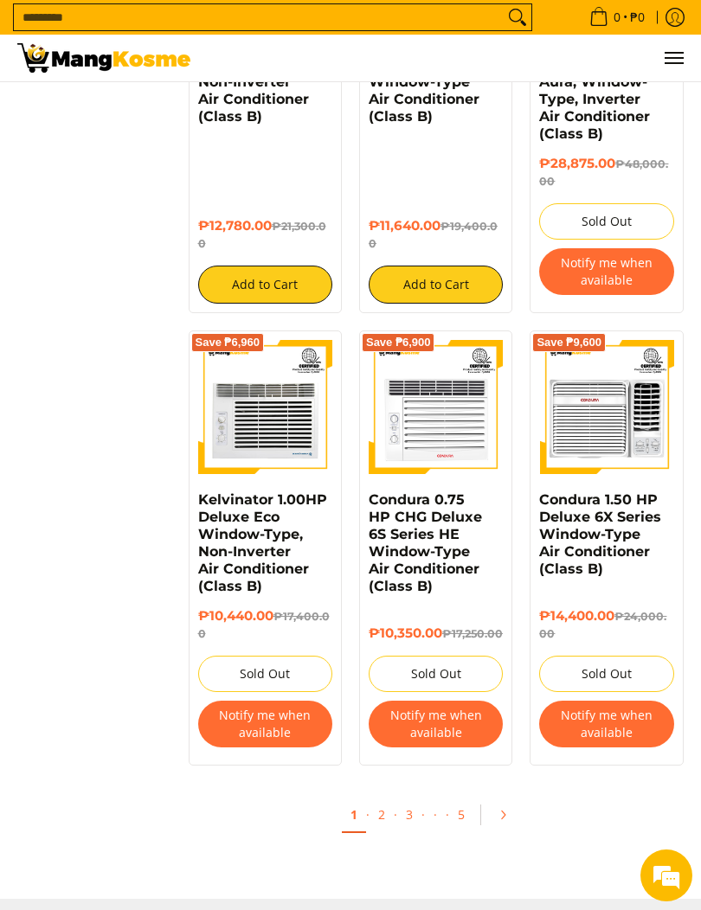
scroll to position [2763, 0]
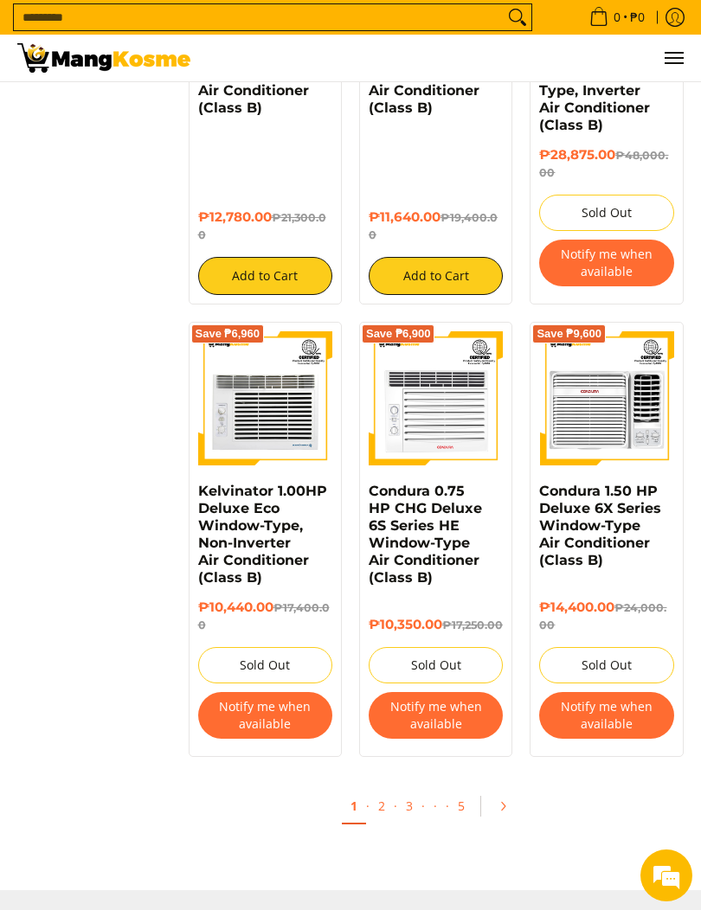
click at [383, 823] on link "2" at bounding box center [381, 806] width 24 height 34
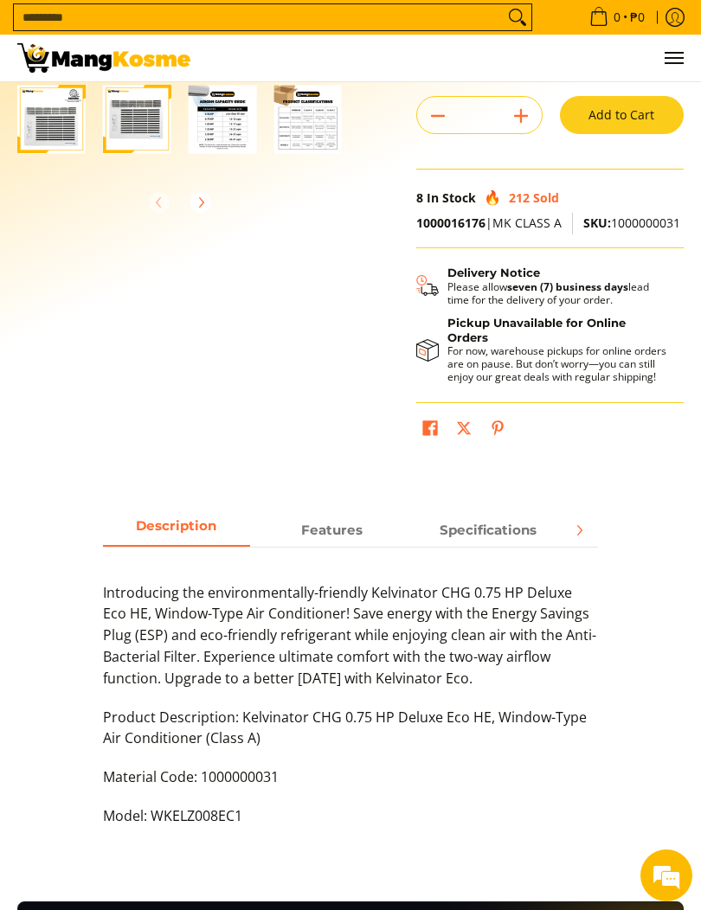
scroll to position [437, 0]
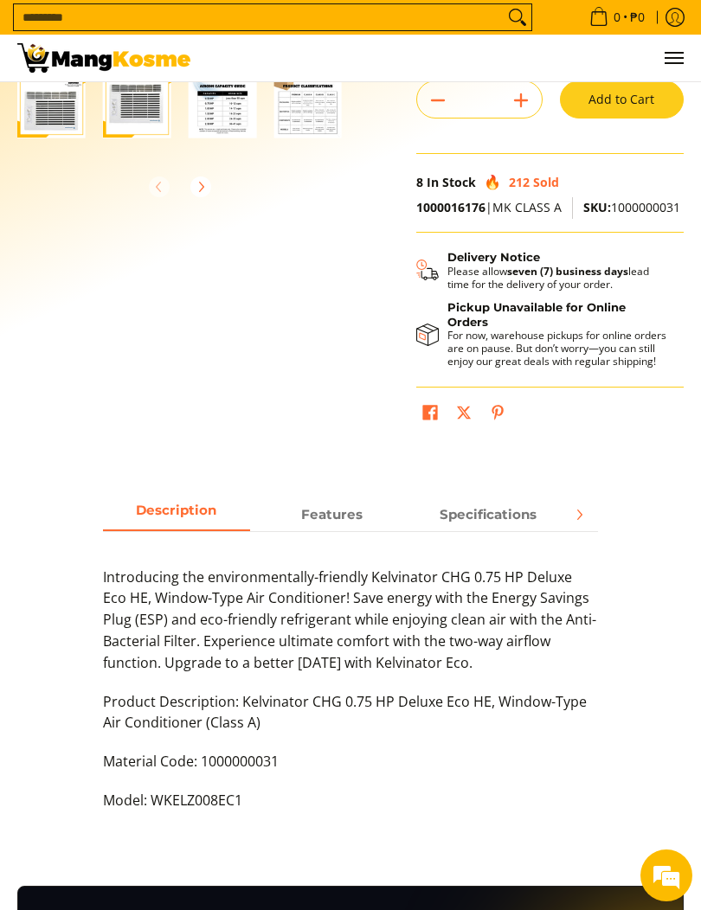
click at [532, 515] on span "Specifications" at bounding box center [487, 514] width 147 height 30
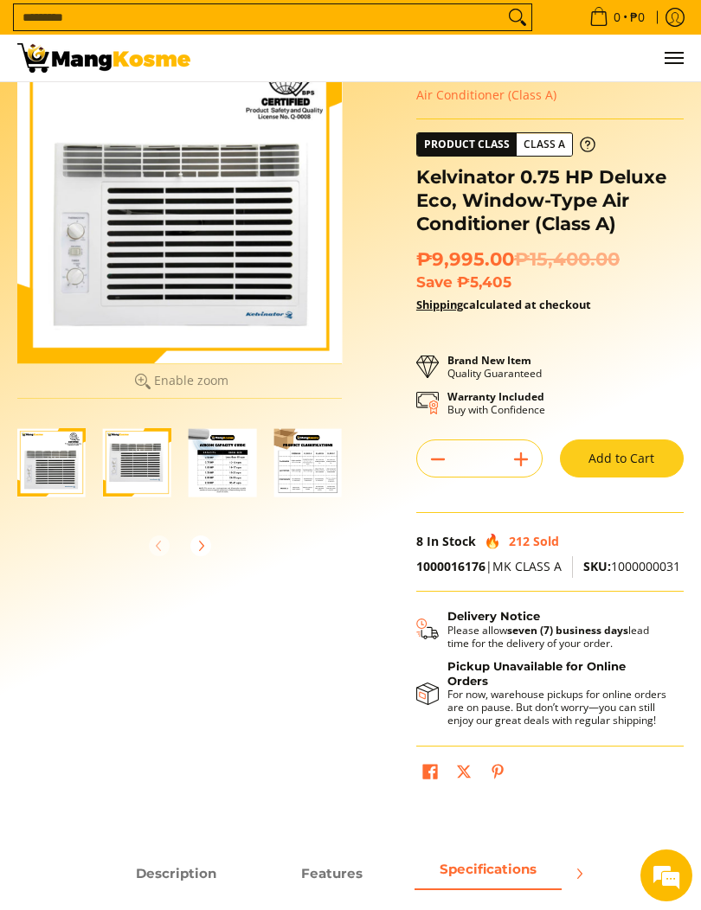
scroll to position [10, 0]
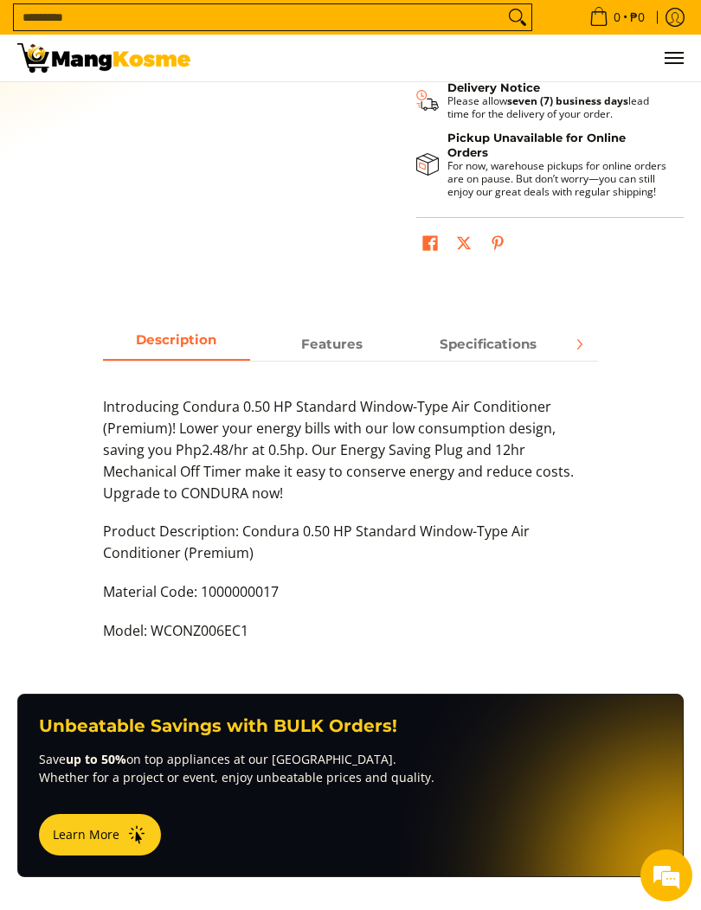
scroll to position [546, 0]
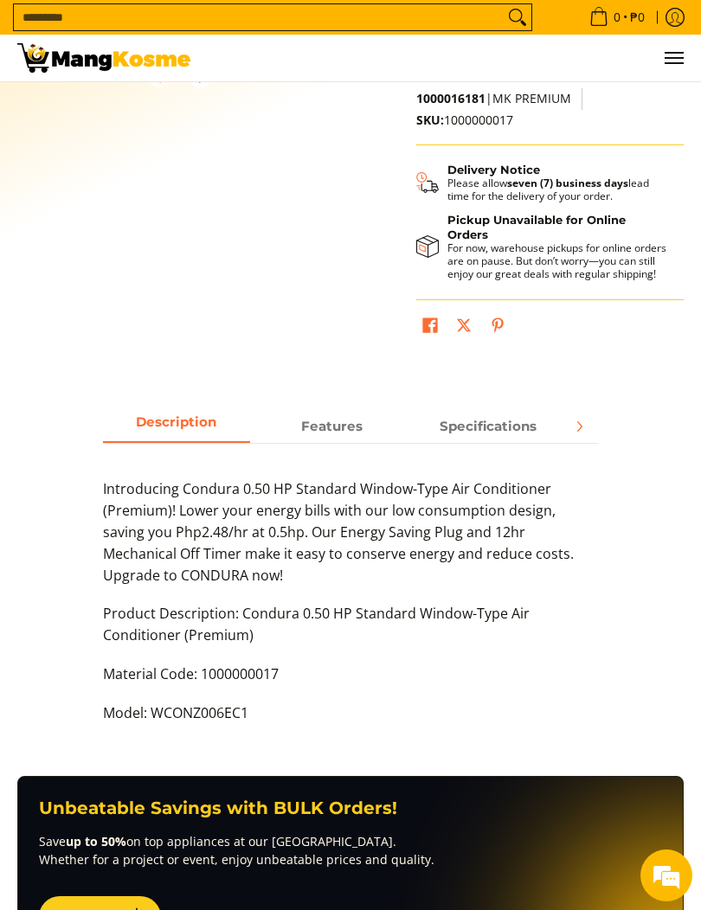
click at [526, 430] on span "Specifications" at bounding box center [487, 426] width 147 height 30
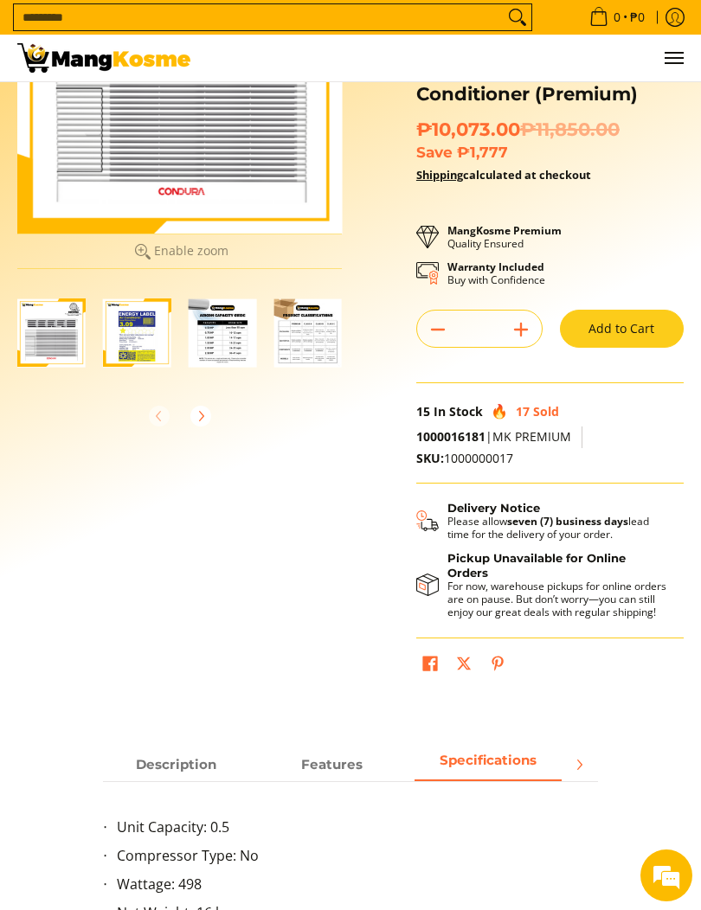
scroll to position [138, 0]
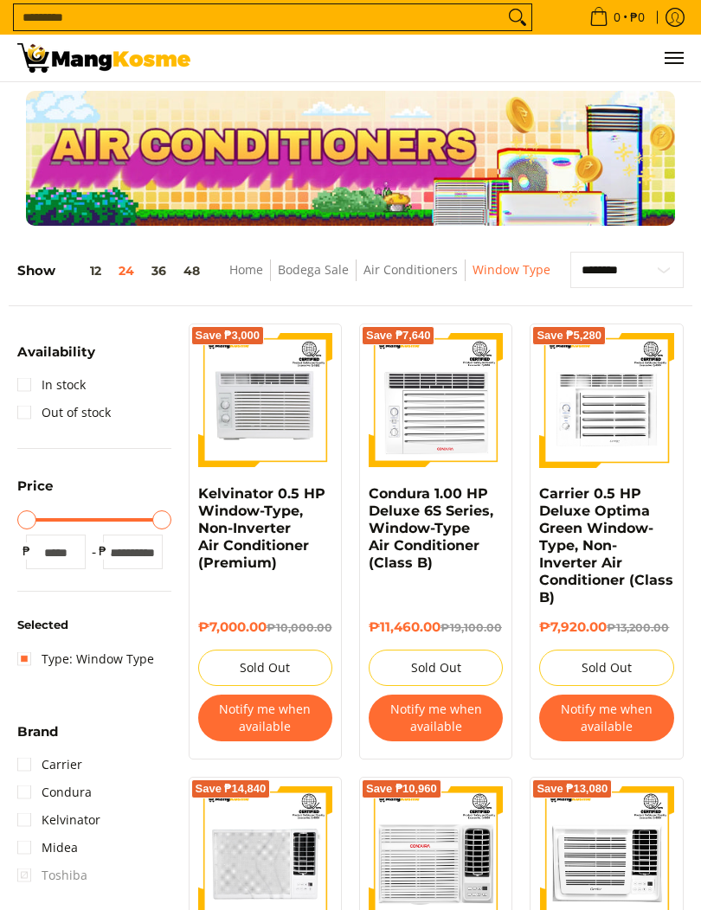
click at [280, 405] on img at bounding box center [265, 400] width 134 height 134
click at [268, 400] on img at bounding box center [265, 400] width 134 height 134
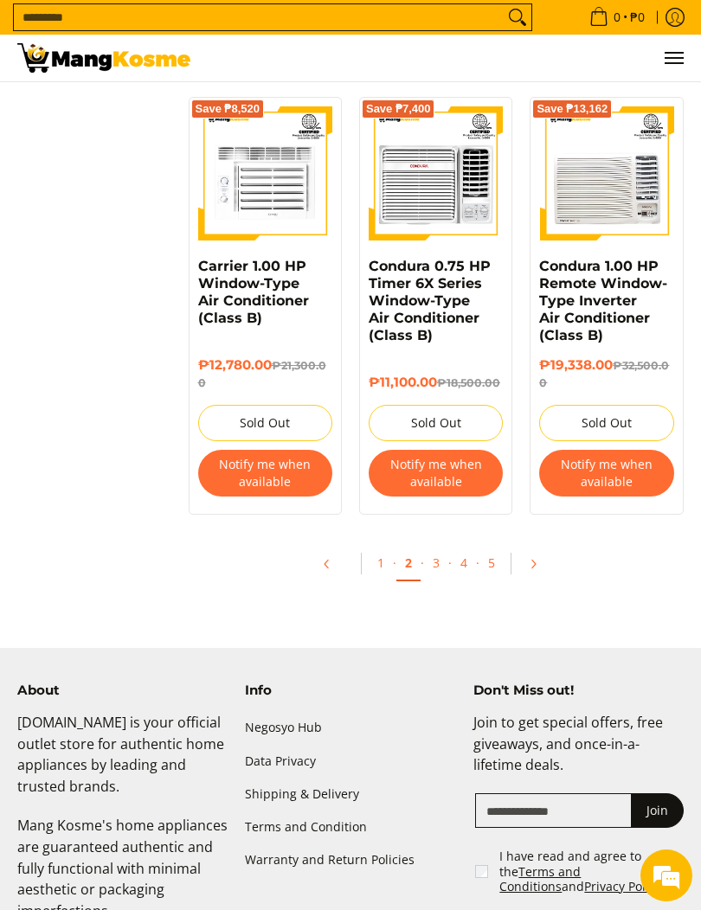
scroll to position [3398, 0]
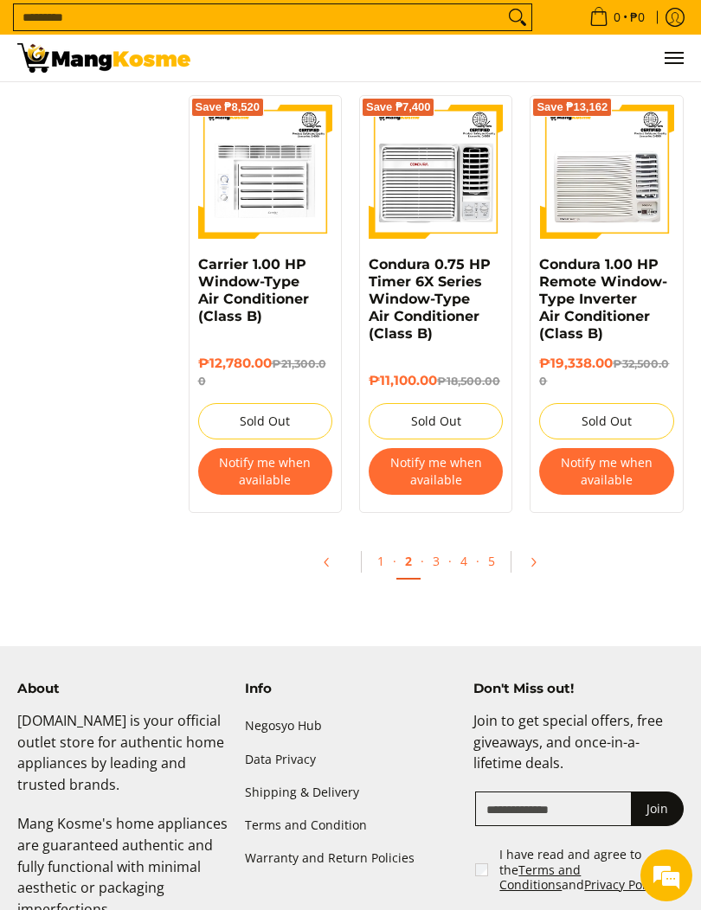
click at [393, 544] on link "1" at bounding box center [381, 561] width 24 height 34
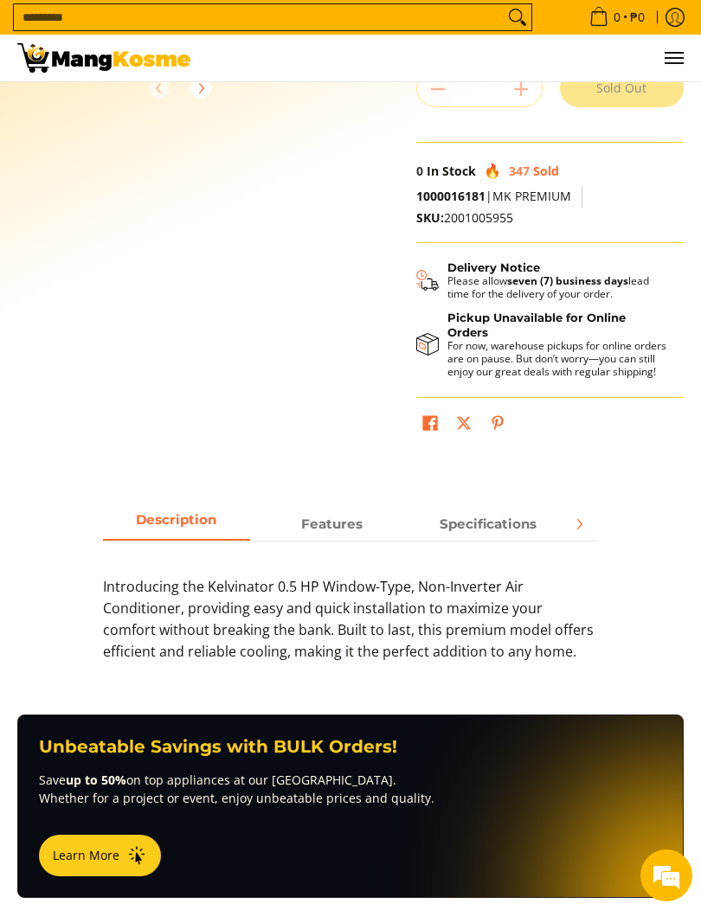
scroll to position [491, 0]
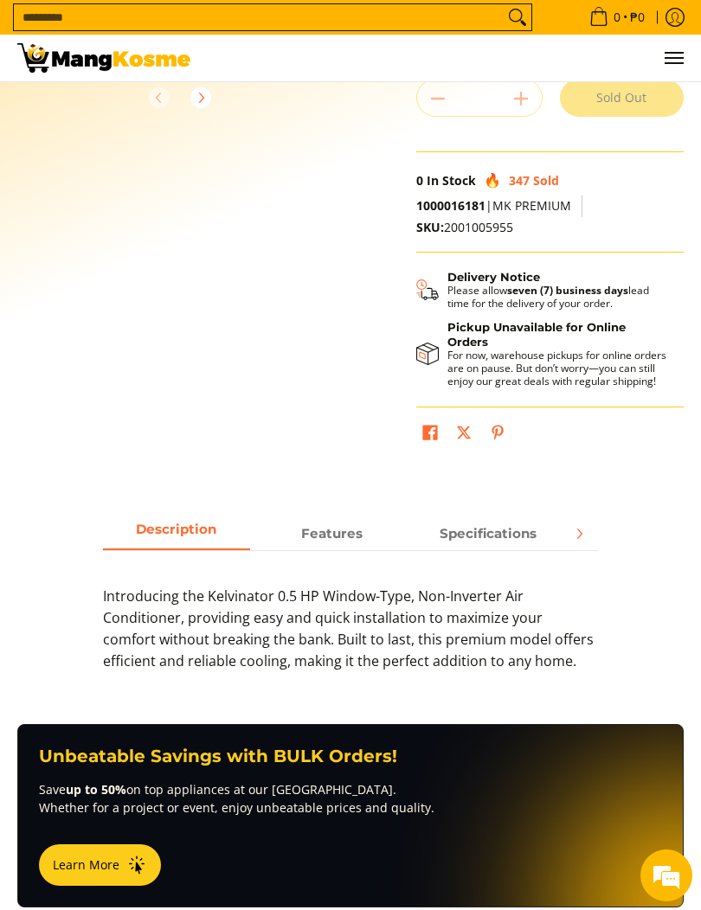
click at [523, 533] on strong "Specifications" at bounding box center [488, 533] width 97 height 16
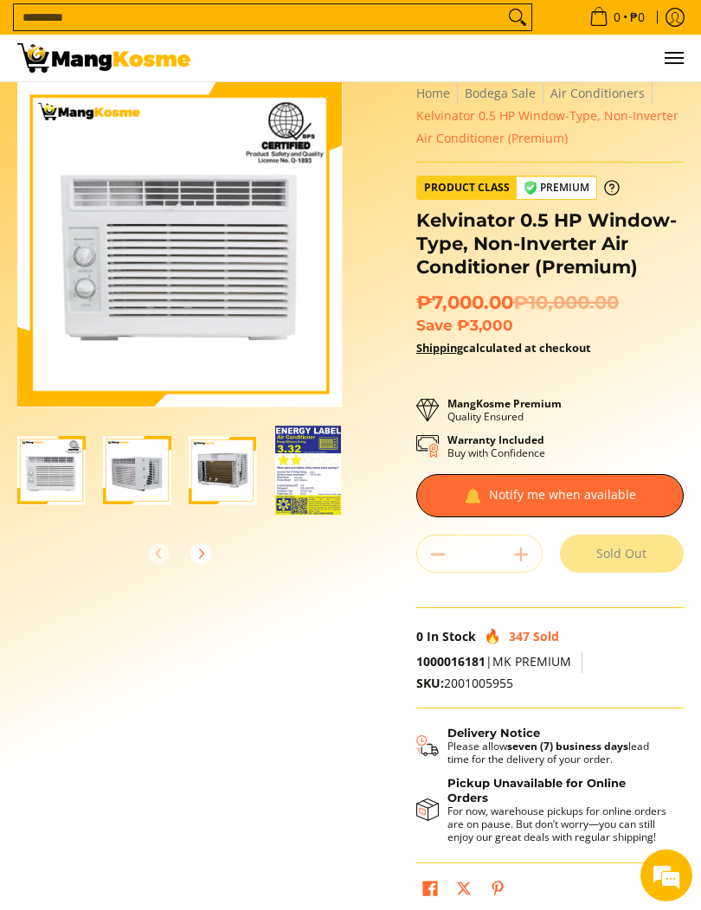
scroll to position [0, 0]
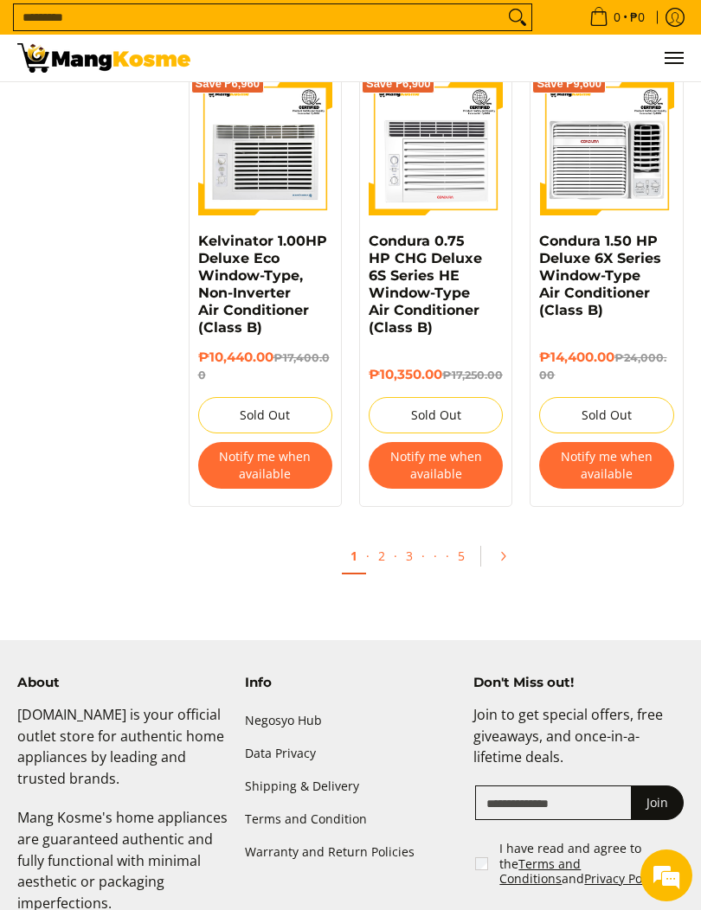
scroll to position [3018, 0]
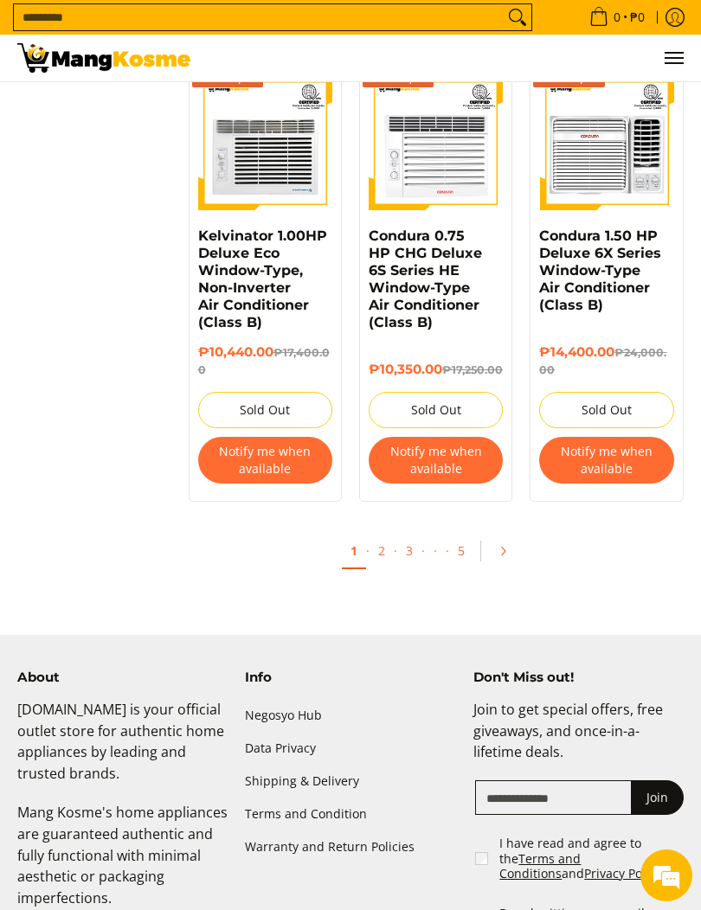
click at [416, 568] on link "3" at bounding box center [409, 551] width 24 height 34
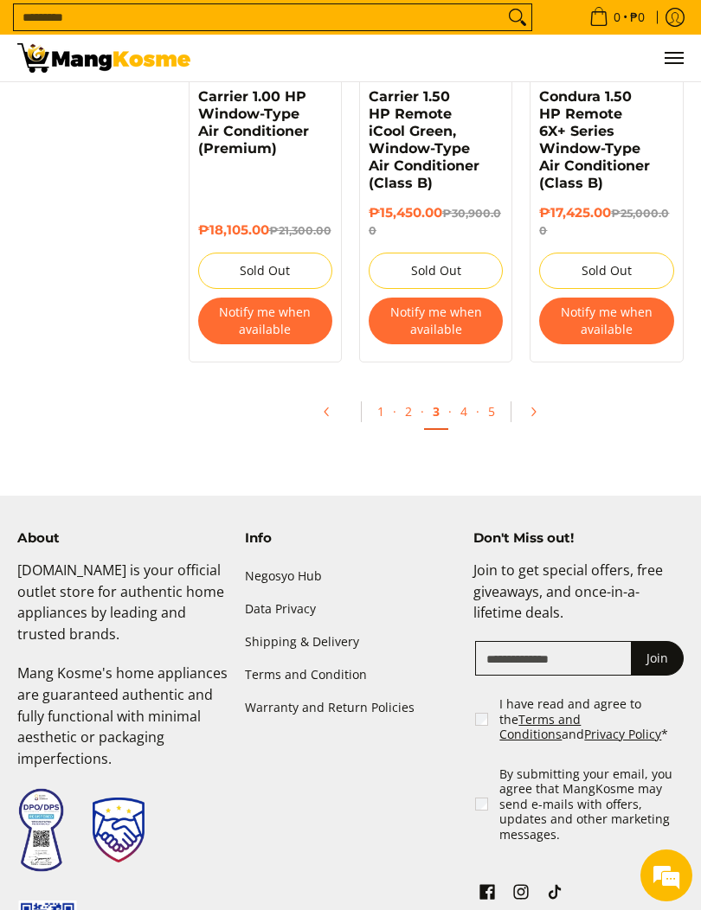
scroll to position [3461, 0]
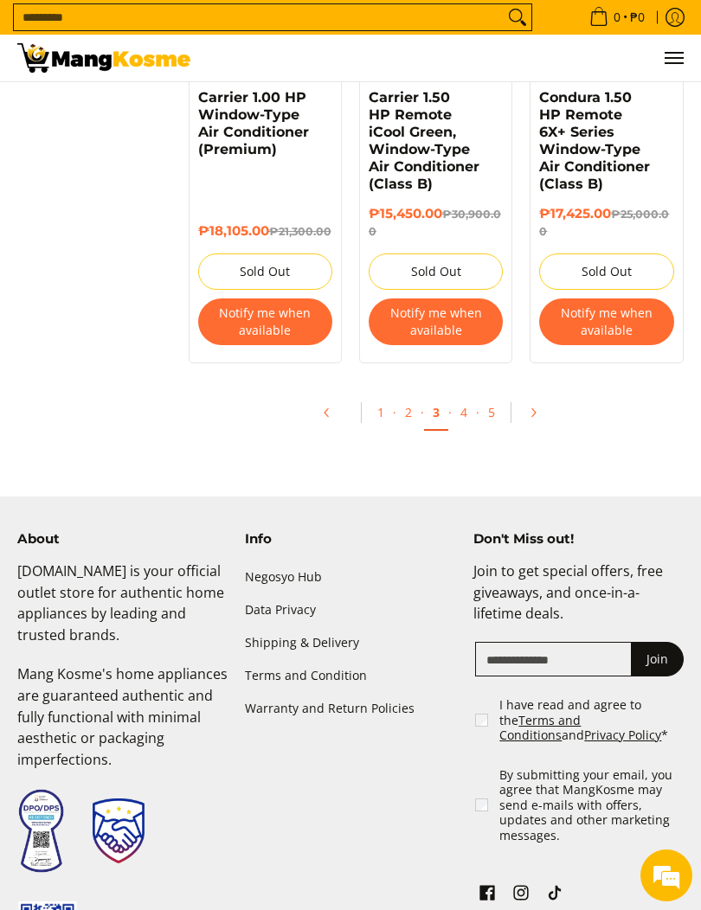
click at [387, 425] on link "1" at bounding box center [381, 412] width 24 height 34
